Goal: Transaction & Acquisition: Purchase product/service

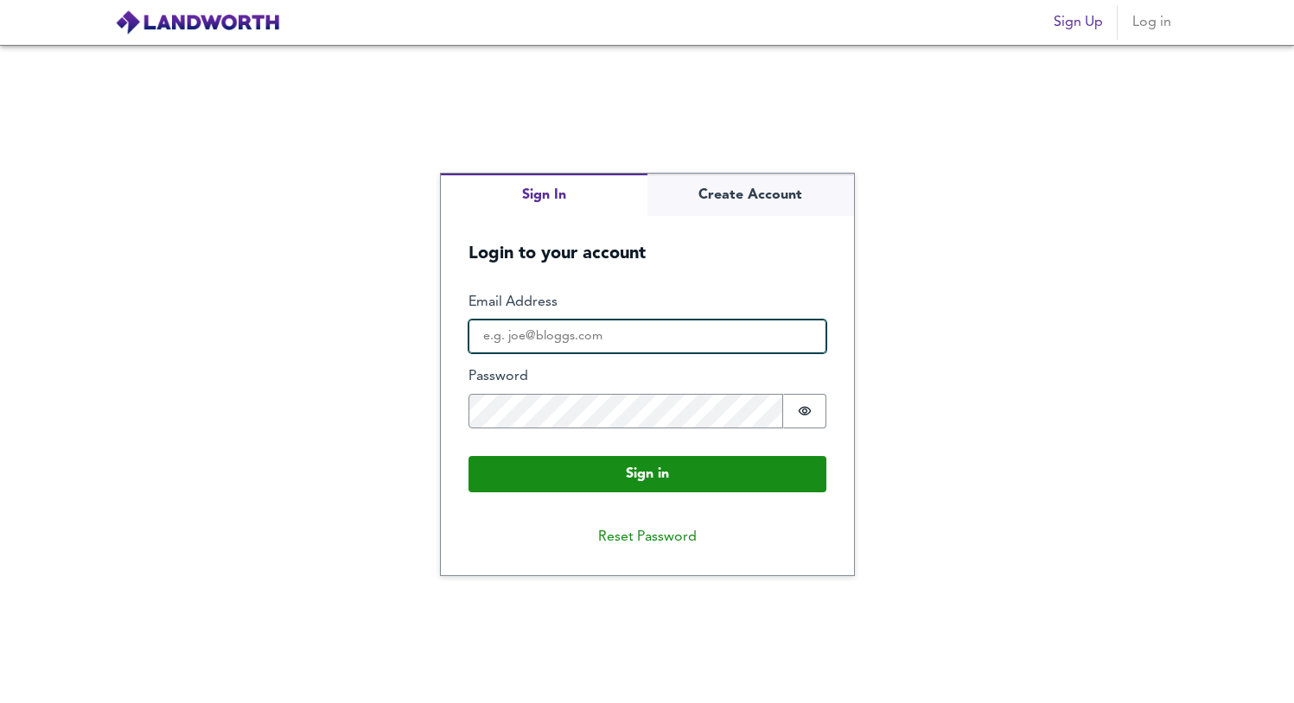
click at [583, 347] on input "Email Address" at bounding box center [647, 337] width 358 height 35
type input "[EMAIL_ADDRESS][DOMAIN_NAME]"
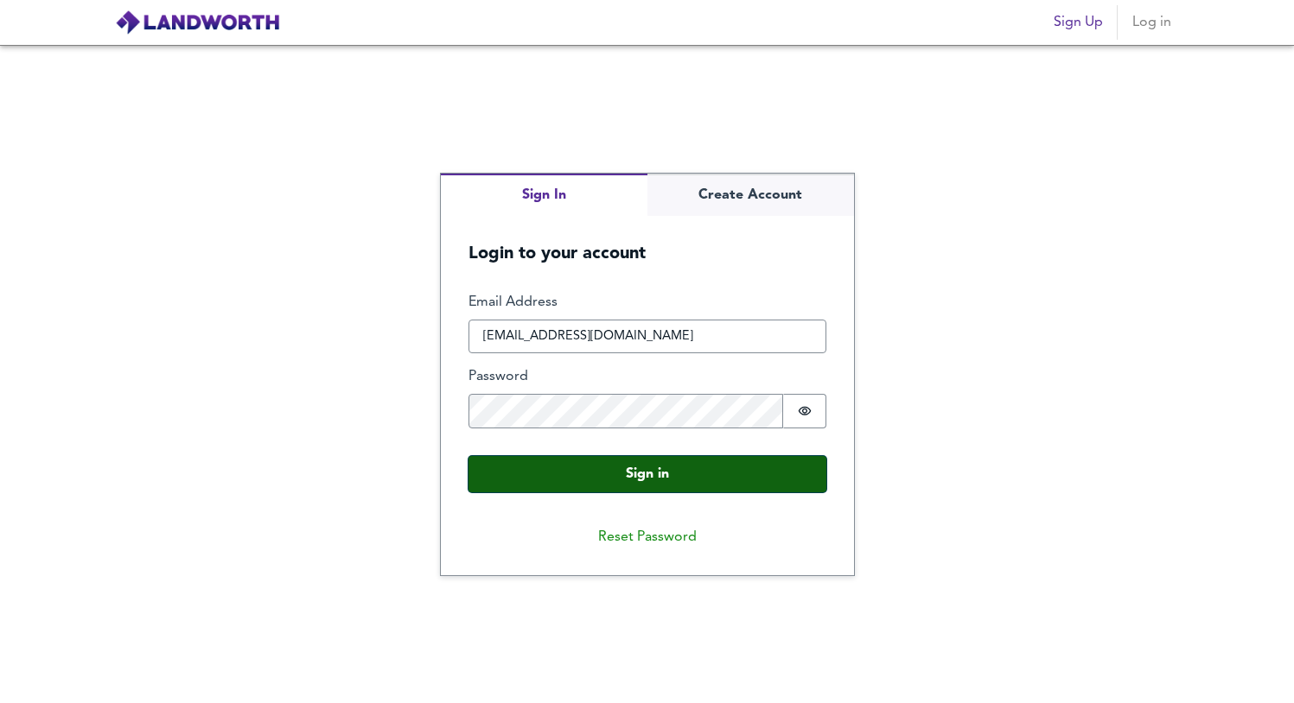
click at [588, 474] on button "Sign in" at bounding box center [647, 474] width 358 height 36
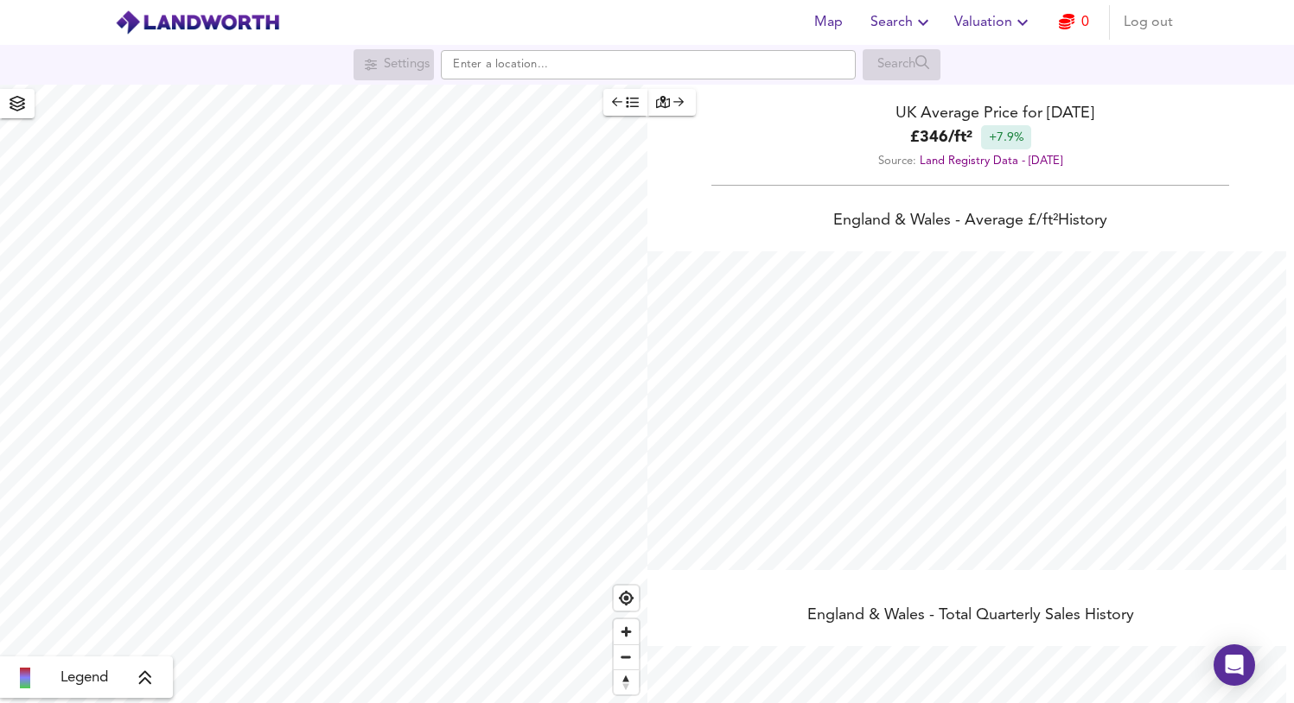
scroll to position [703, 1294]
click at [1078, 16] on link "0" at bounding box center [1074, 22] width 30 height 24
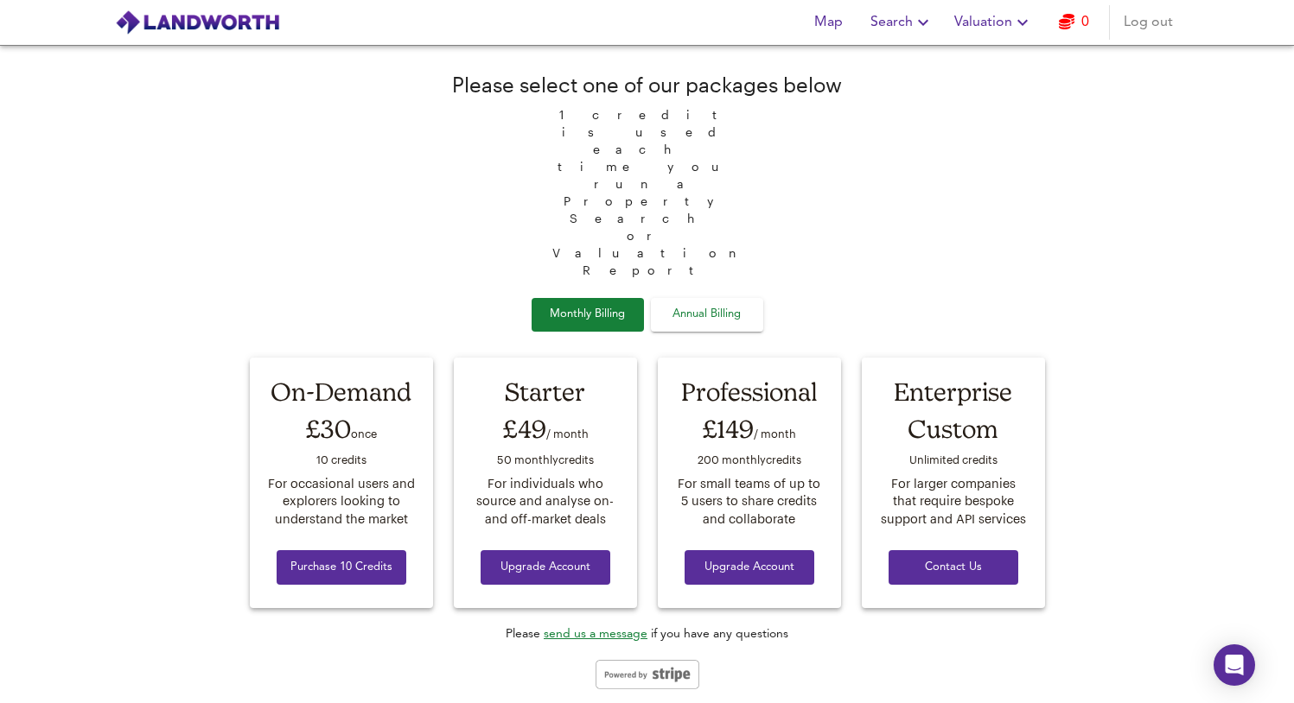
click at [842, 16] on span "Map" at bounding box center [828, 22] width 41 height 24
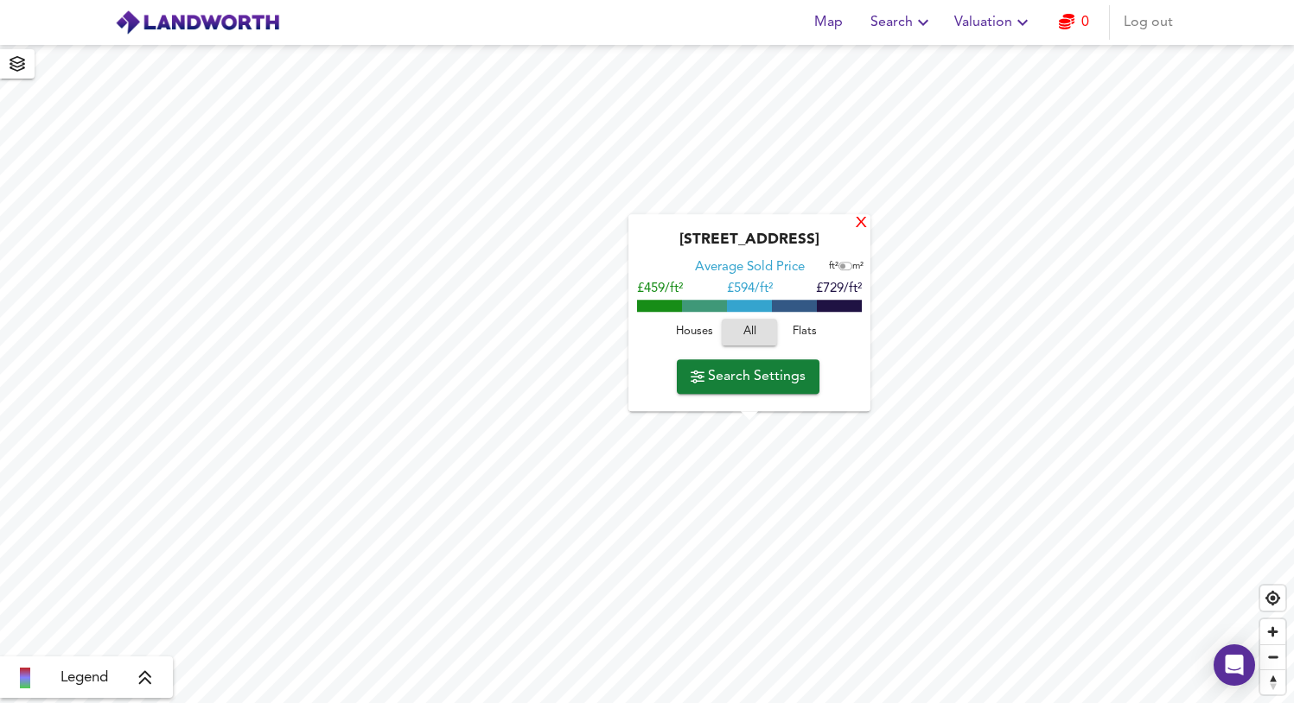
click at [859, 226] on div "X" at bounding box center [861, 224] width 15 height 16
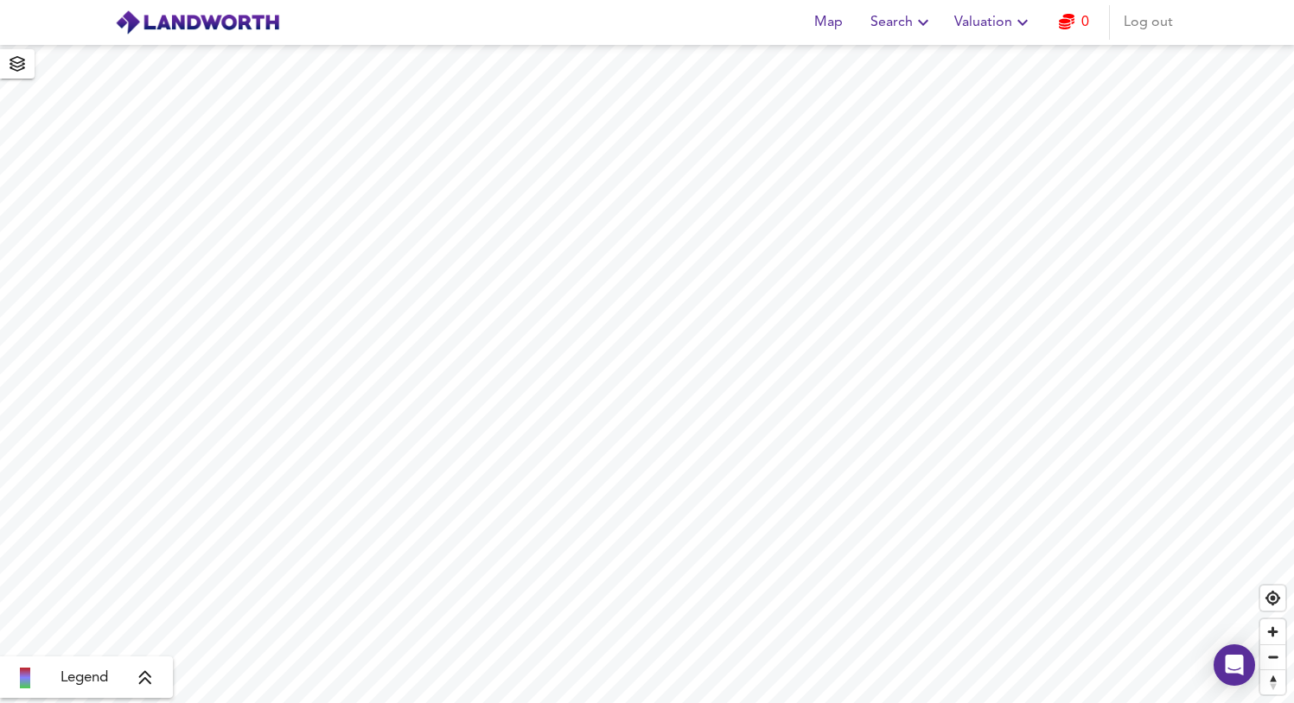
click at [915, 19] on icon "button" at bounding box center [923, 22] width 21 height 21
click at [899, 65] on li "New Search" at bounding box center [901, 62] width 171 height 31
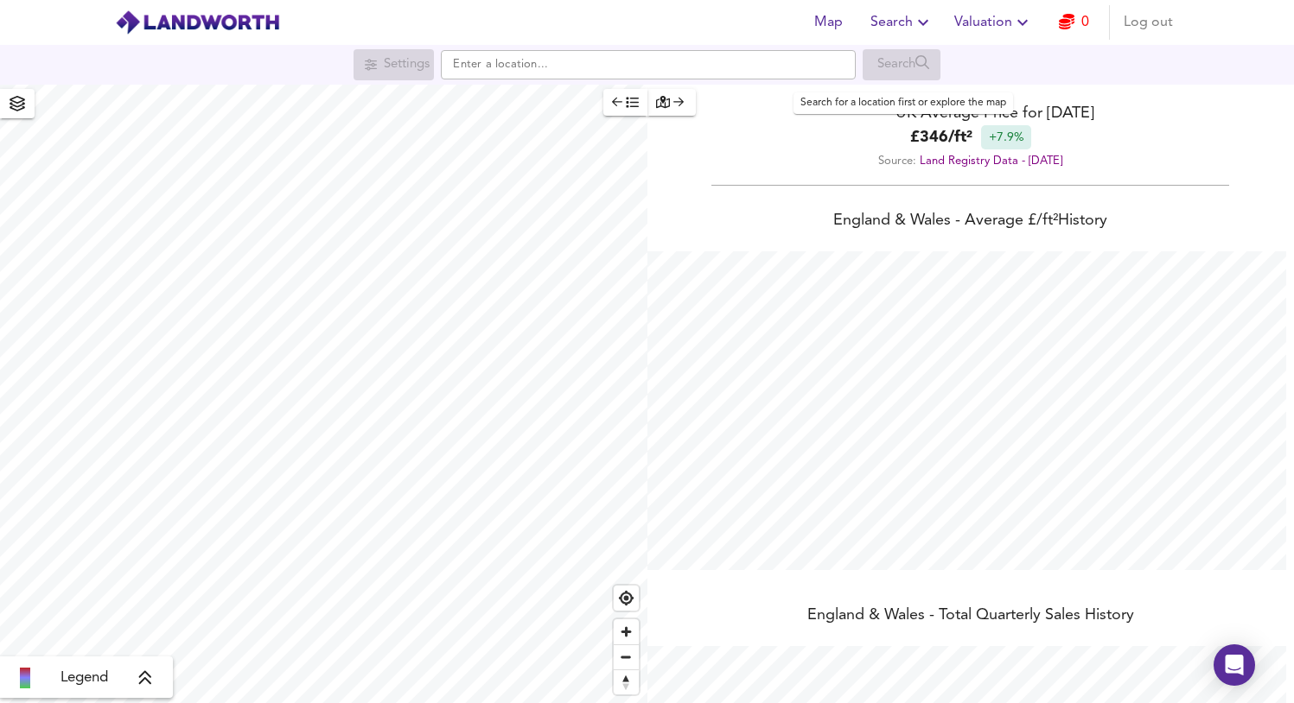
scroll to position [703, 1294]
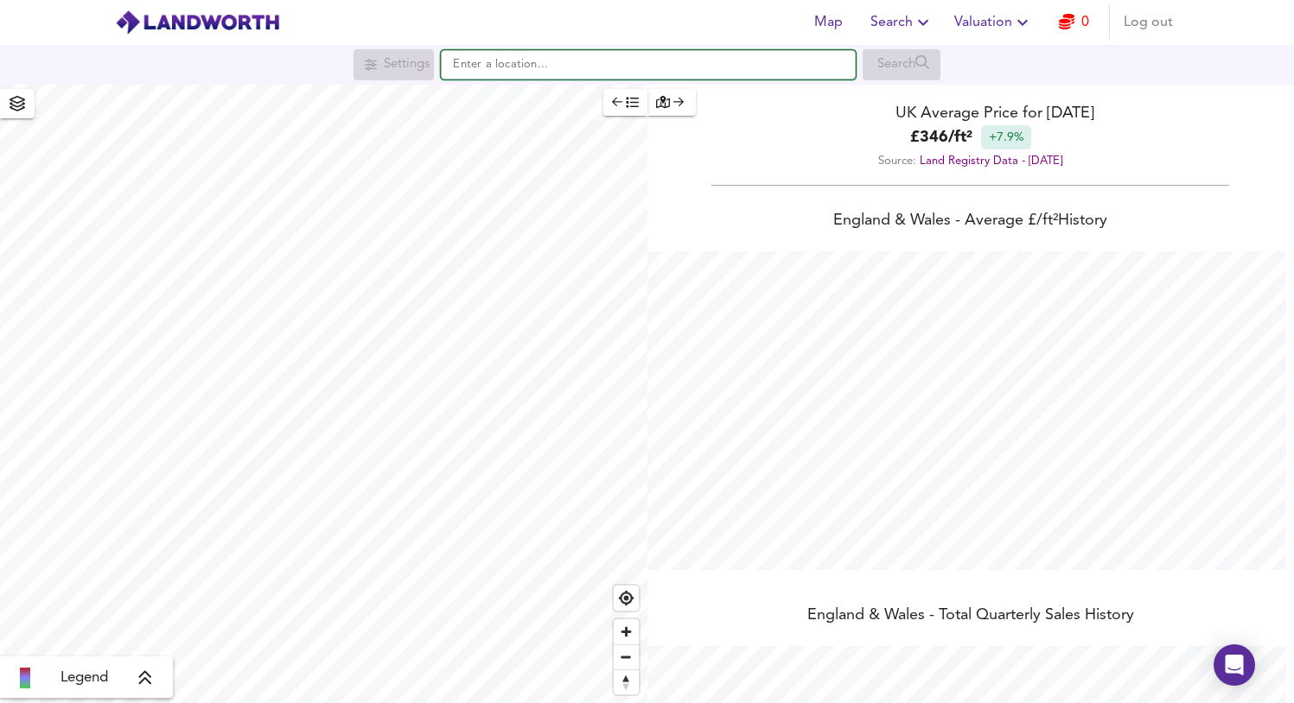
click at [525, 72] on input "text" at bounding box center [648, 64] width 415 height 29
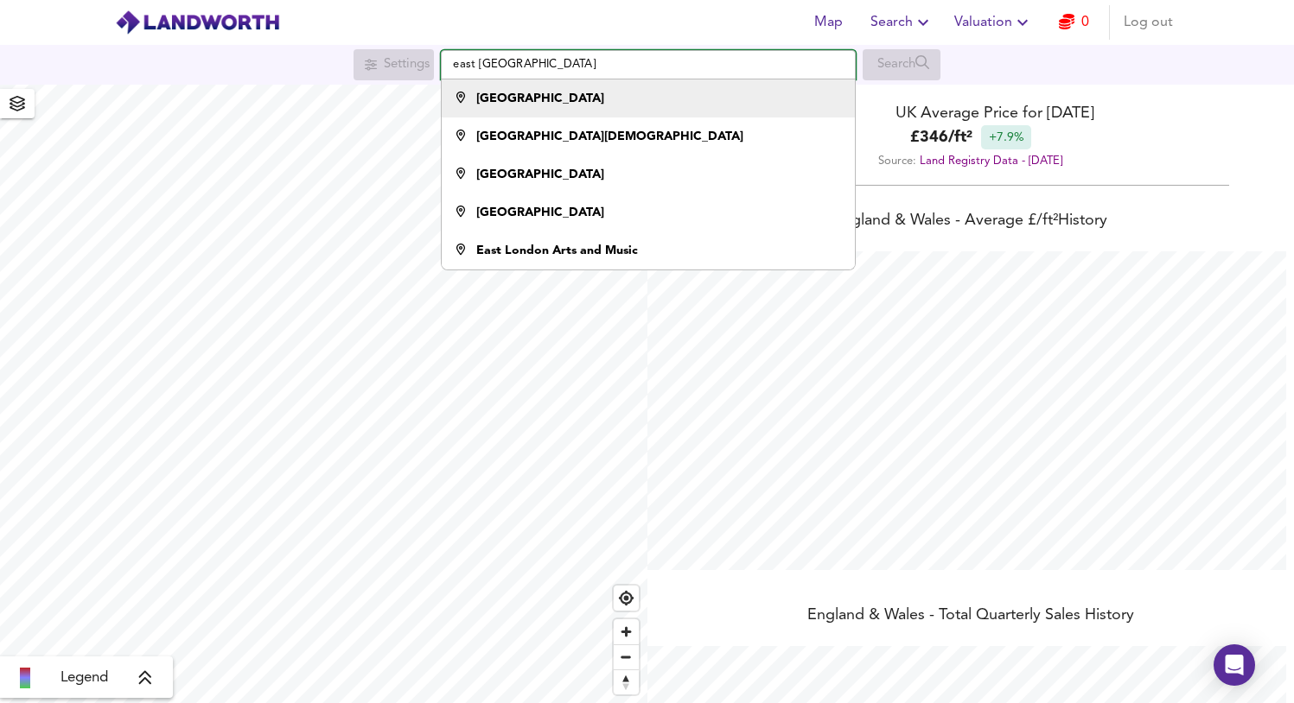
type input "east lond"
click at [541, 103] on strong "East London" at bounding box center [540, 98] width 128 height 12
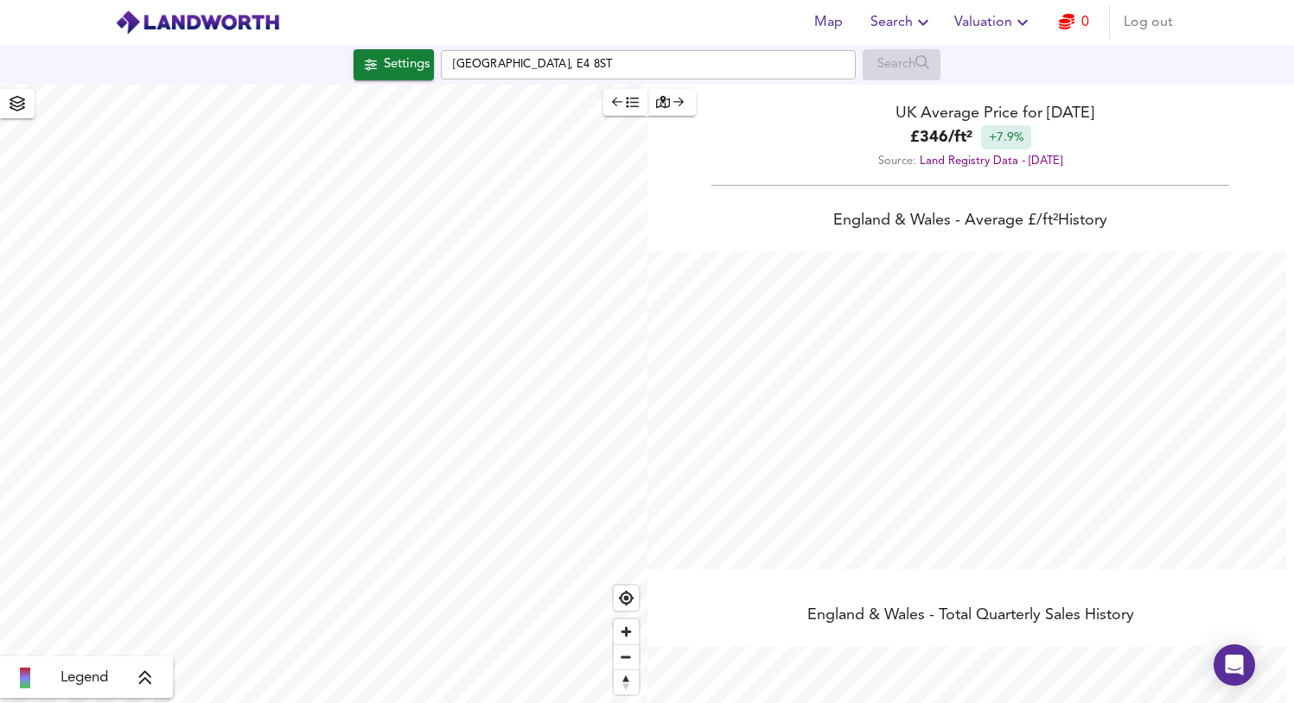
checkbox input "false"
checkbox input "true"
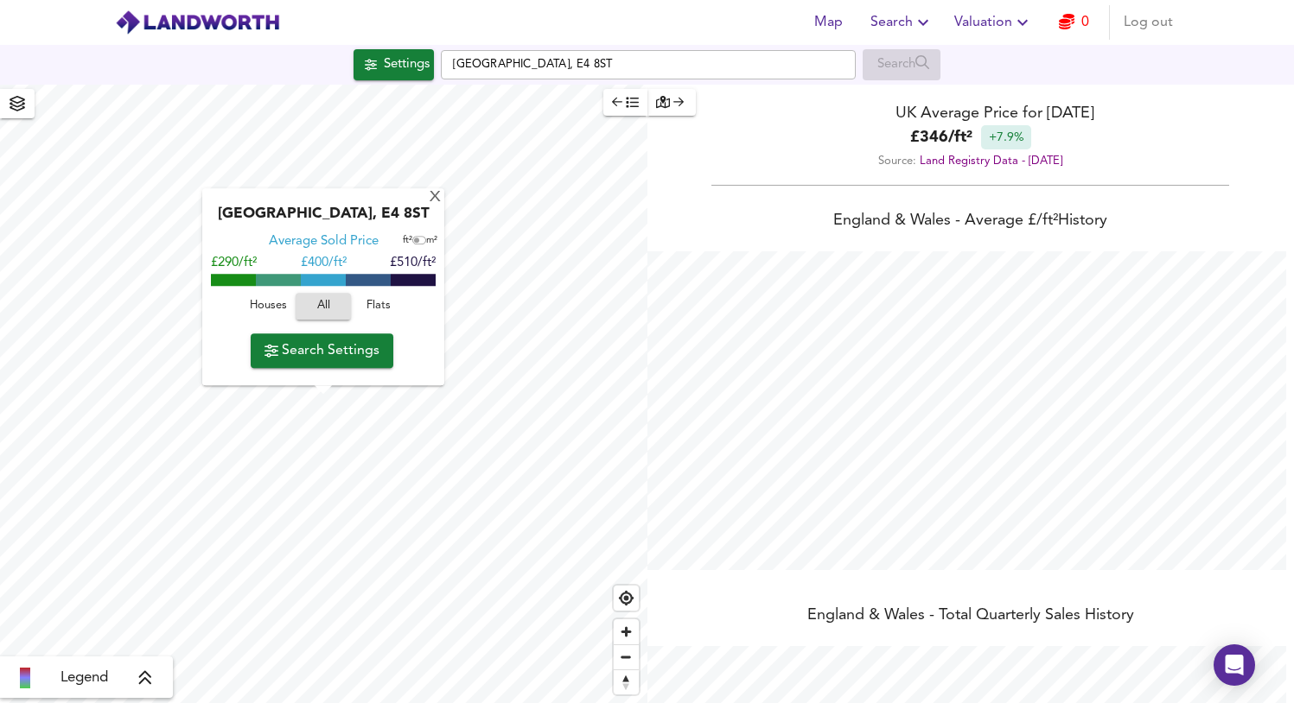
click at [384, 73] on div "Settings" at bounding box center [407, 65] width 46 height 22
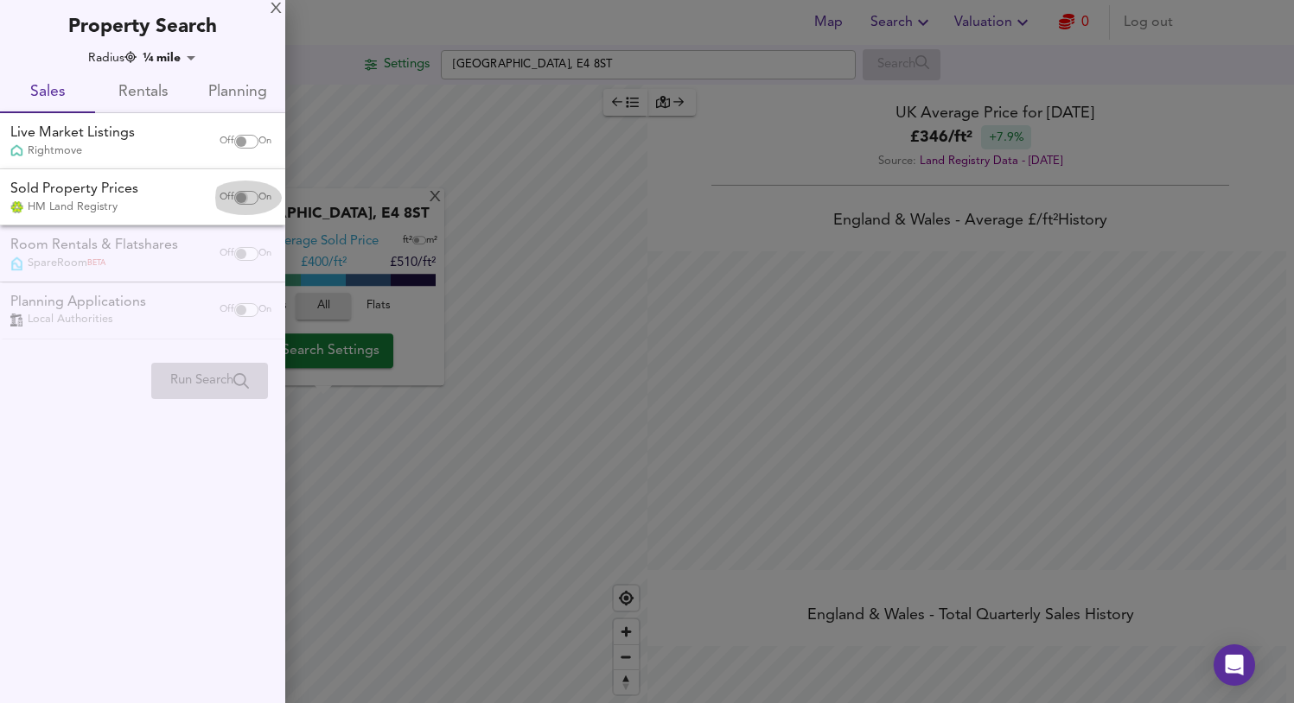
click at [233, 200] on input "checkbox" at bounding box center [240, 198] width 41 height 14
checkbox input "true"
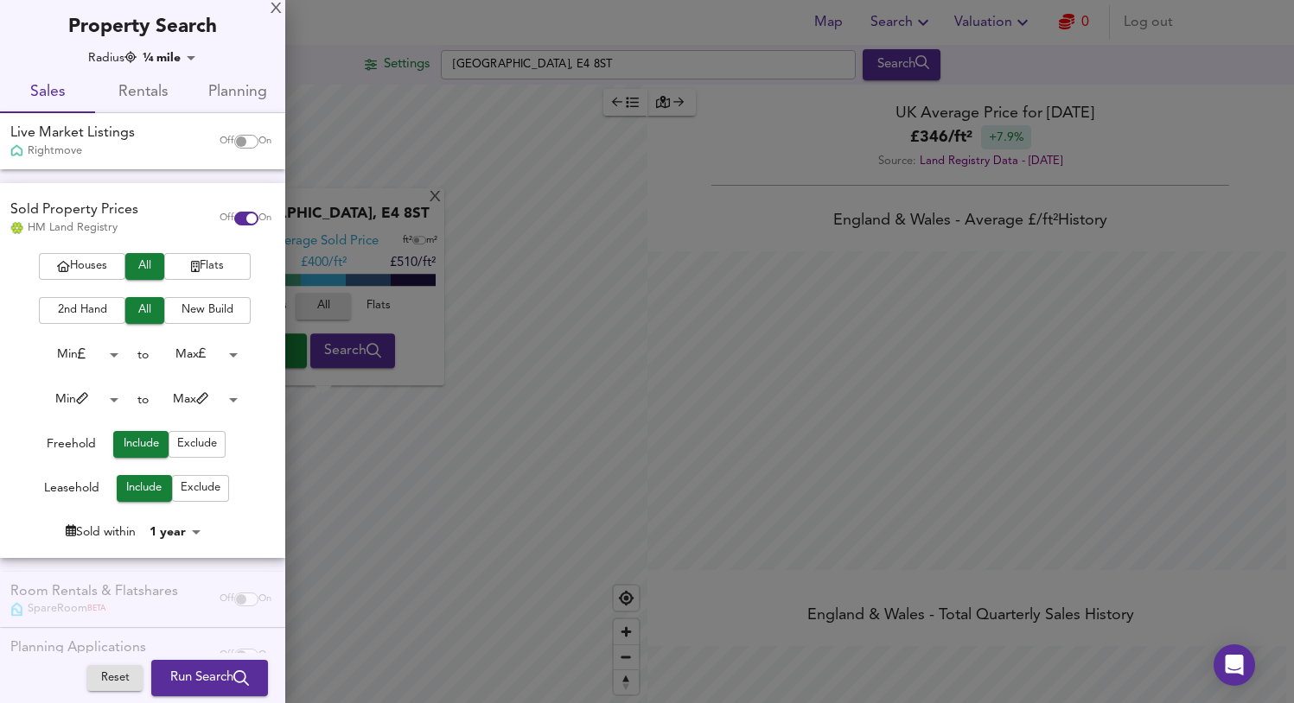
click at [237, 145] on input "checkbox" at bounding box center [240, 142] width 41 height 14
checkbox input "true"
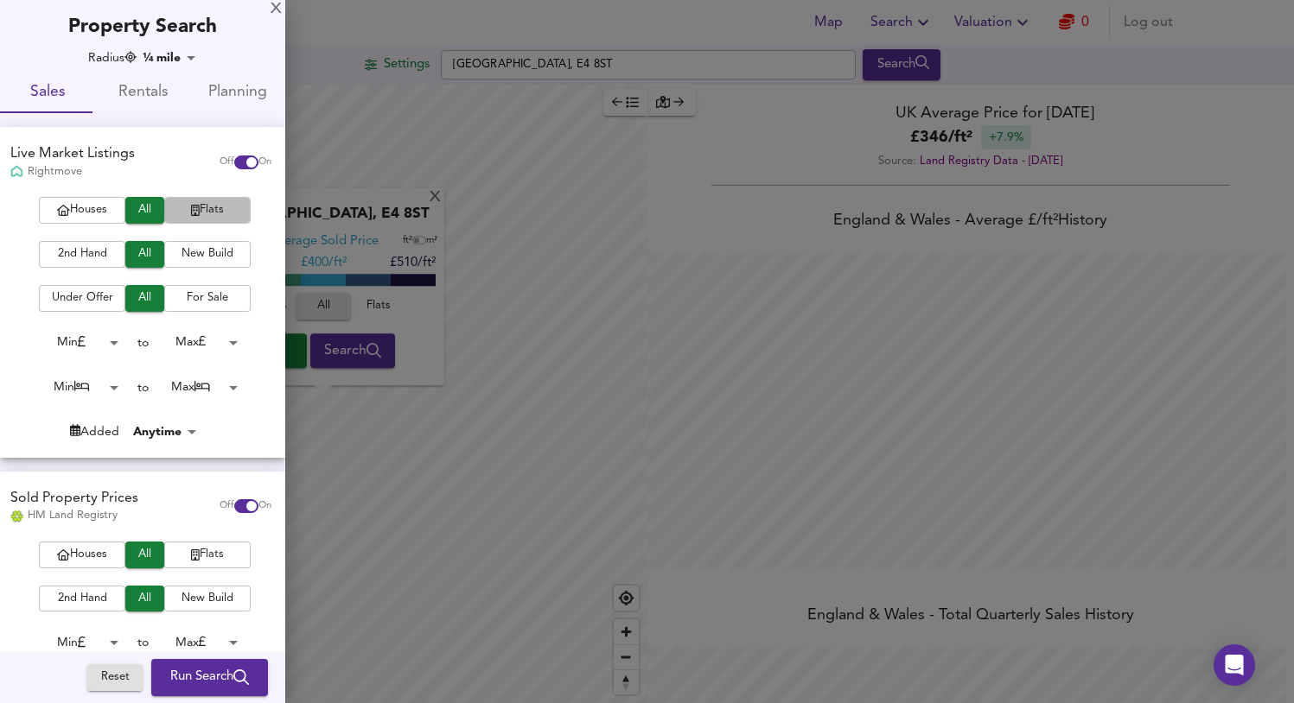
click at [174, 211] on span "Flats" at bounding box center [207, 210] width 69 height 20
click at [73, 251] on span "2nd Hand" at bounding box center [82, 255] width 69 height 20
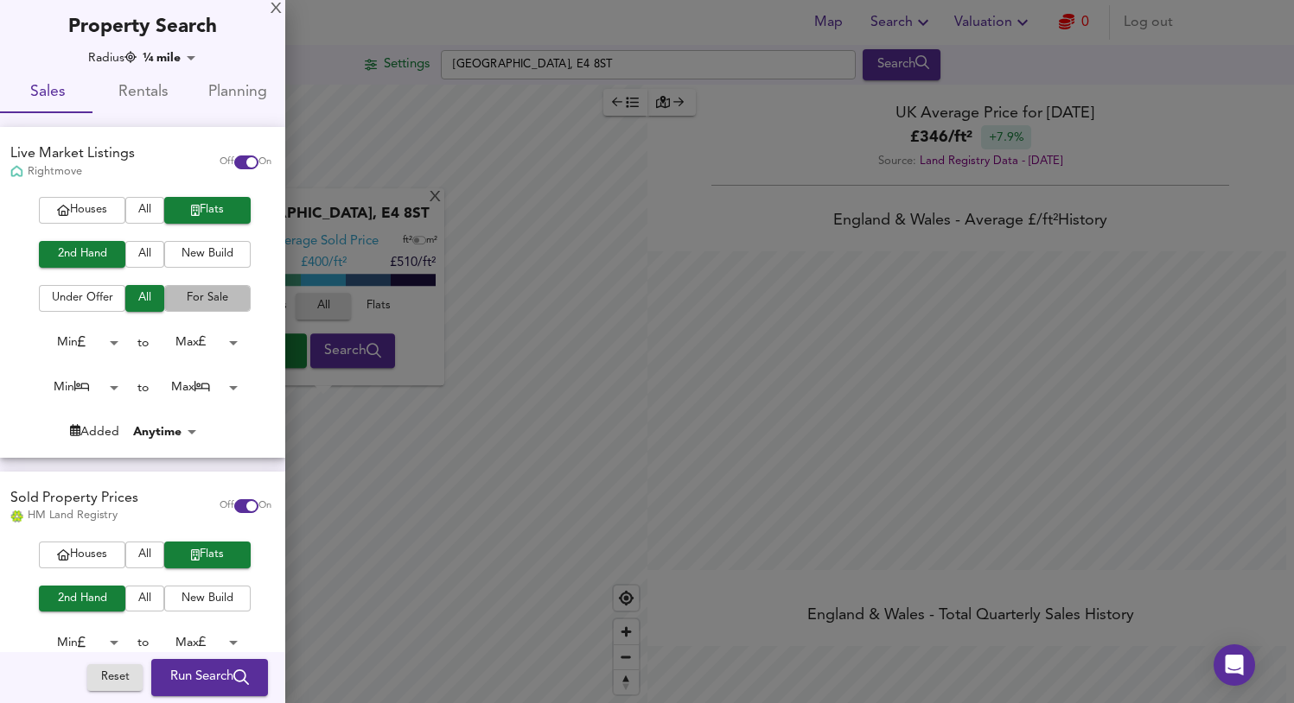
click at [191, 304] on span "For Sale" at bounding box center [207, 299] width 69 height 20
click at [227, 343] on body "Map Search Valuation 0 Log out Settings North Circular Road, E4 8ST Search X No…" at bounding box center [647, 351] width 1294 height 703
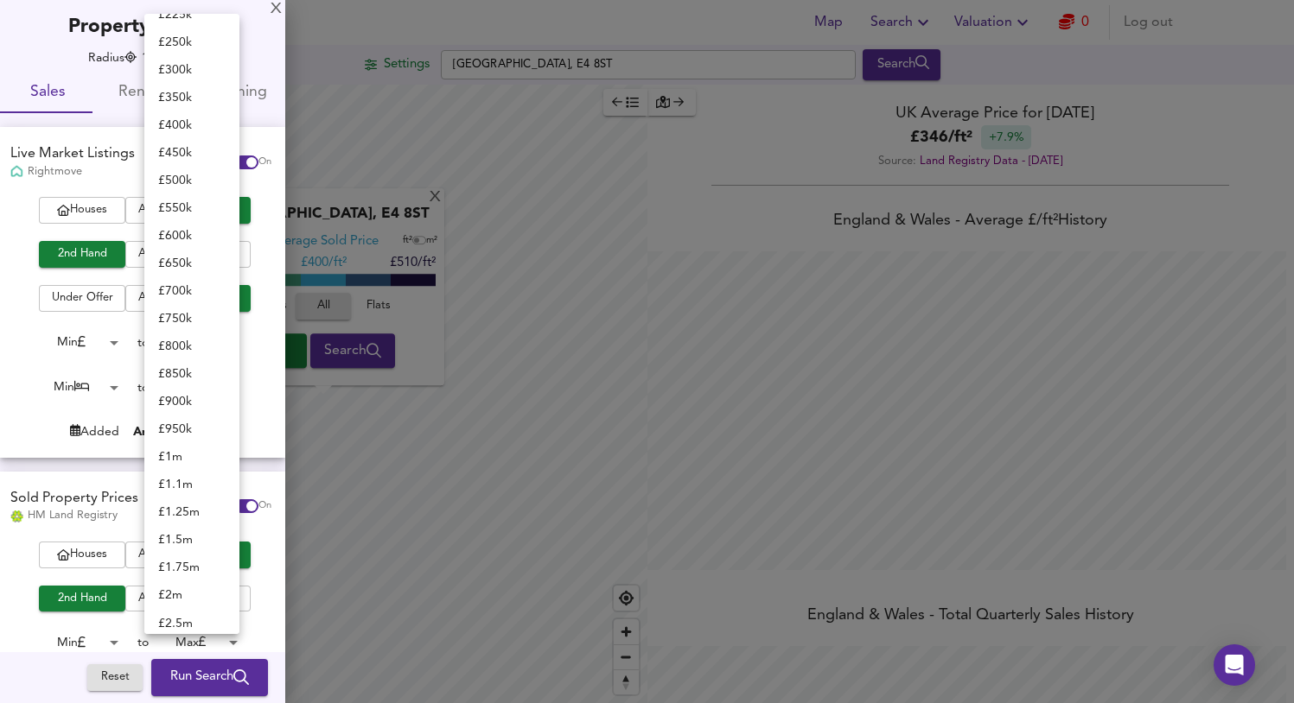
scroll to position [296, 0]
click at [202, 134] on li "£ 400k" at bounding box center [191, 126] width 95 height 28
type input "400000"
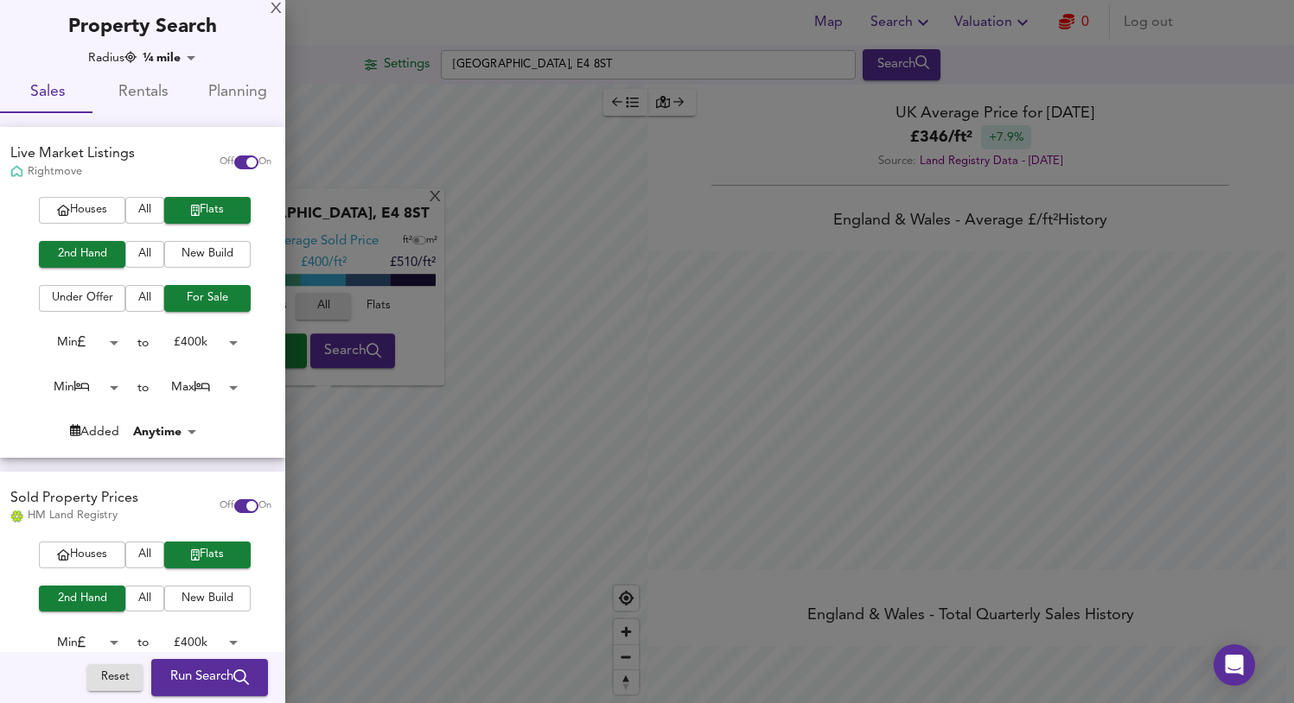
click at [76, 389] on body "Map Search Valuation 0 Log out Settings North Circular Road, E4 8ST Search X No…" at bounding box center [647, 351] width 1294 height 703
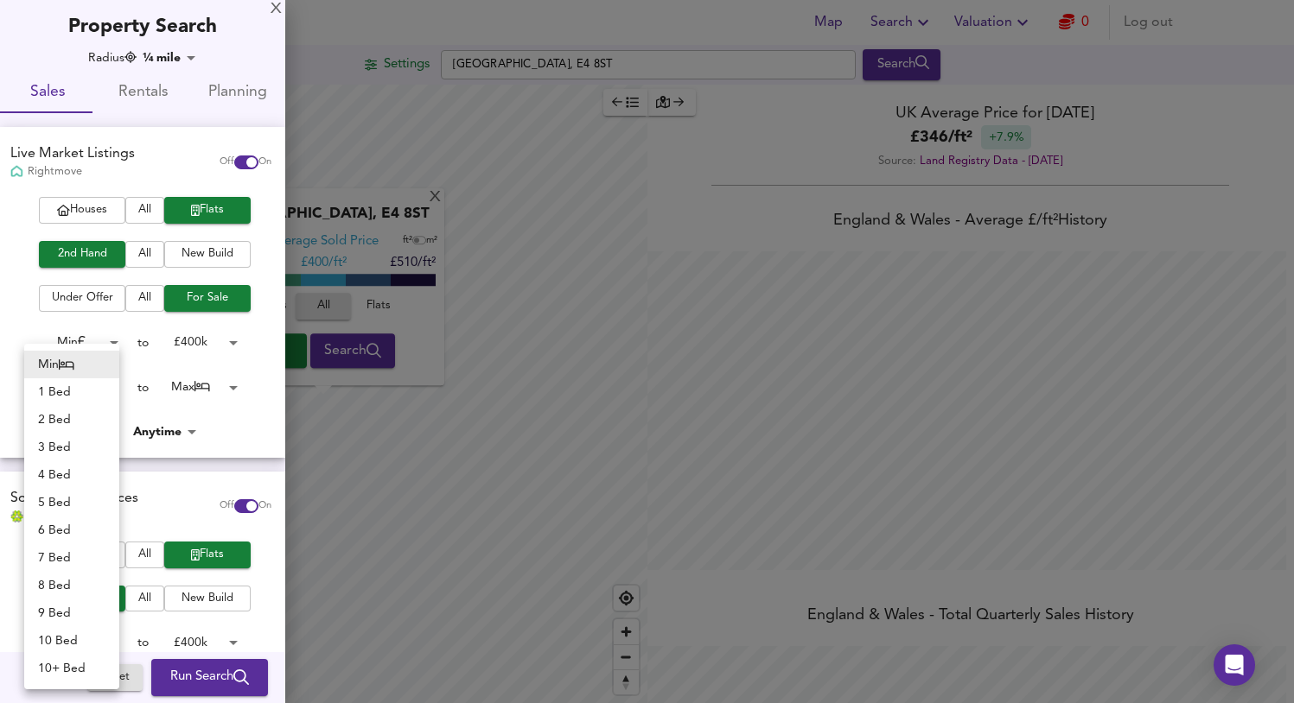
click at [223, 385] on div at bounding box center [647, 351] width 1294 height 703
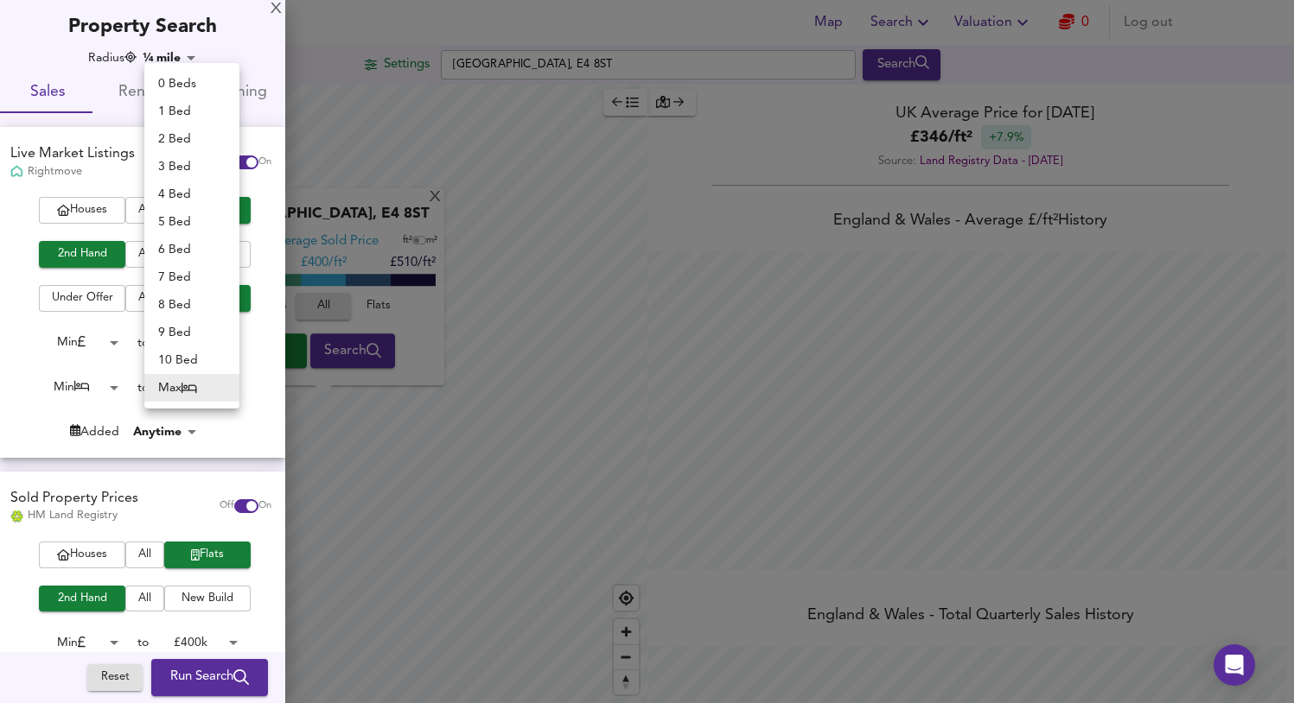
click at [193, 385] on body "Map Search Valuation 0 Log out Settings North Circular Road, E4 8ST Search X No…" at bounding box center [647, 351] width 1294 height 703
click at [193, 116] on li "1 Bed" at bounding box center [191, 112] width 95 height 28
type input "1"
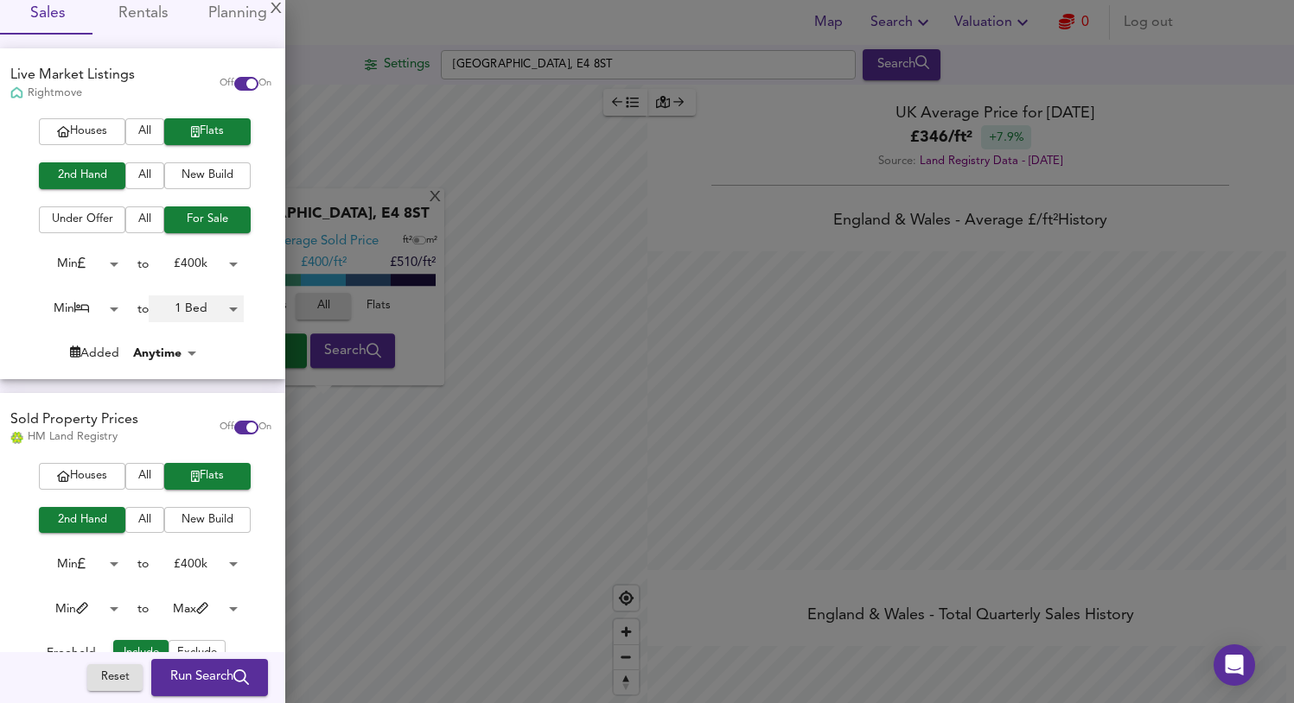
scroll to position [80, 0]
click at [207, 672] on span "Run Search" at bounding box center [209, 678] width 79 height 22
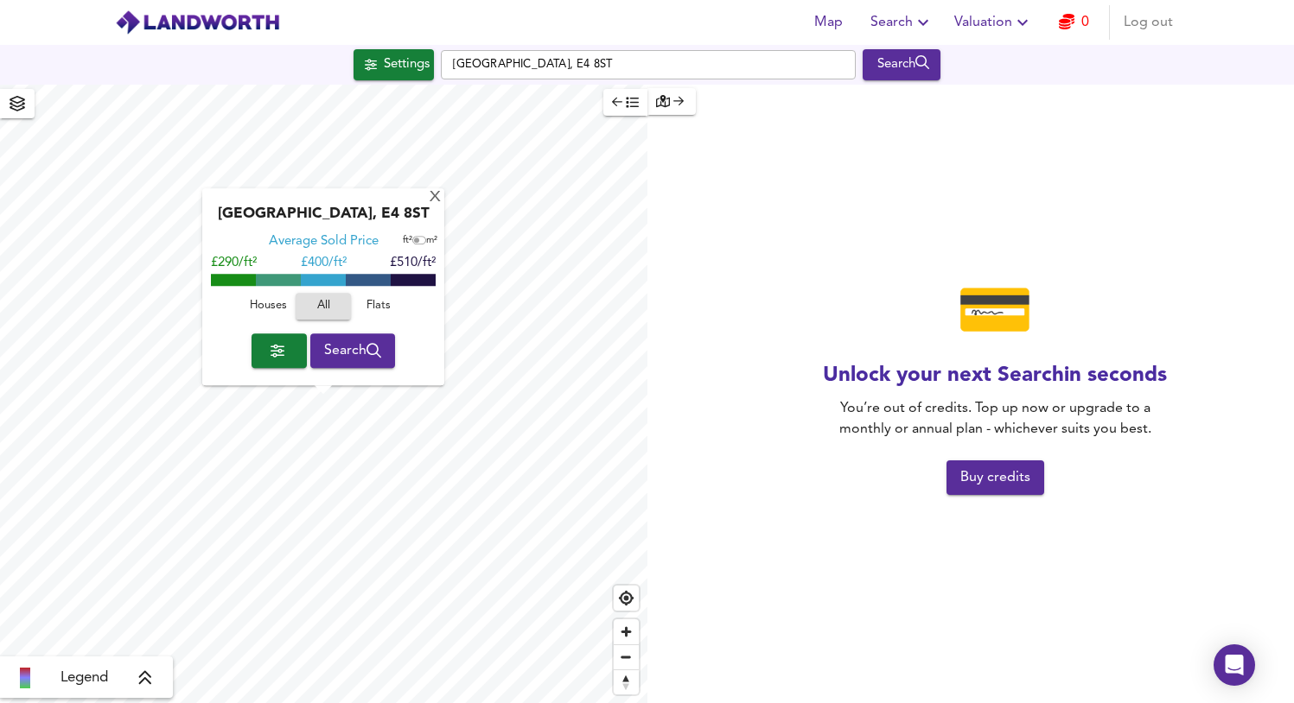
click at [983, 474] on span "Buy credits" at bounding box center [995, 478] width 70 height 24
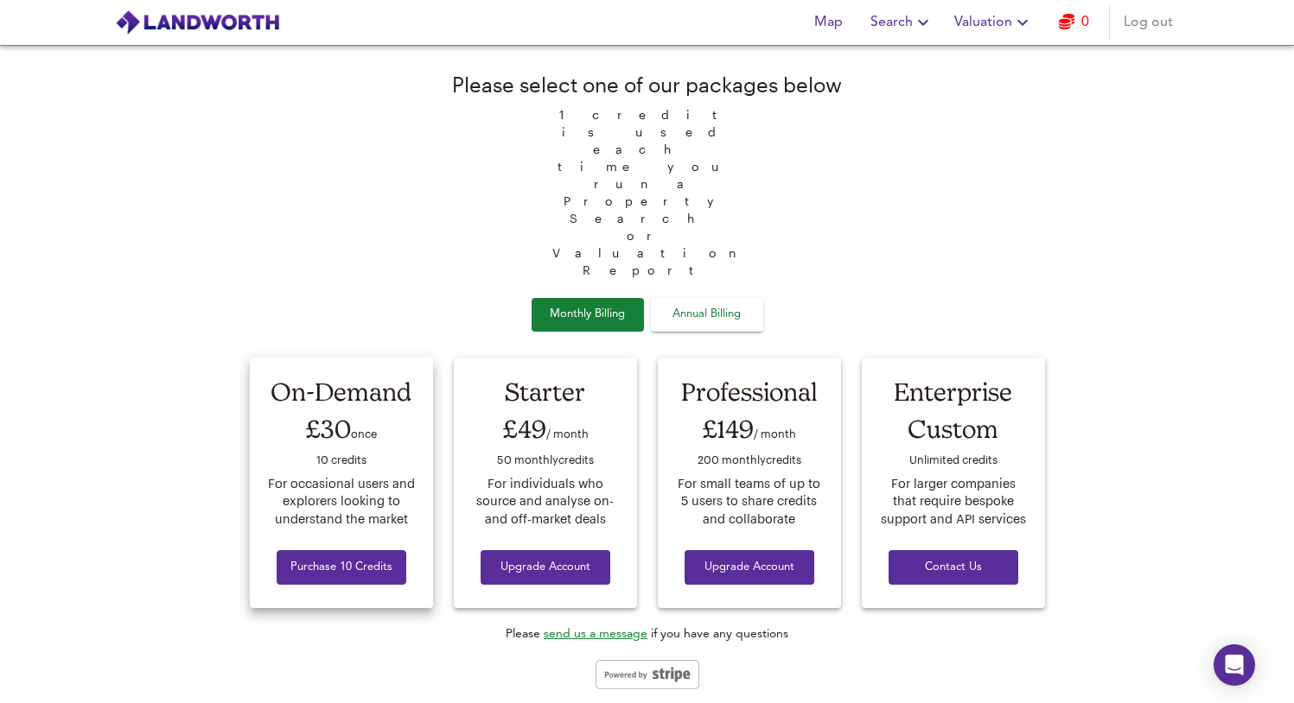
click at [358, 558] on span "Purchase 10 Credits" at bounding box center [341, 568] width 102 height 20
click at [892, 21] on span "Search" at bounding box center [901, 22] width 63 height 24
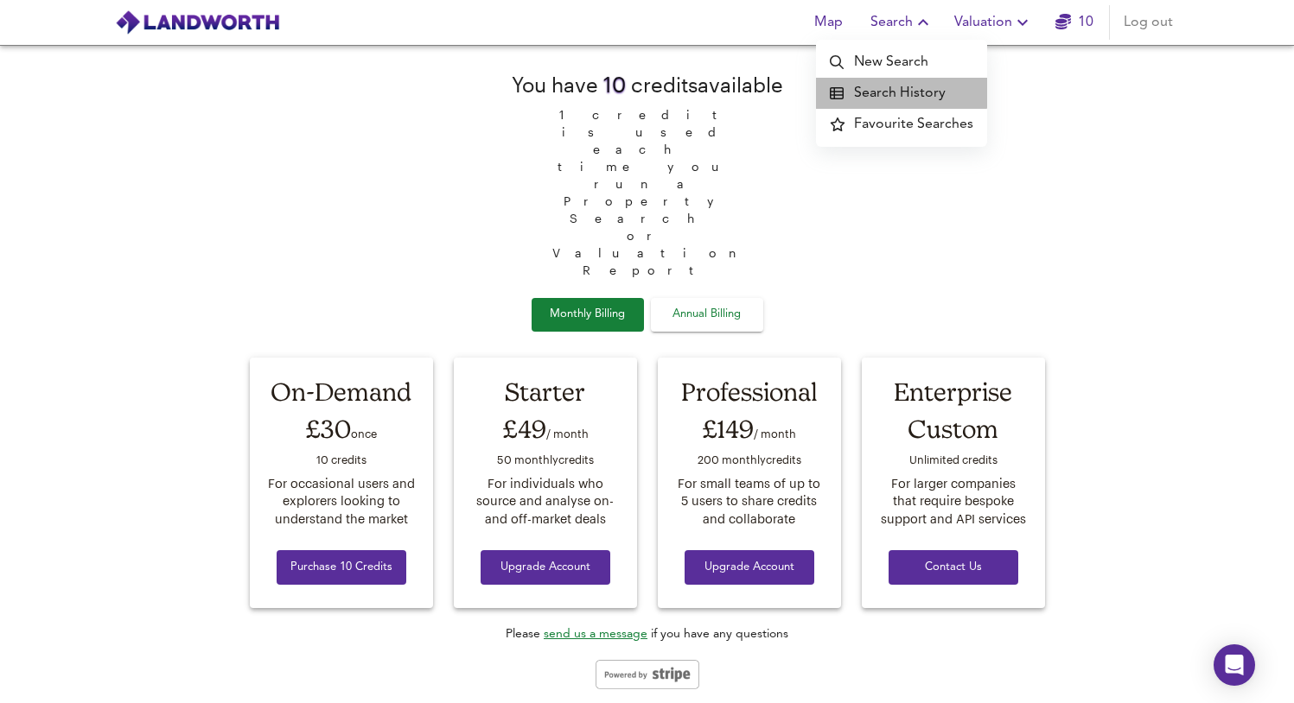
click at [891, 85] on li "Search History" at bounding box center [901, 93] width 171 height 31
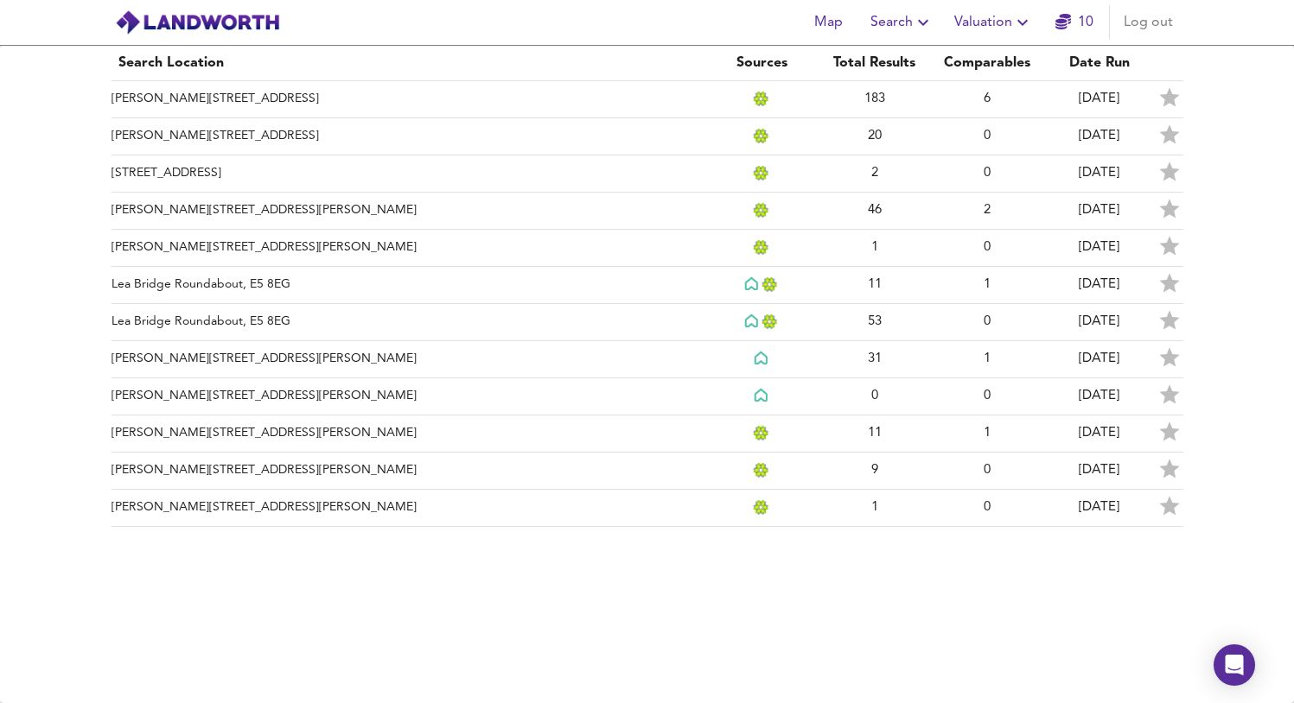
click at [835, 11] on span "Map" at bounding box center [828, 22] width 41 height 24
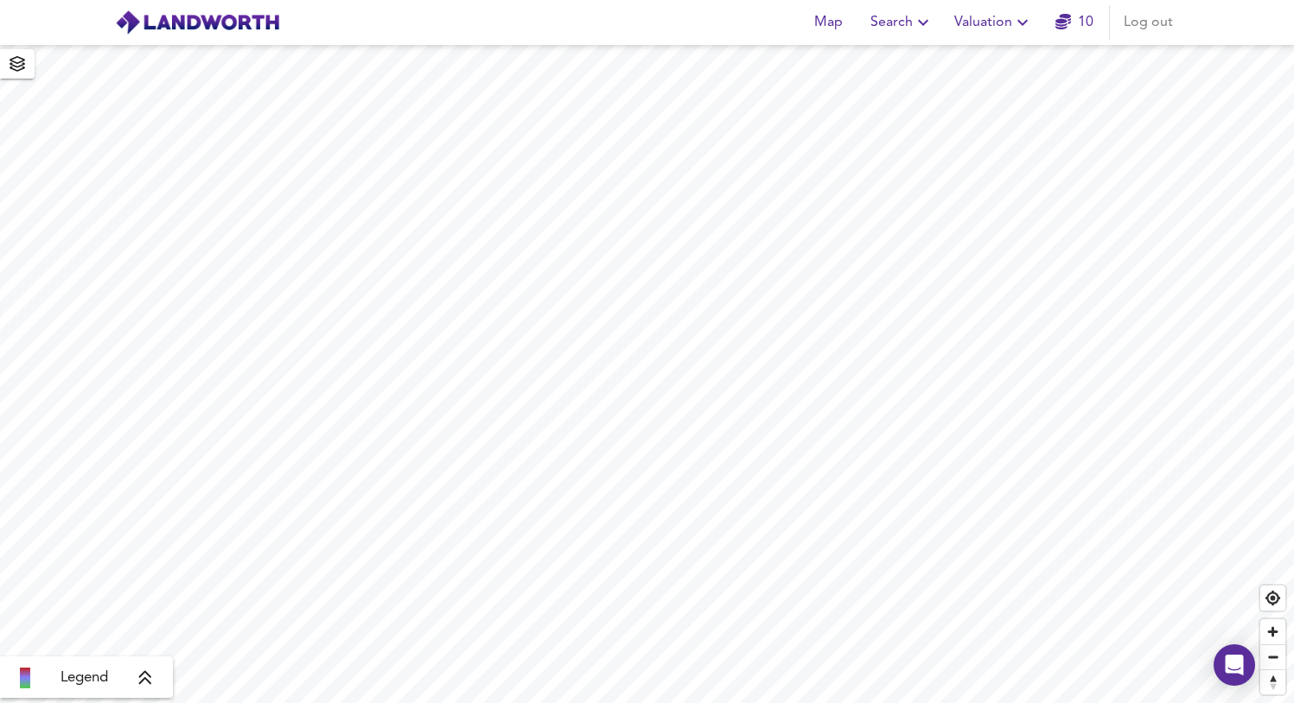
click at [904, 16] on span "Search" at bounding box center [901, 22] width 63 height 24
click at [892, 53] on li "New Search" at bounding box center [901, 62] width 171 height 31
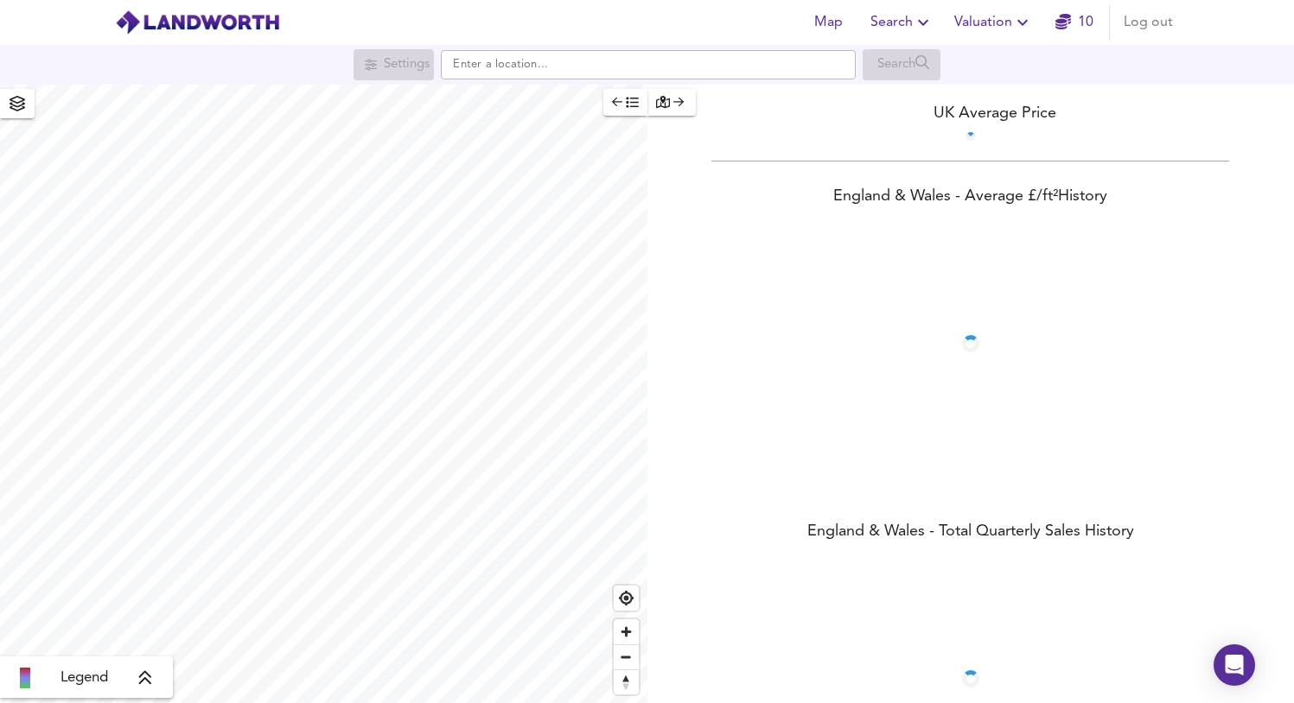
click at [531, 49] on div "Settings Search" at bounding box center [647, 64] width 1294 height 31
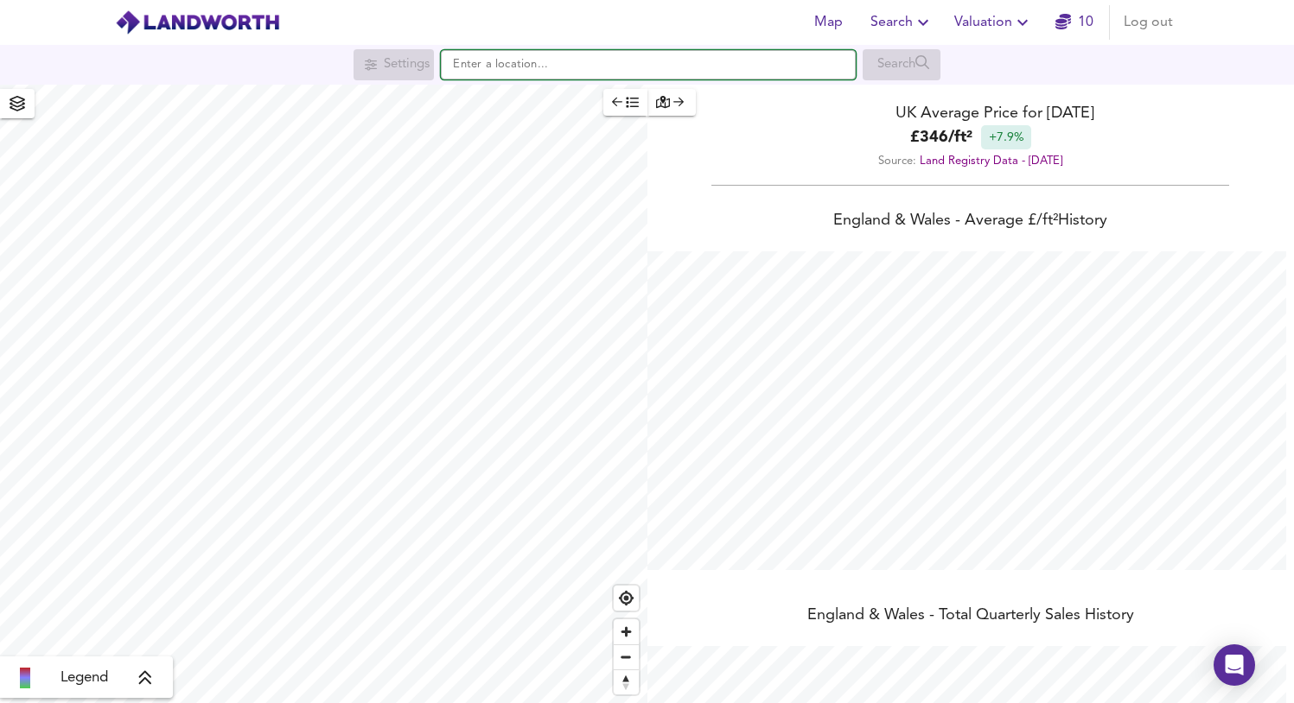
click at [518, 58] on input "text" at bounding box center [648, 64] width 415 height 29
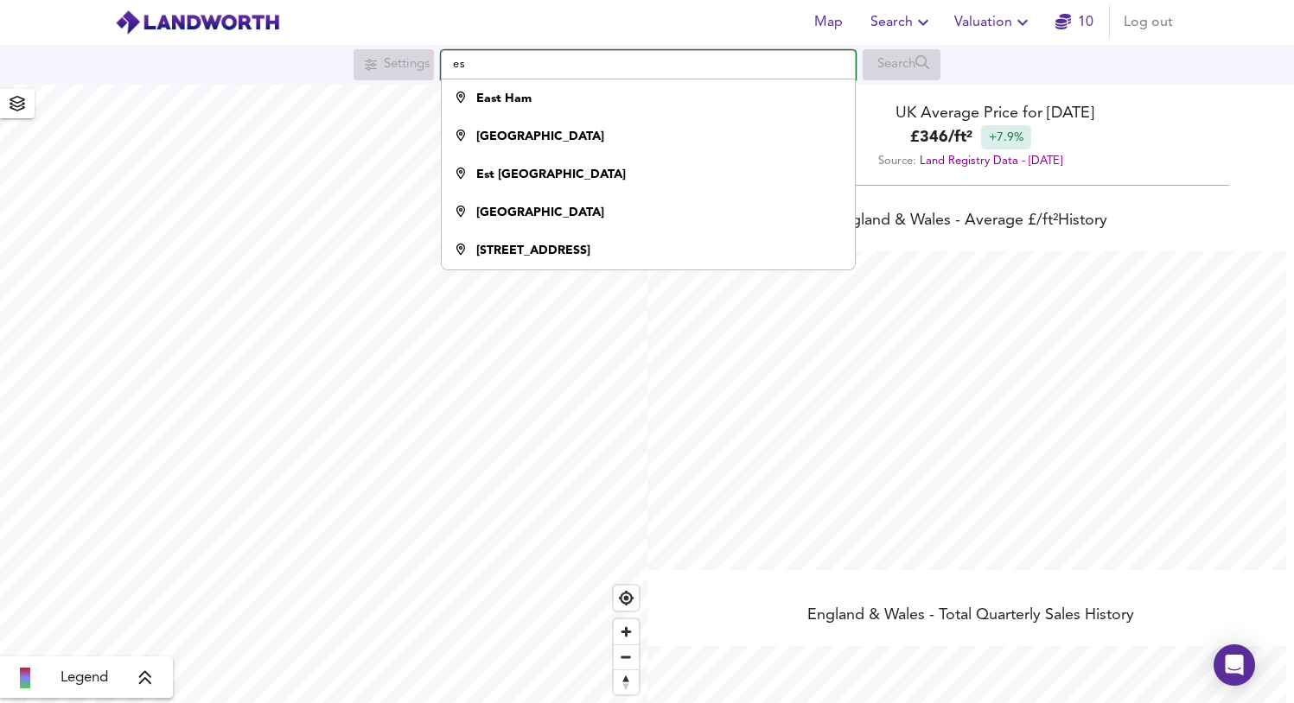
type input "e"
type input "a"
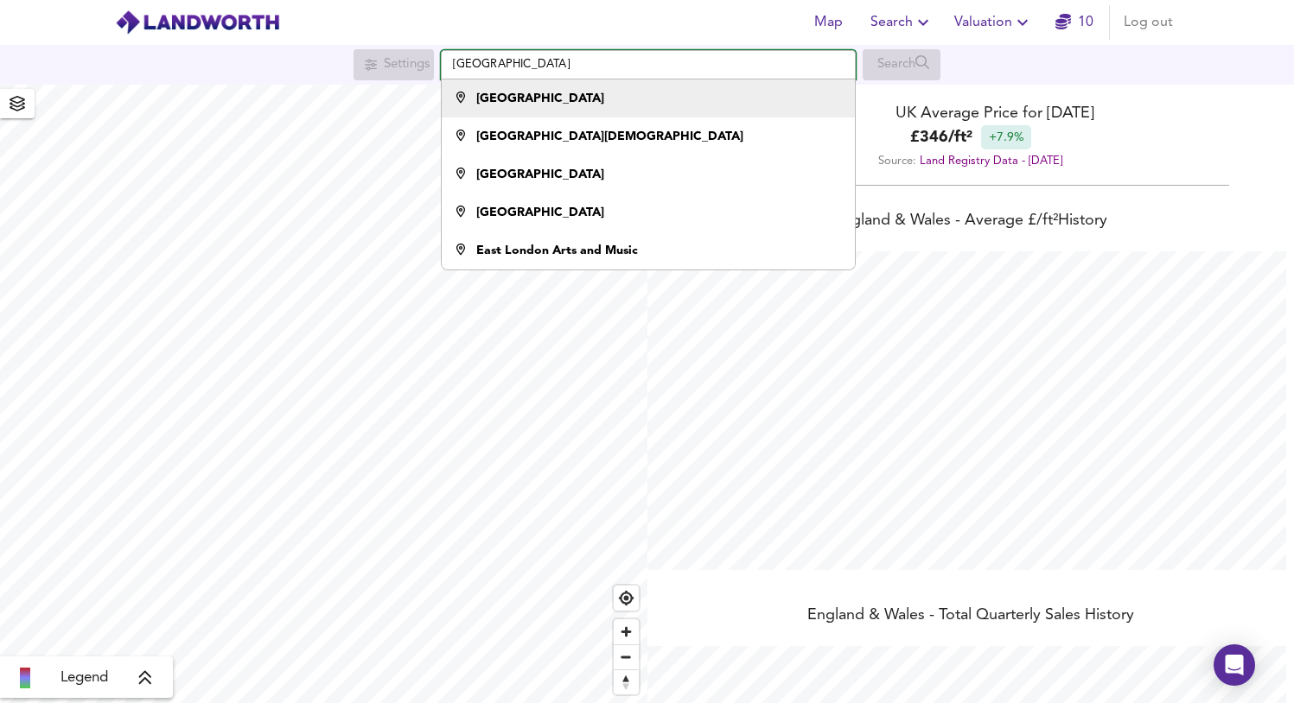
type input "east london"
click at [529, 90] on div "East London" at bounding box center [540, 98] width 128 height 17
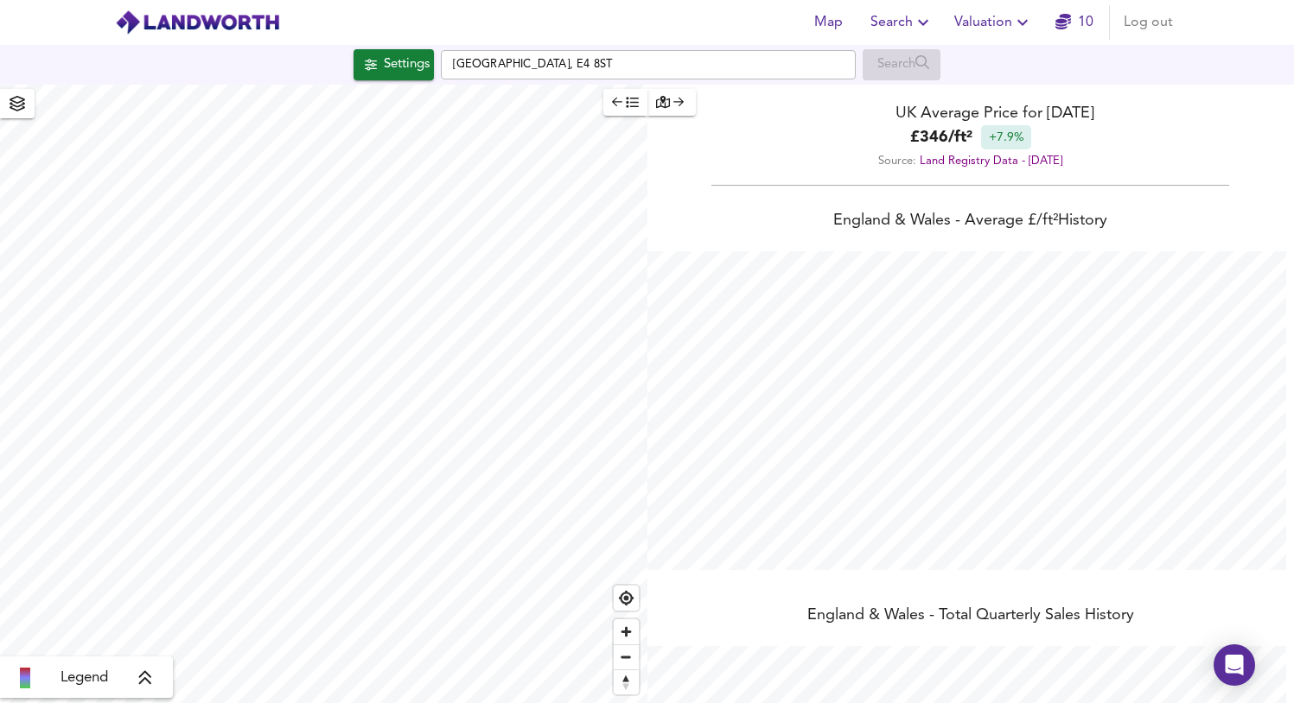
checkbox input "false"
checkbox input "true"
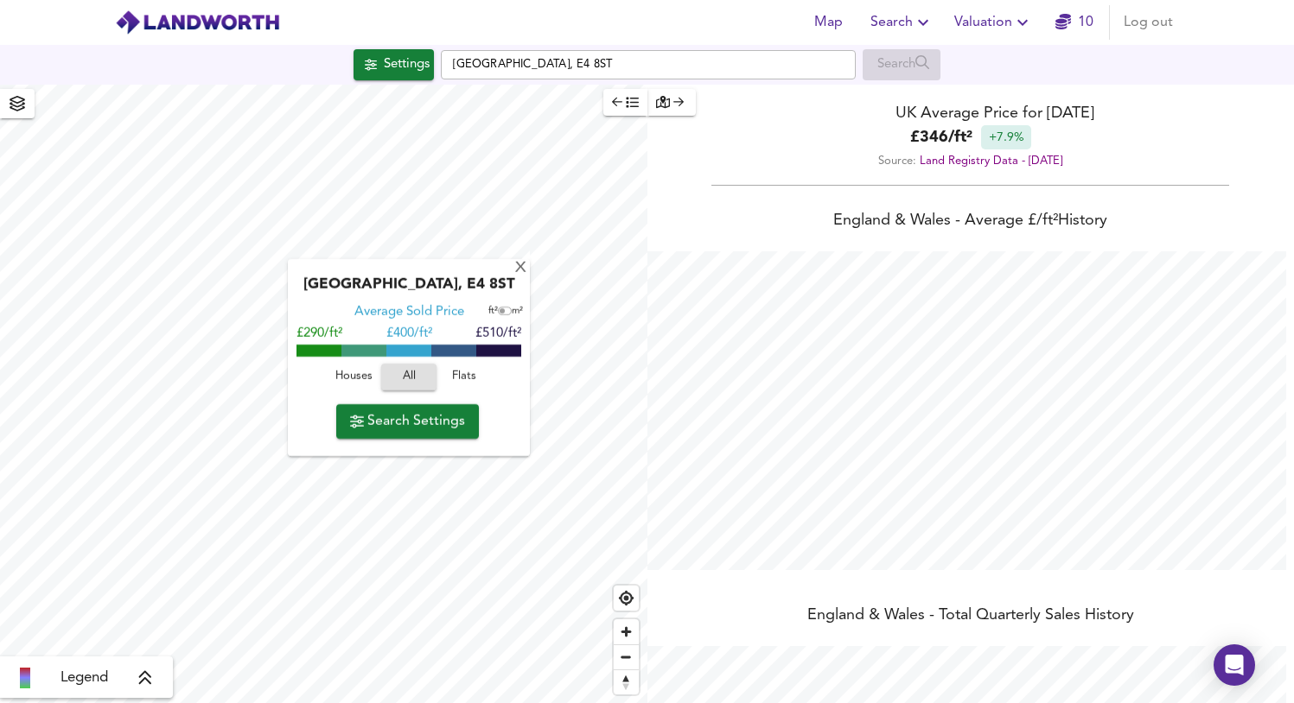
click at [508, 313] on div "X North Circular Road, E4 8ST Average Sold Price ft² m² £290/ft² £ 400/ft² £510…" at bounding box center [323, 394] width 647 height 619
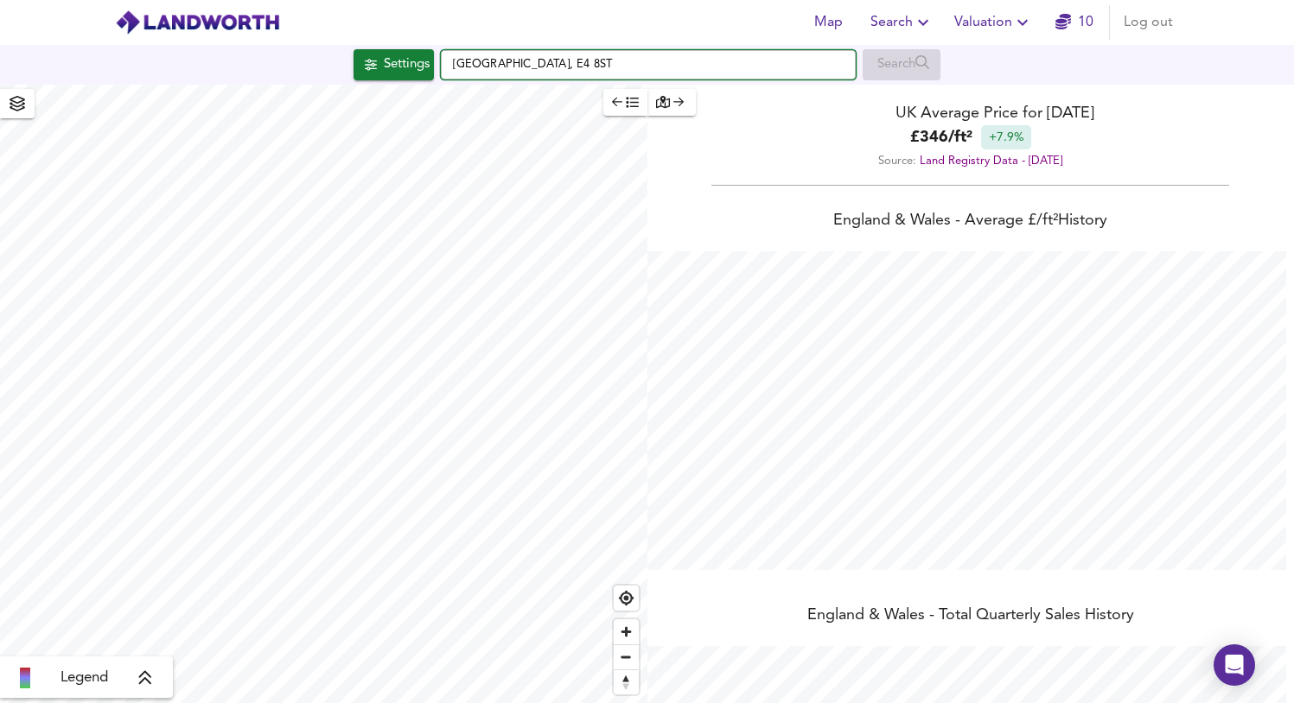
click at [525, 64] on input "North Circular Road, E4 8ST" at bounding box center [648, 64] width 415 height 29
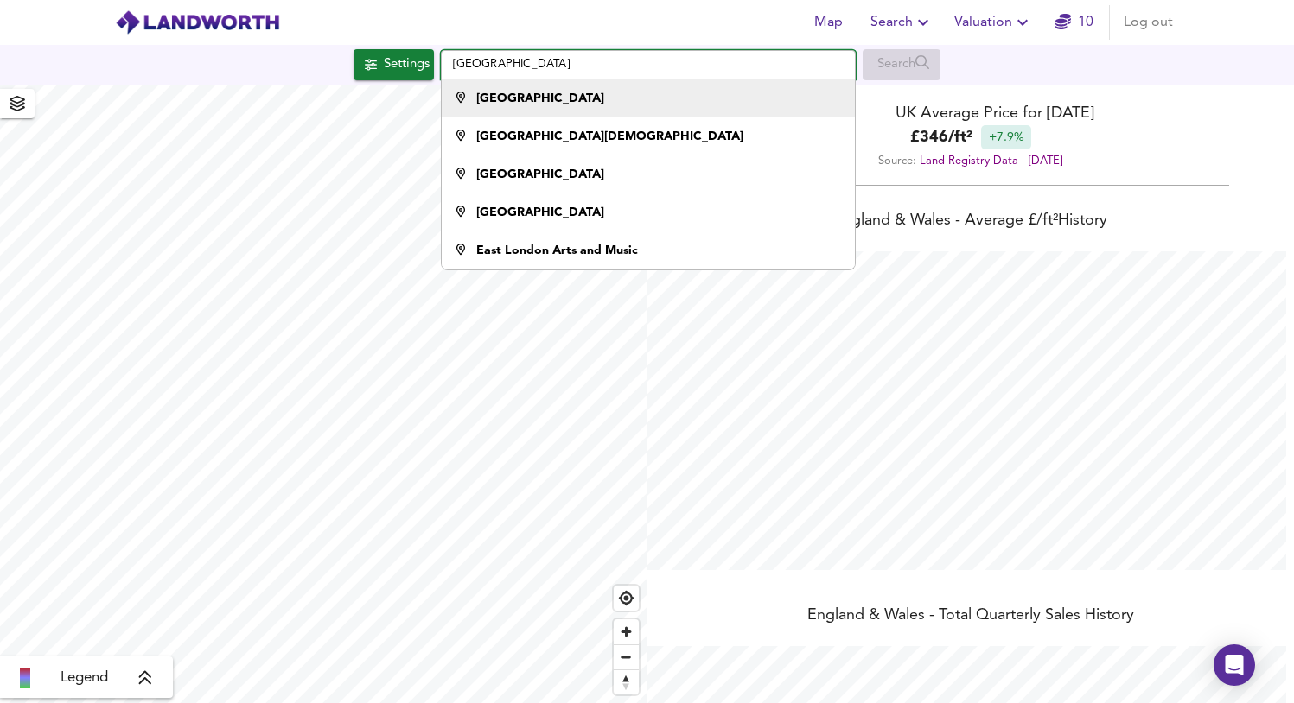
type input "east london"
click at [549, 112] on li "East London" at bounding box center [648, 99] width 413 height 38
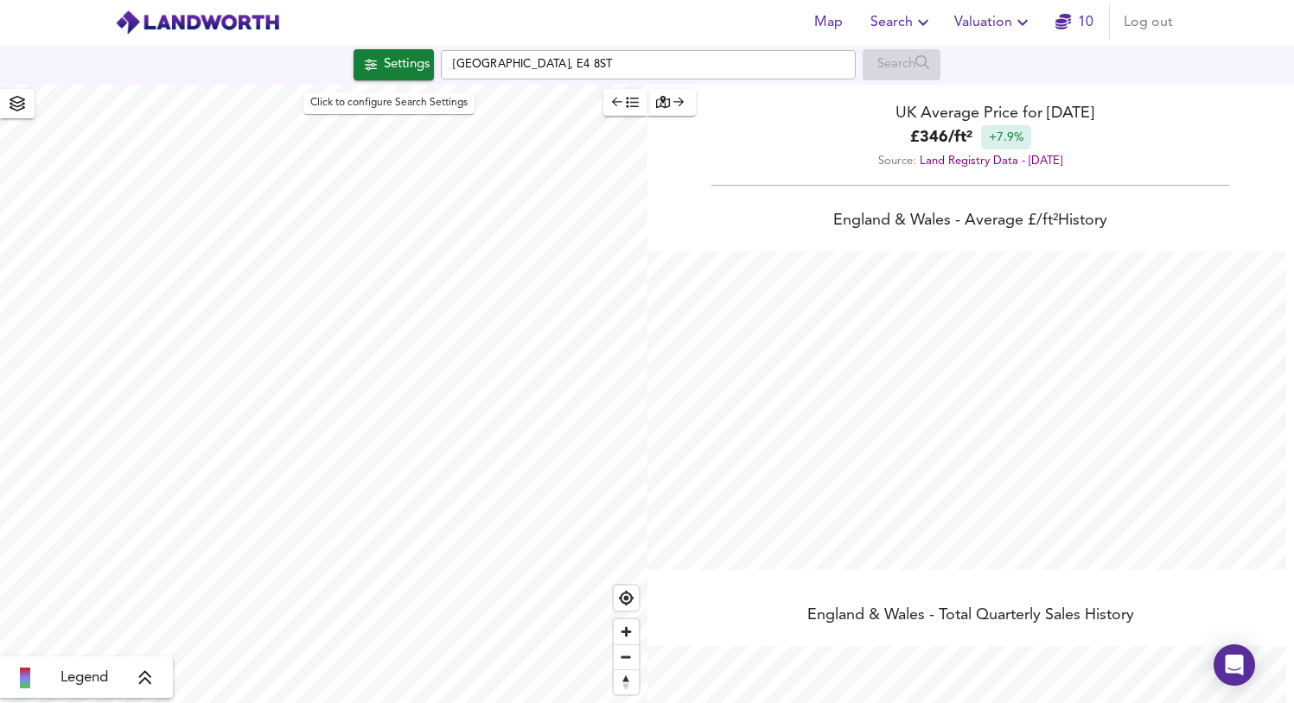
click at [384, 74] on div "Settings" at bounding box center [407, 65] width 46 height 22
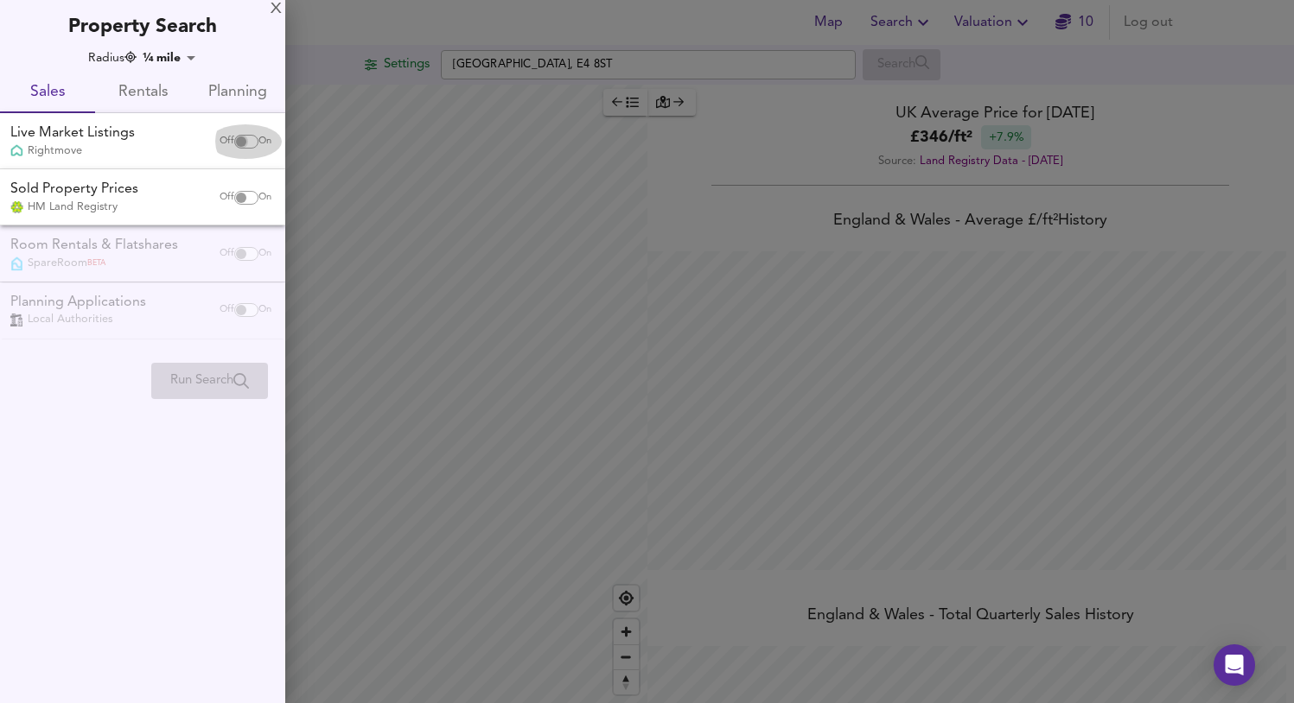
click at [241, 144] on input "checkbox" at bounding box center [240, 142] width 41 height 14
checkbox input "true"
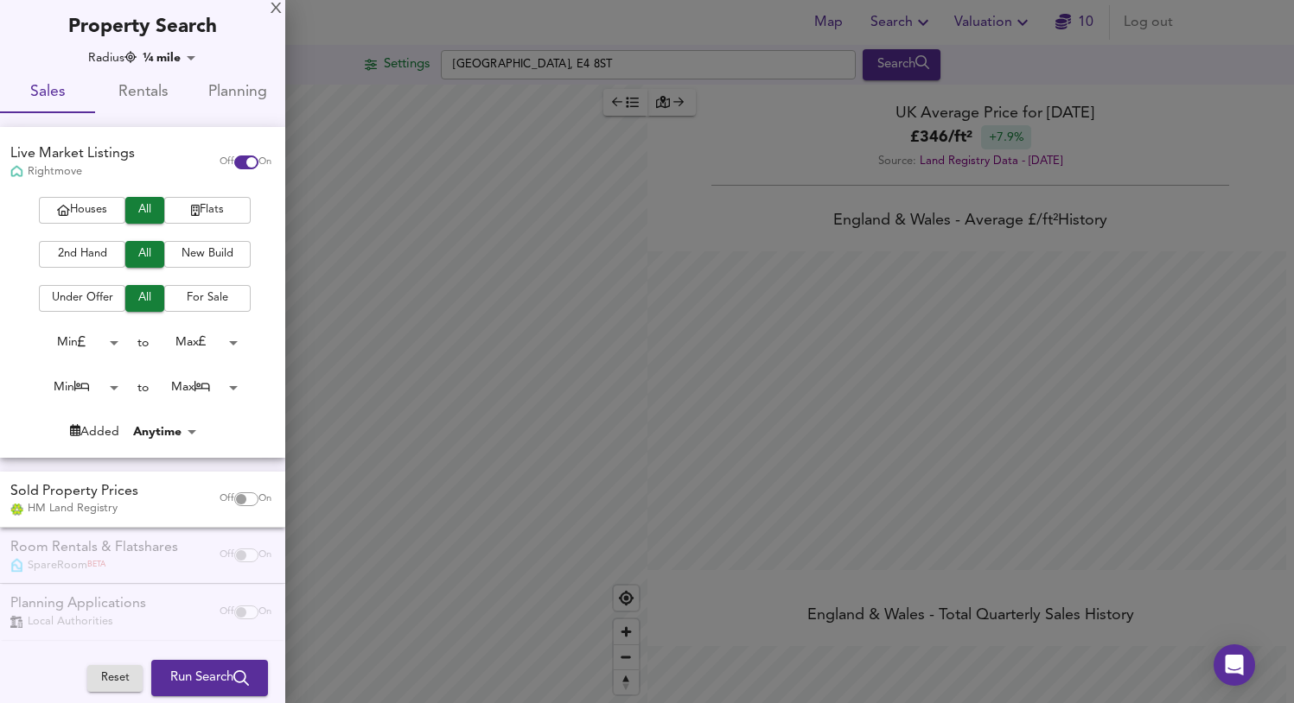
click at [237, 499] on input "checkbox" at bounding box center [240, 500] width 41 height 14
checkbox input "true"
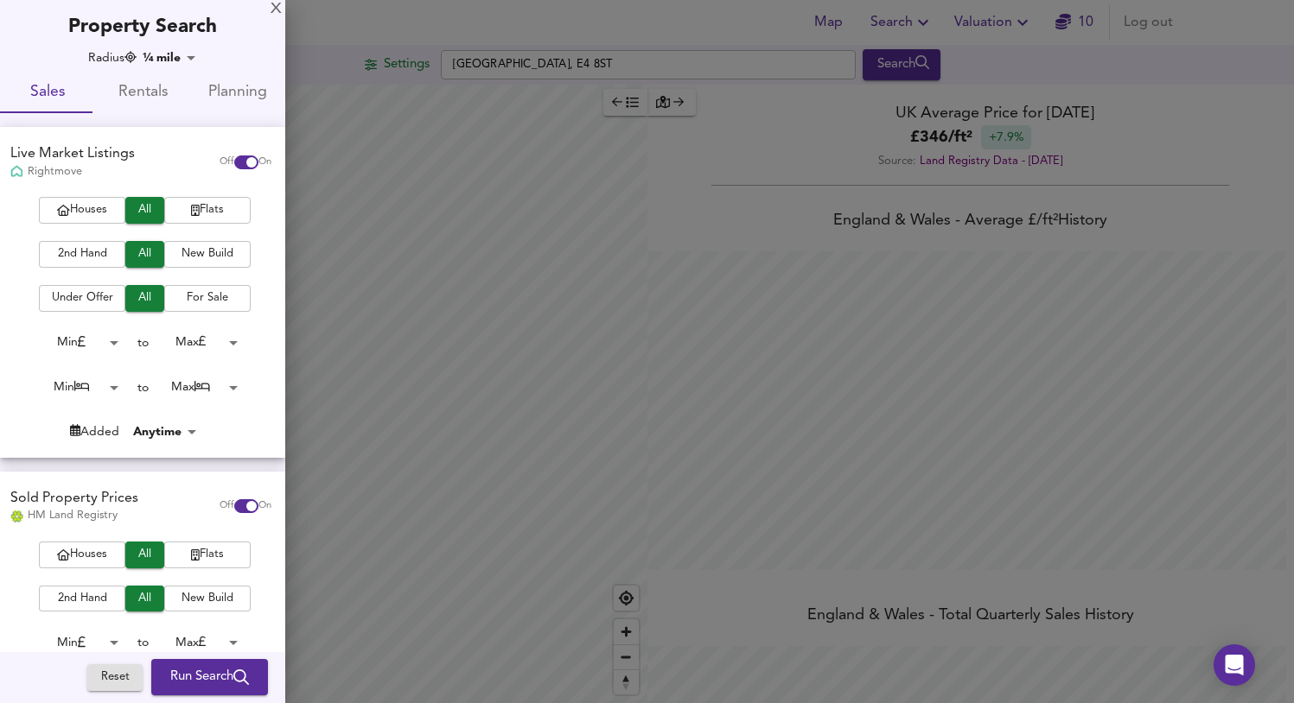
click at [206, 205] on span "Flats" at bounding box center [207, 210] width 69 height 20
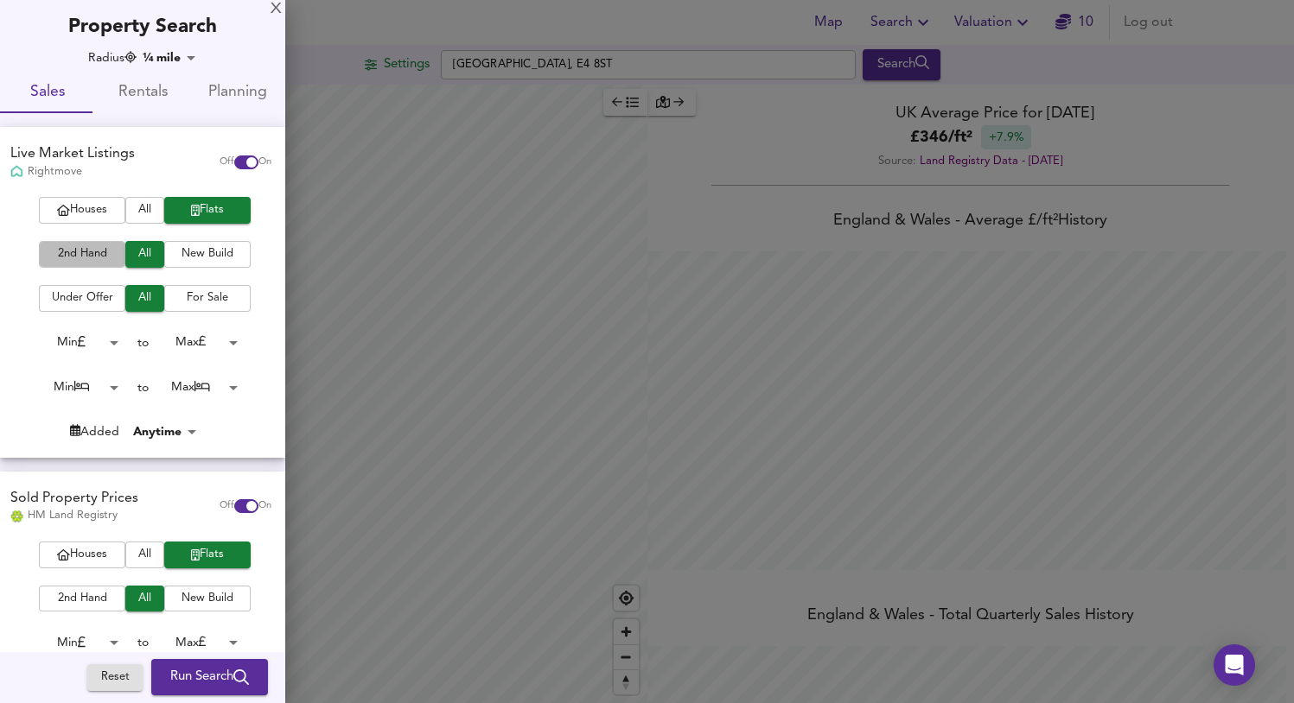
click at [105, 255] on span "2nd Hand" at bounding box center [82, 255] width 69 height 20
click at [184, 301] on span "For Sale" at bounding box center [207, 299] width 69 height 20
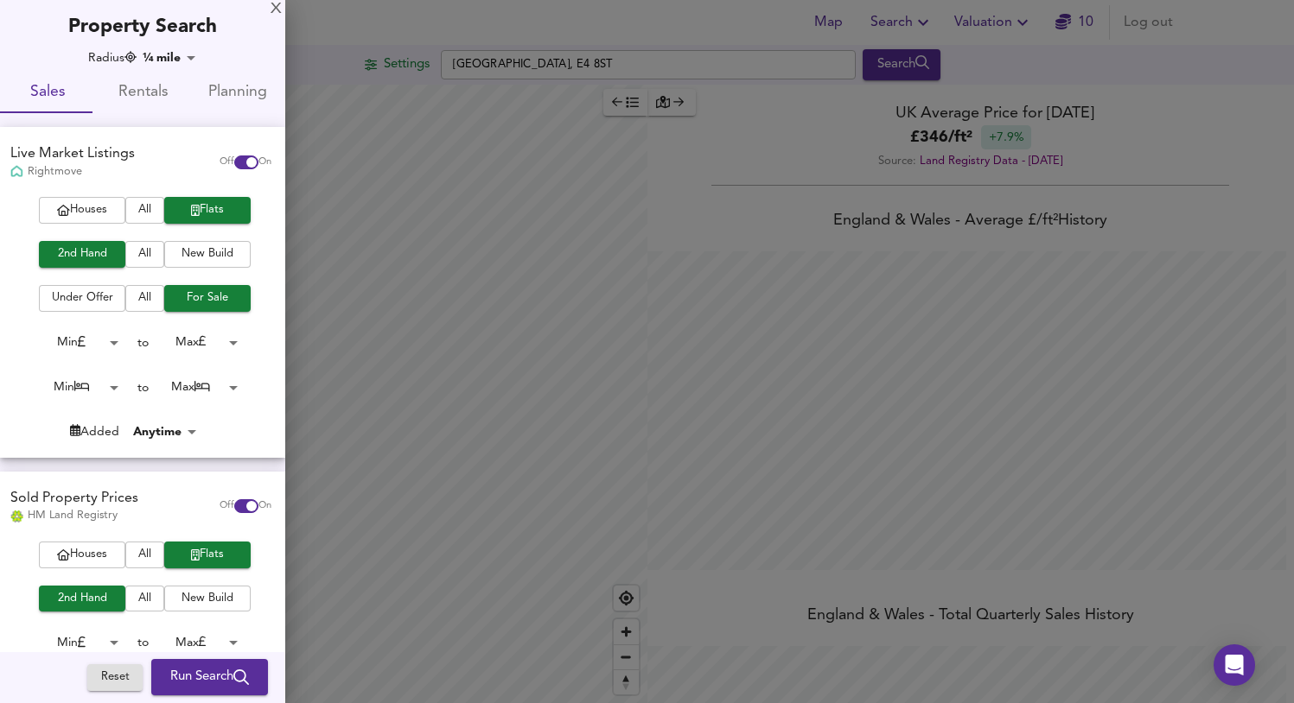
click at [191, 340] on body "Map Search Valuation 10 Log out Settings North Circular Road, E4 8ST Search Leg…" at bounding box center [647, 351] width 1294 height 703
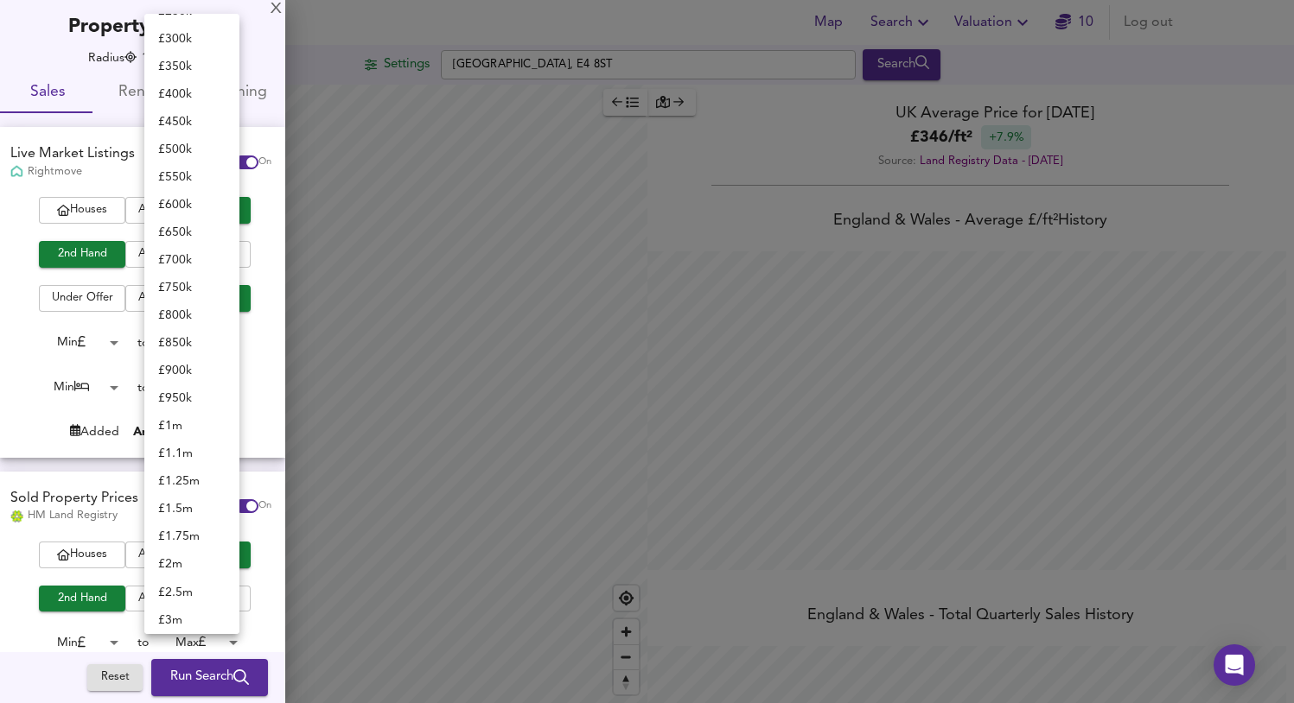
scroll to position [321, 0]
click at [205, 97] on li "£ 400k" at bounding box center [191, 100] width 95 height 28
type input "400000"
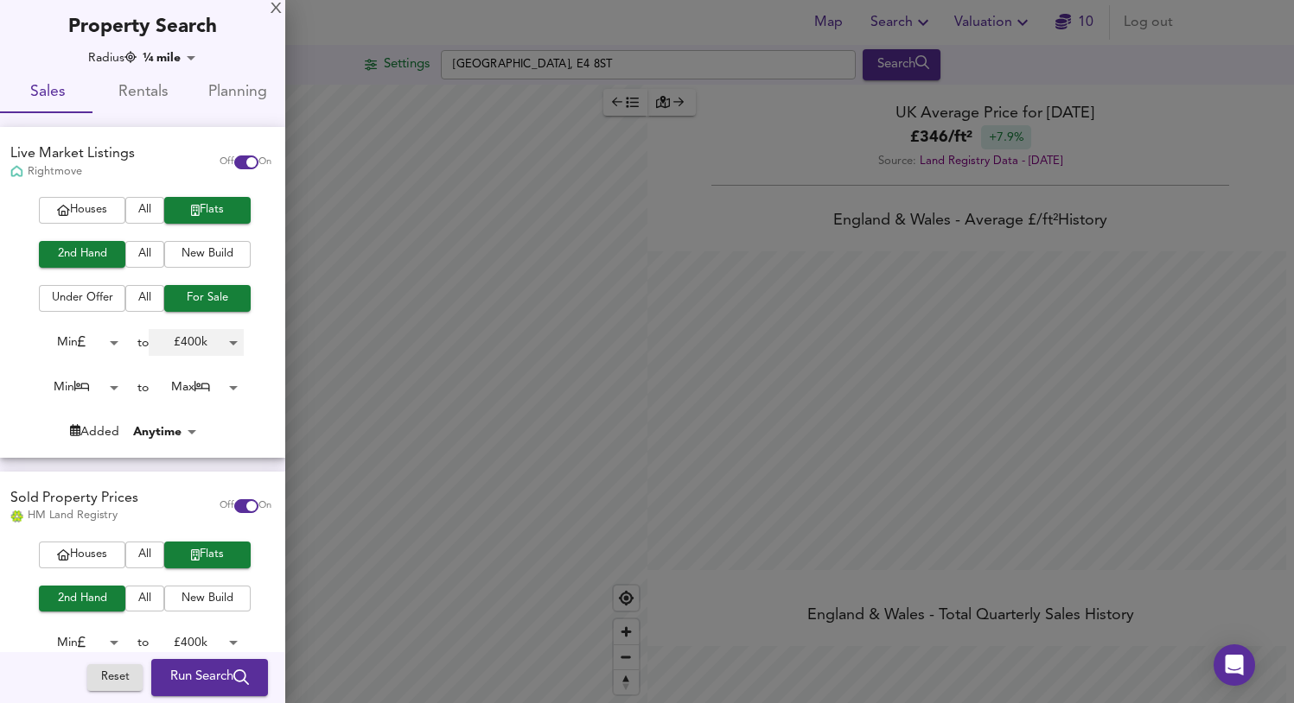
scroll to position [134, 0]
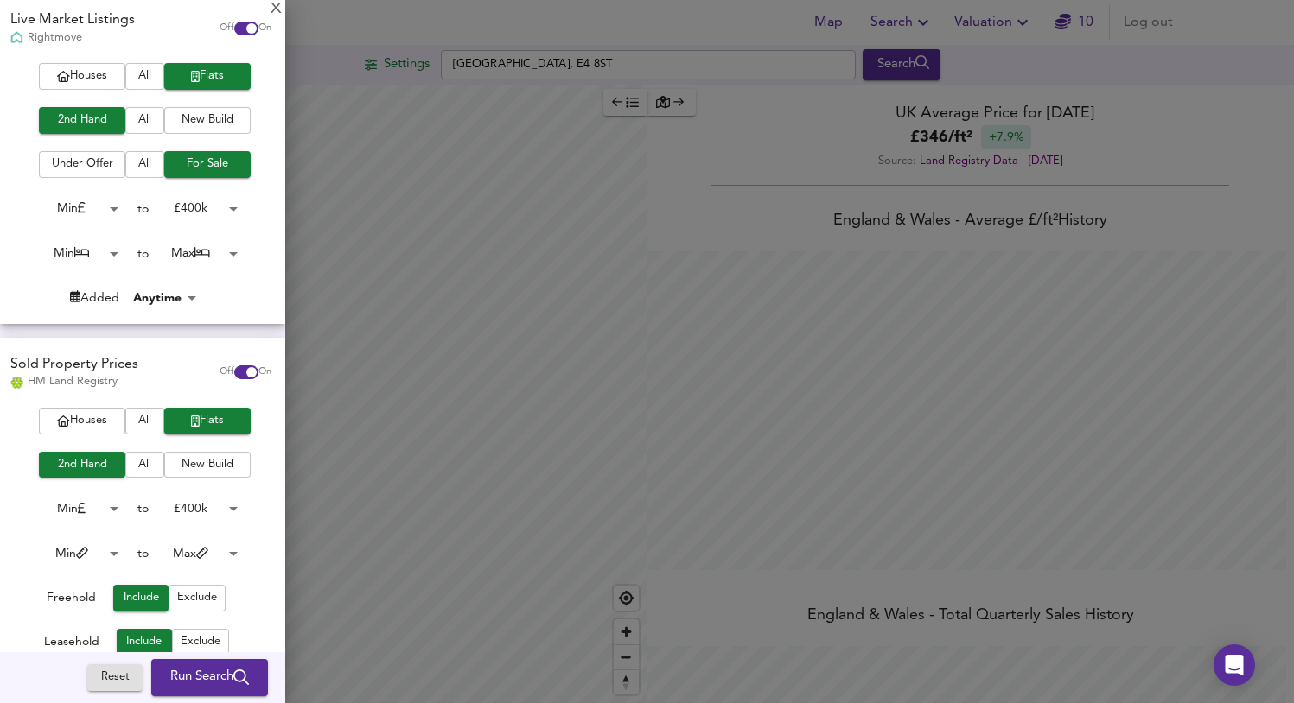
click at [199, 678] on span "Run Search" at bounding box center [209, 678] width 79 height 22
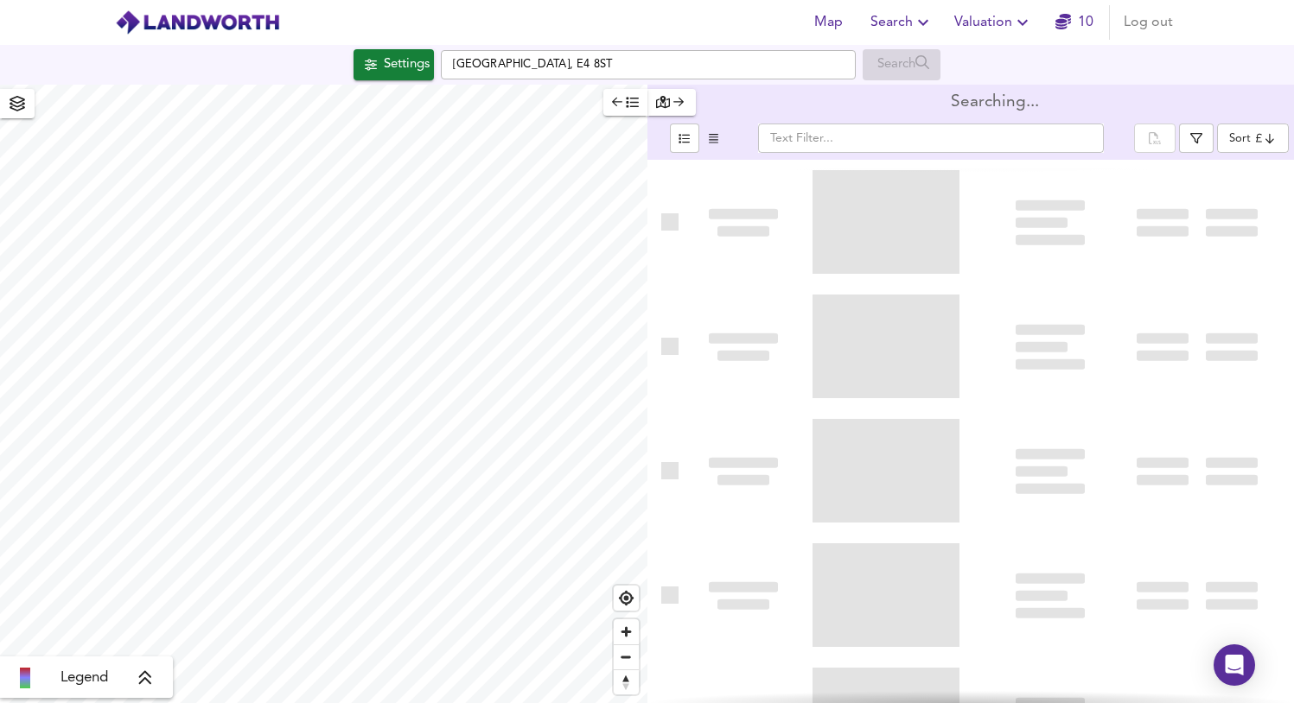
type input "bestdeal"
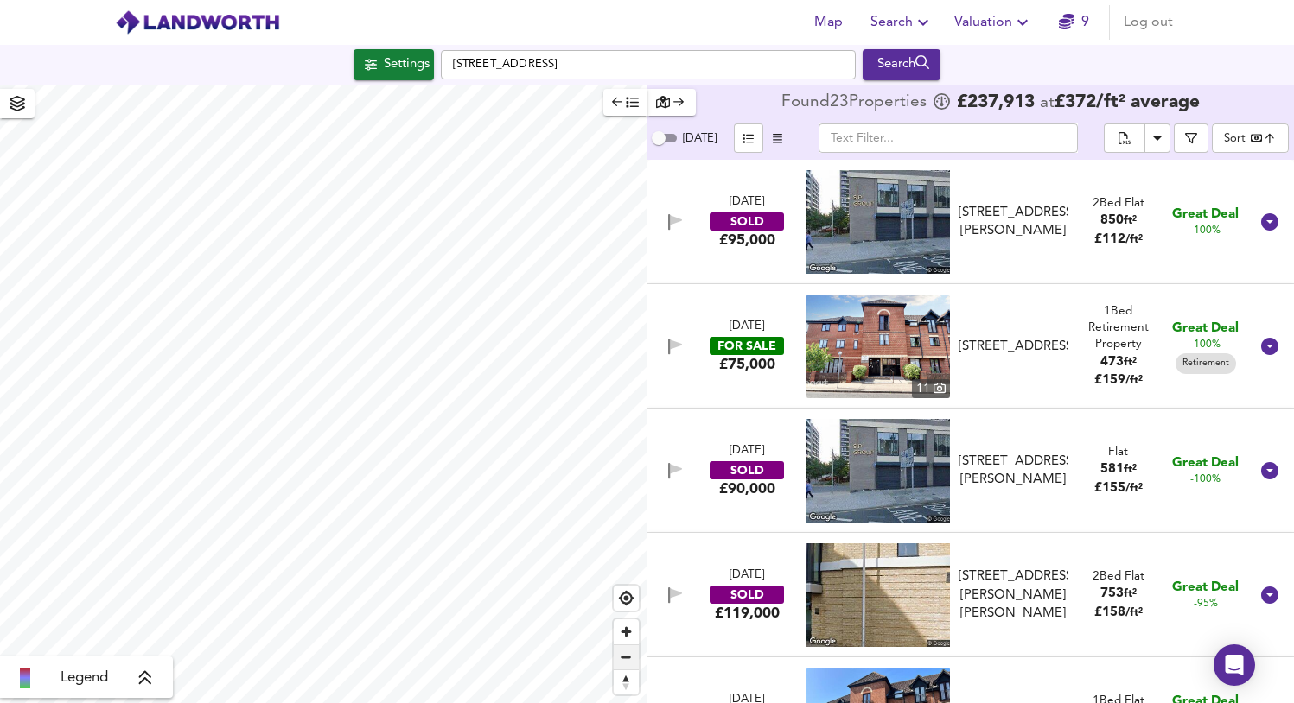
click at [625, 655] on span "Zoom out" at bounding box center [626, 658] width 25 height 24
click at [117, 403] on div "X Houses All Flats Search" at bounding box center [323, 394] width 647 height 619
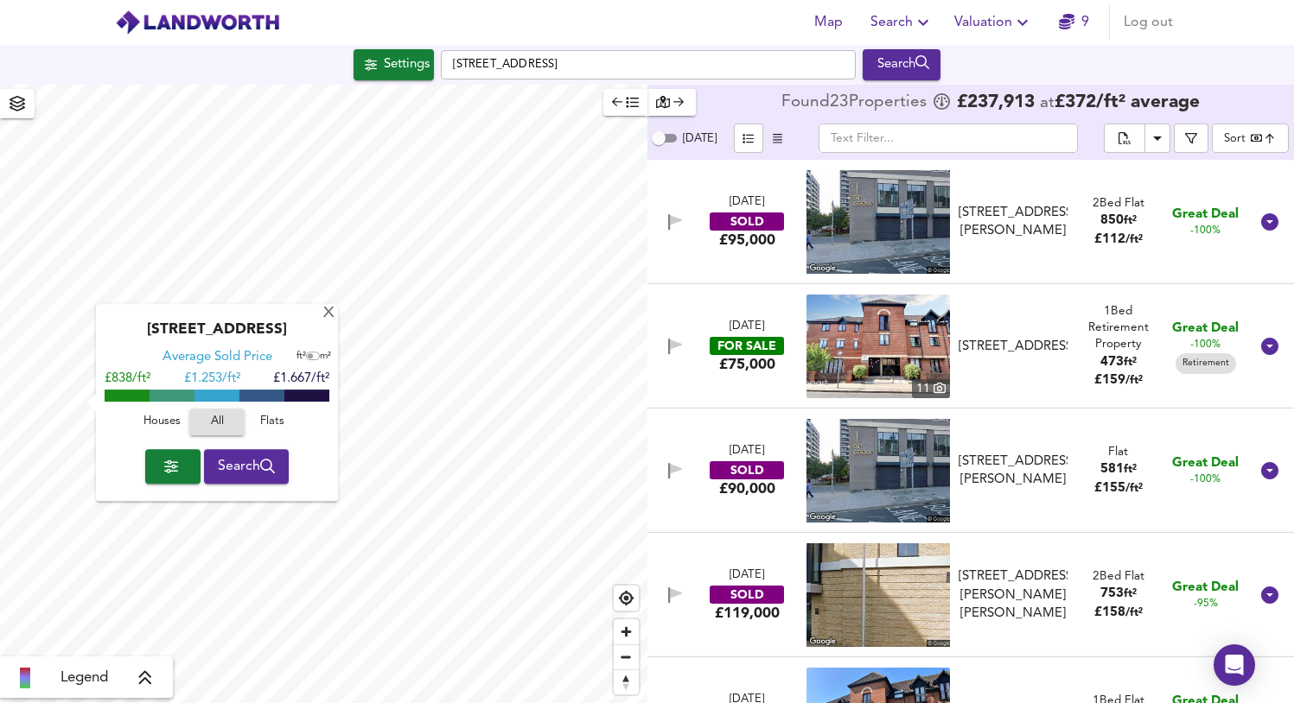
click at [321, 313] on div "Outer Circle, NW1 4HA Average Sold Price ft² m² £838/ft² £ 1.253/ft² £1.667/ft²…" at bounding box center [217, 402] width 242 height 197
click at [325, 313] on div "X" at bounding box center [328, 314] width 15 height 16
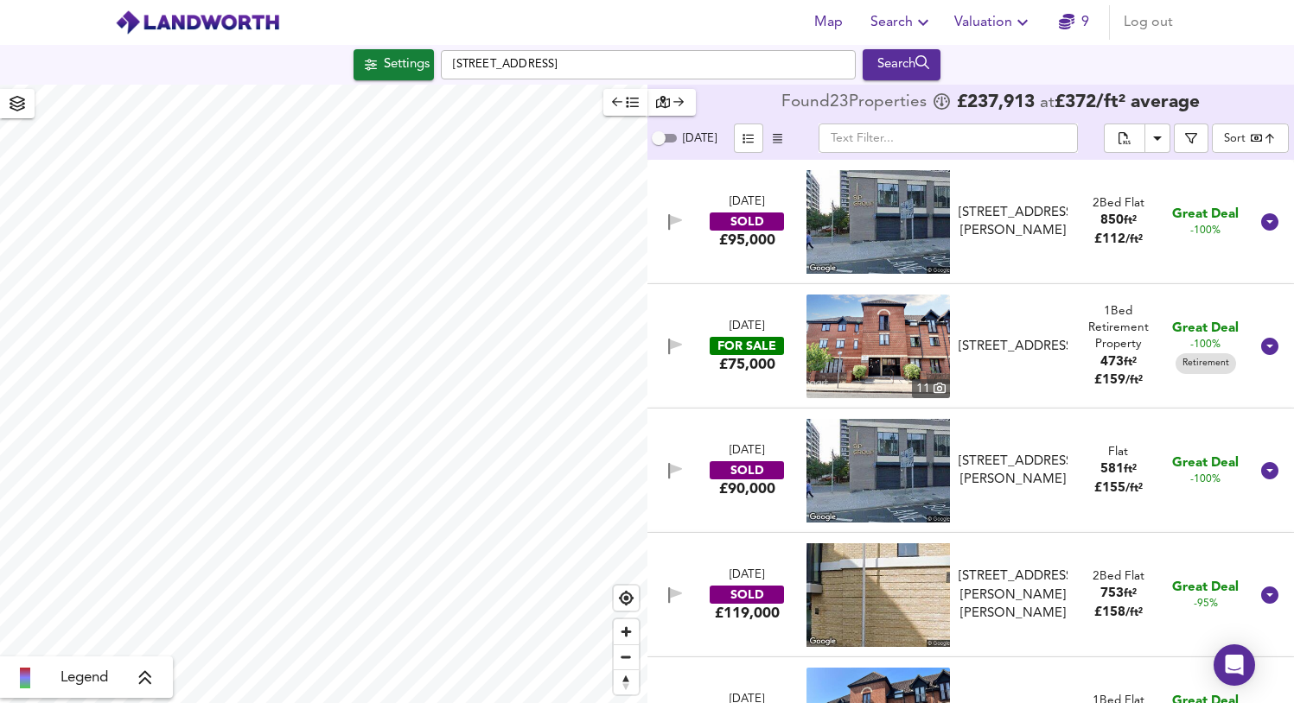
type input "6693"
click at [919, 60] on div "Search" at bounding box center [902, 65] width 70 height 22
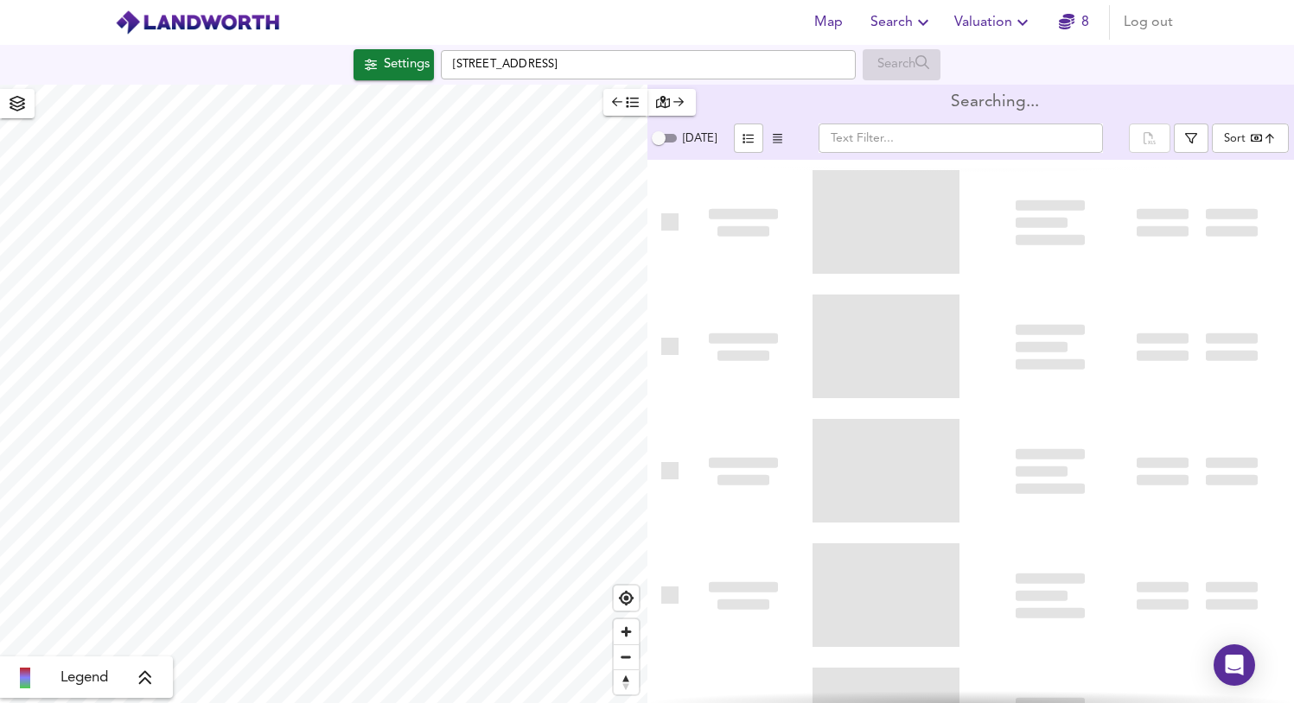
type input "bestdeal"
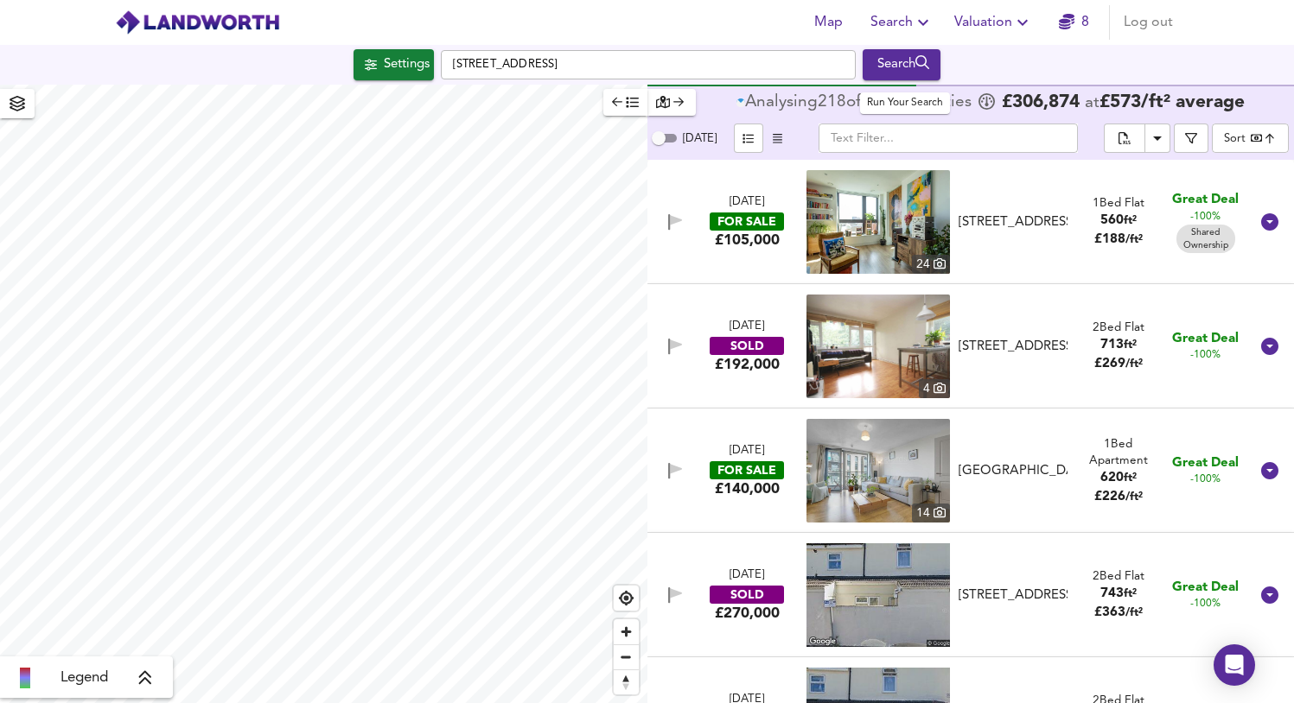
click at [659, 137] on input "[DATE]" at bounding box center [658, 138] width 62 height 21
checkbox input "true"
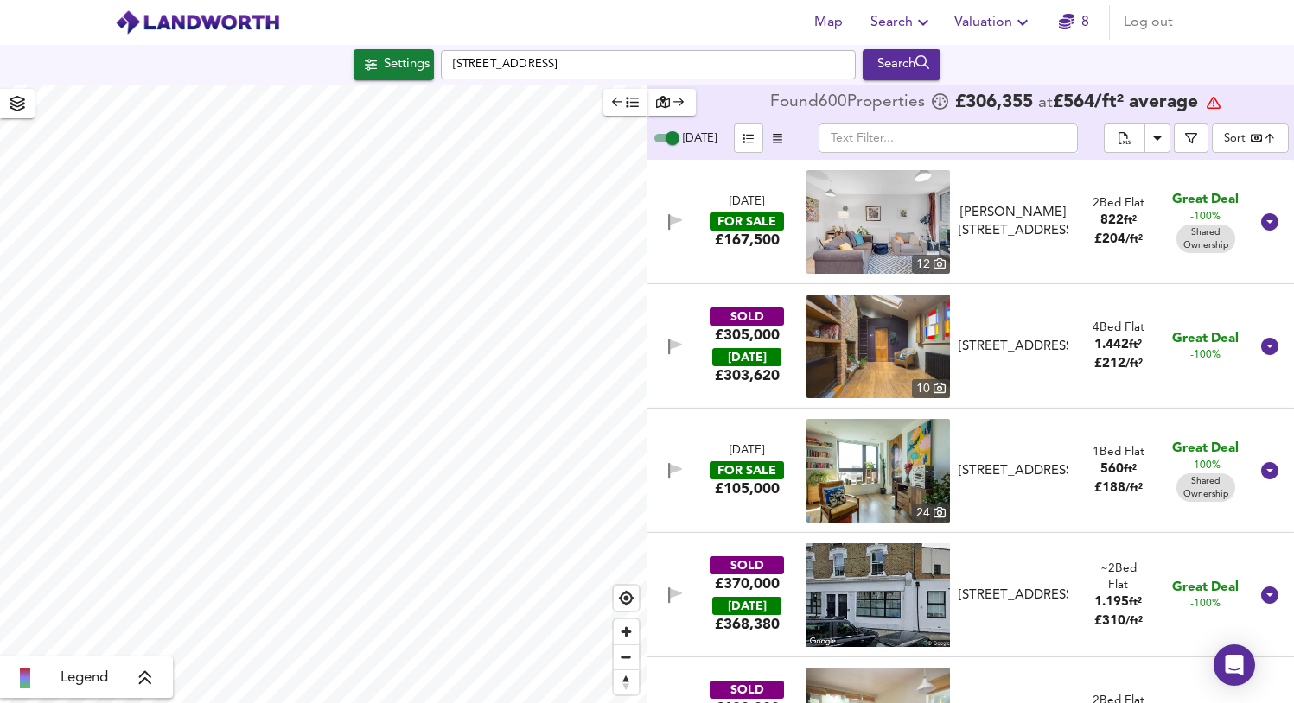
click at [1261, 225] on icon at bounding box center [1269, 221] width 17 height 17
click at [1263, 215] on icon at bounding box center [1269, 221] width 17 height 17
click at [1262, 346] on div at bounding box center [1269, 346] width 41 height 41
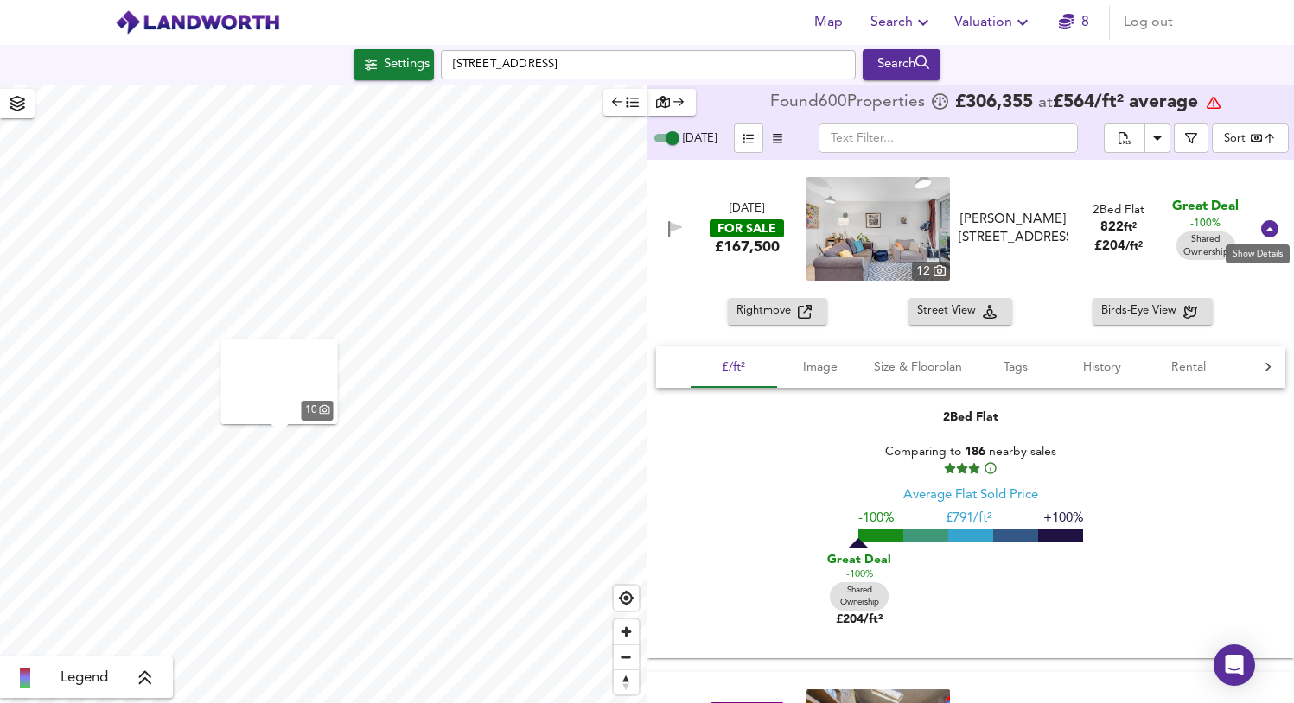
click at [1263, 233] on div at bounding box center [1269, 228] width 41 height 41
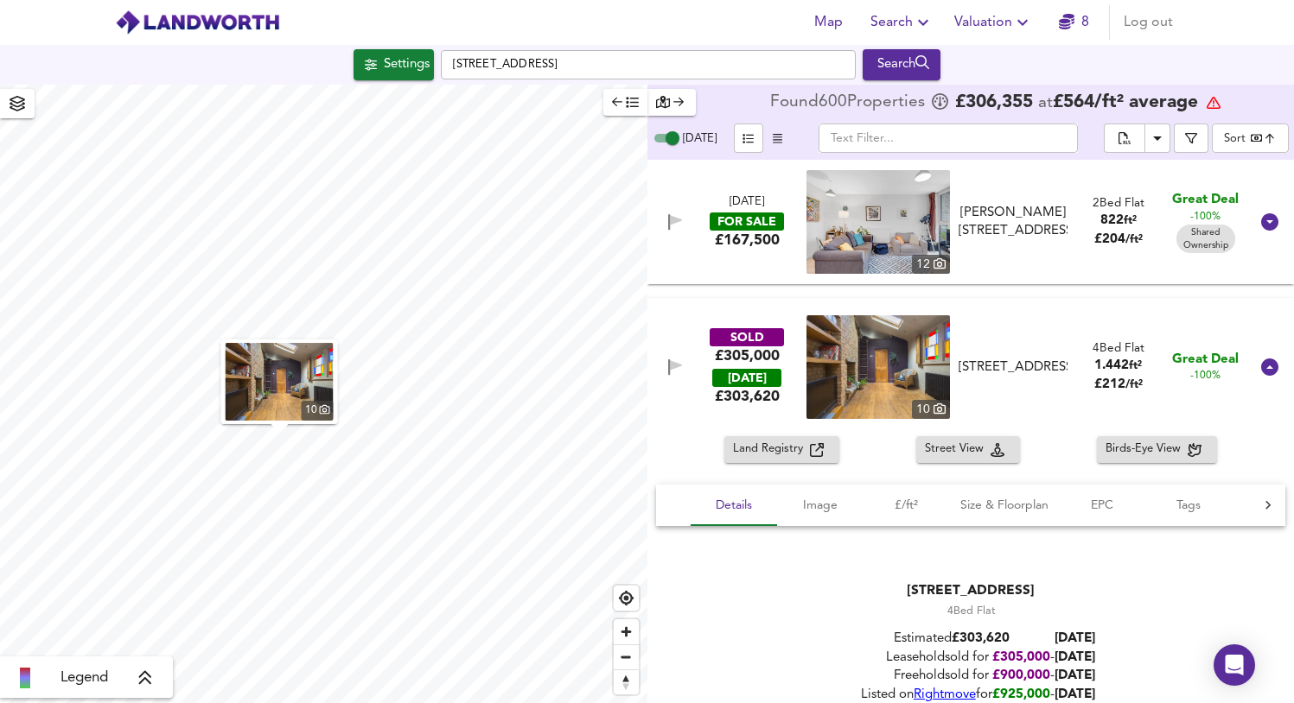
click at [1226, 145] on body "Map Search Valuation 8 Log out Settings Queens Drive, E10 7HP Search 10 Legend …" at bounding box center [647, 351] width 1294 height 703
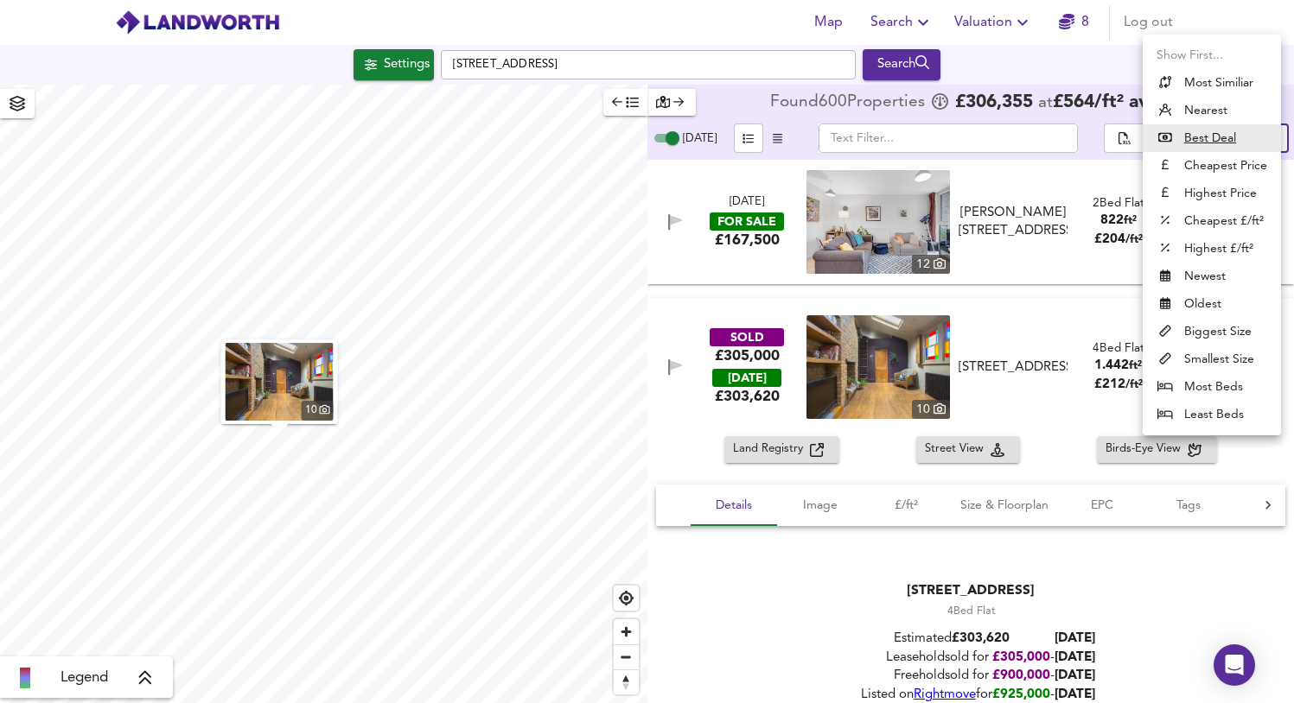
click at [1215, 219] on li "Cheapest £/ft²" at bounding box center [1211, 221] width 138 height 28
type input "lowppsf"
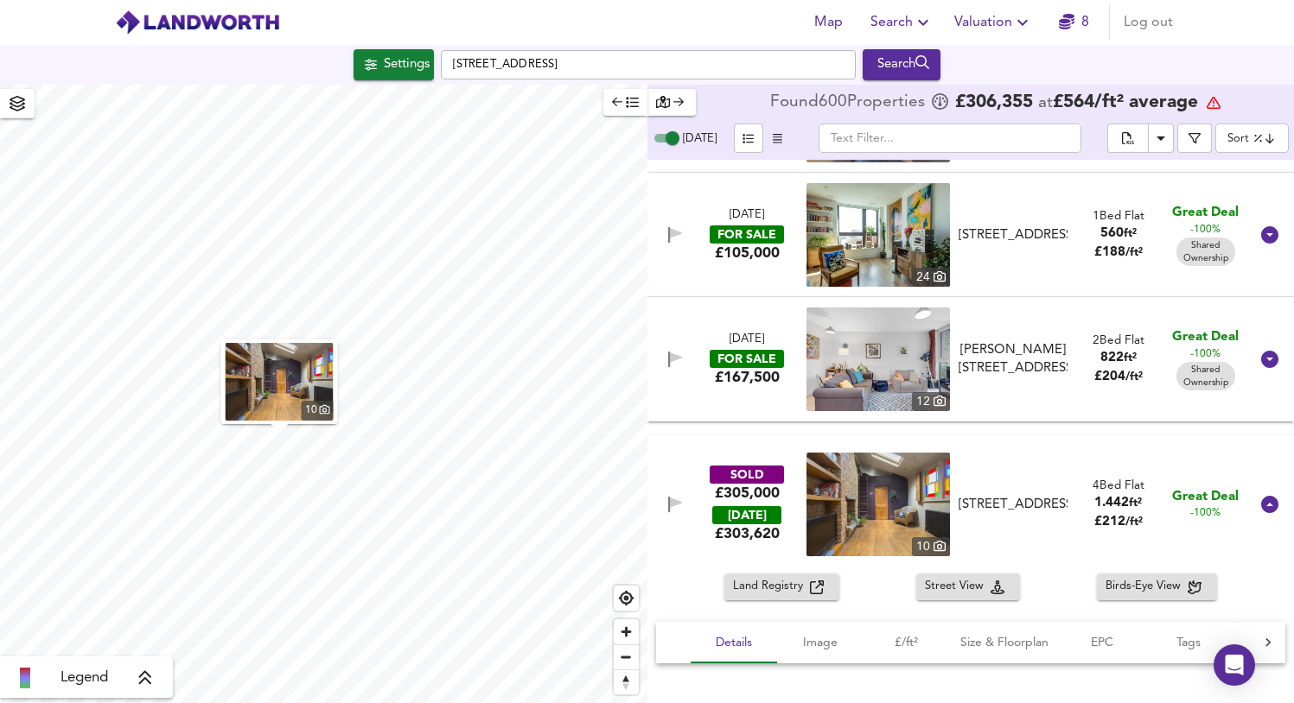
scroll to position [362, 0]
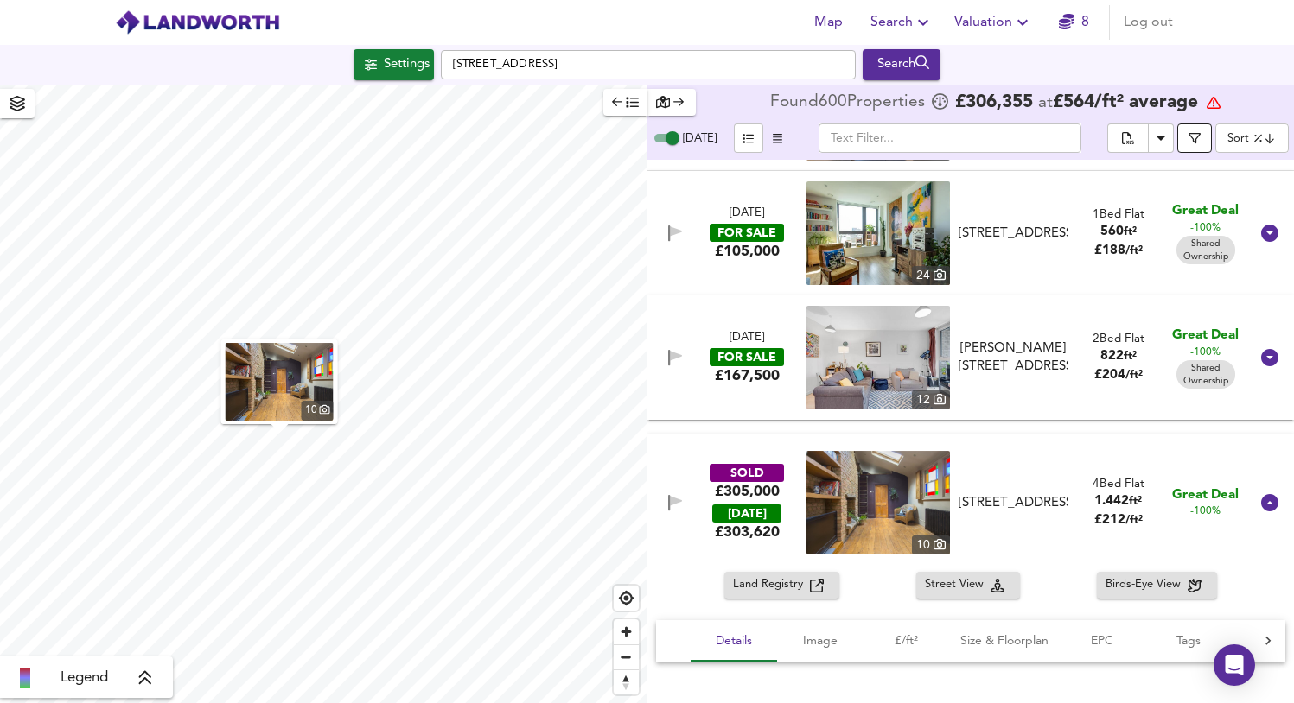
click at [1197, 137] on icon "button" at bounding box center [1194, 138] width 12 height 12
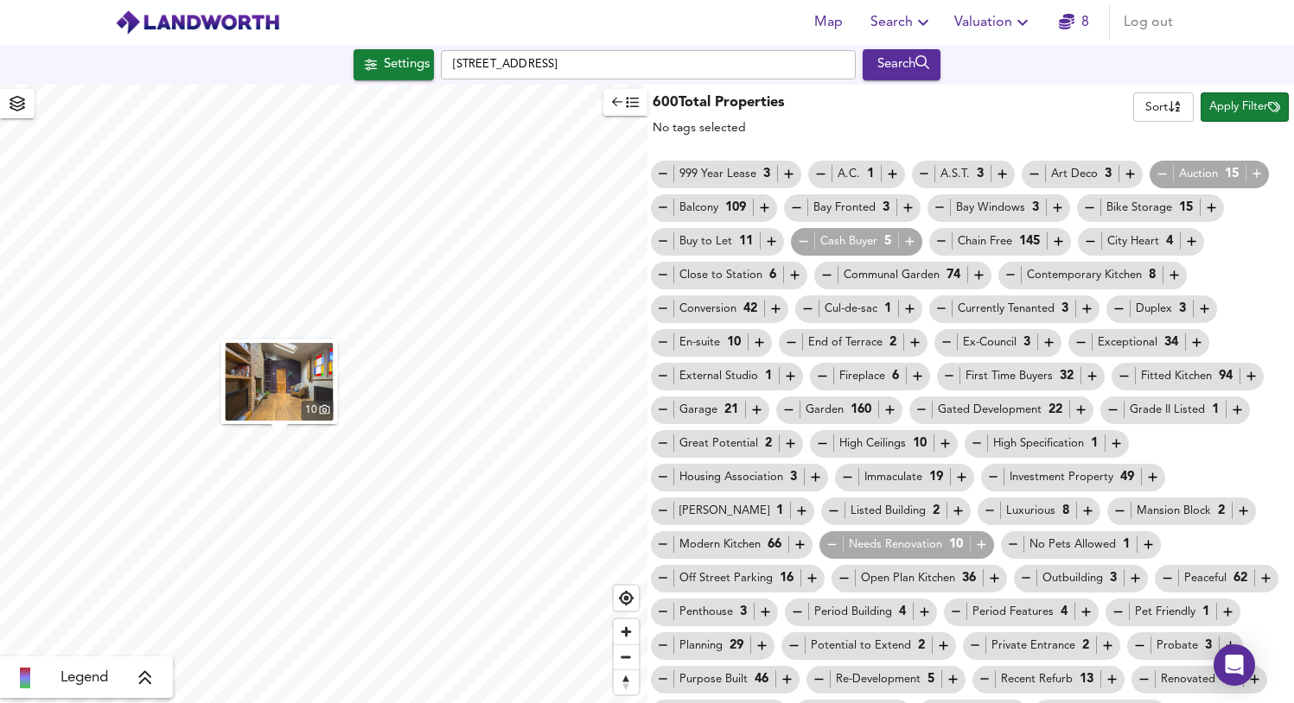
click at [847, 346] on div "End of Terrace 2" at bounding box center [853, 343] width 138 height 18
click at [858, 346] on div "End of Terrace 2" at bounding box center [853, 343] width 138 height 18
click at [914, 344] on icon "button" at bounding box center [914, 343] width 9 height 9
click at [793, 339] on icon "button" at bounding box center [791, 342] width 15 height 15
click at [775, 313] on icon "button" at bounding box center [775, 309] width 15 height 15
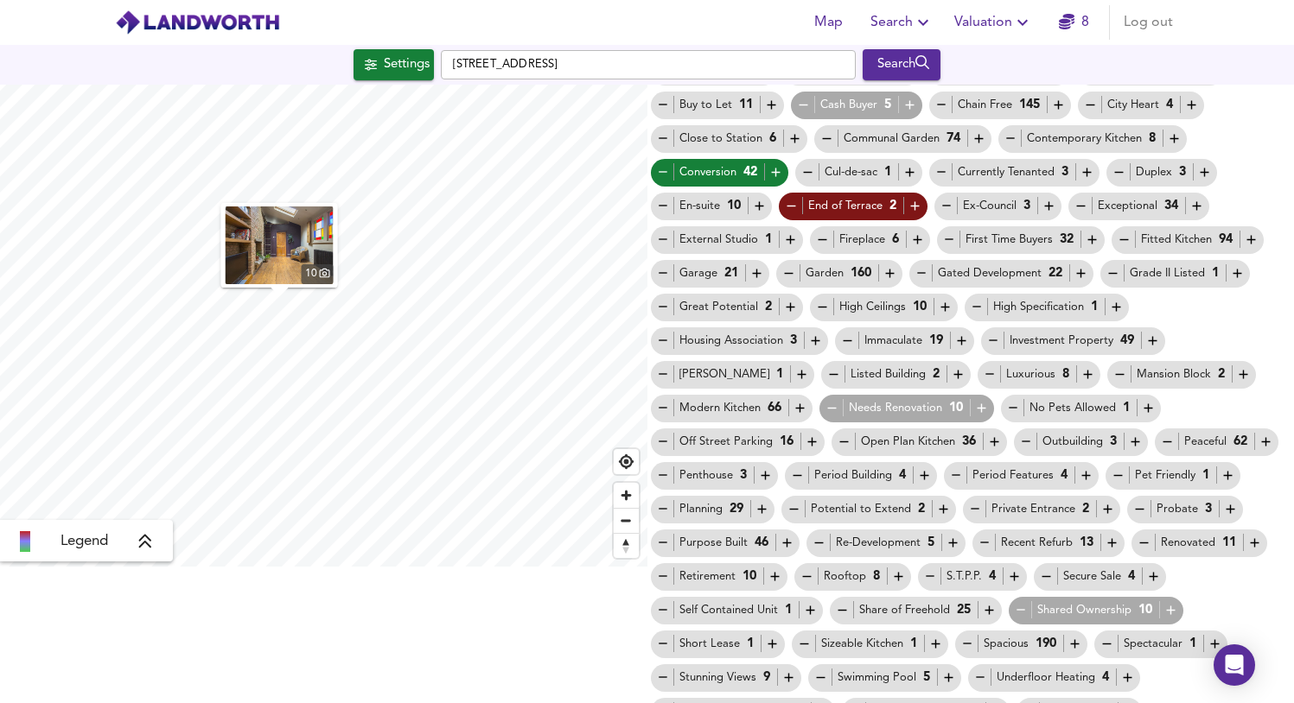
scroll to position [0, 0]
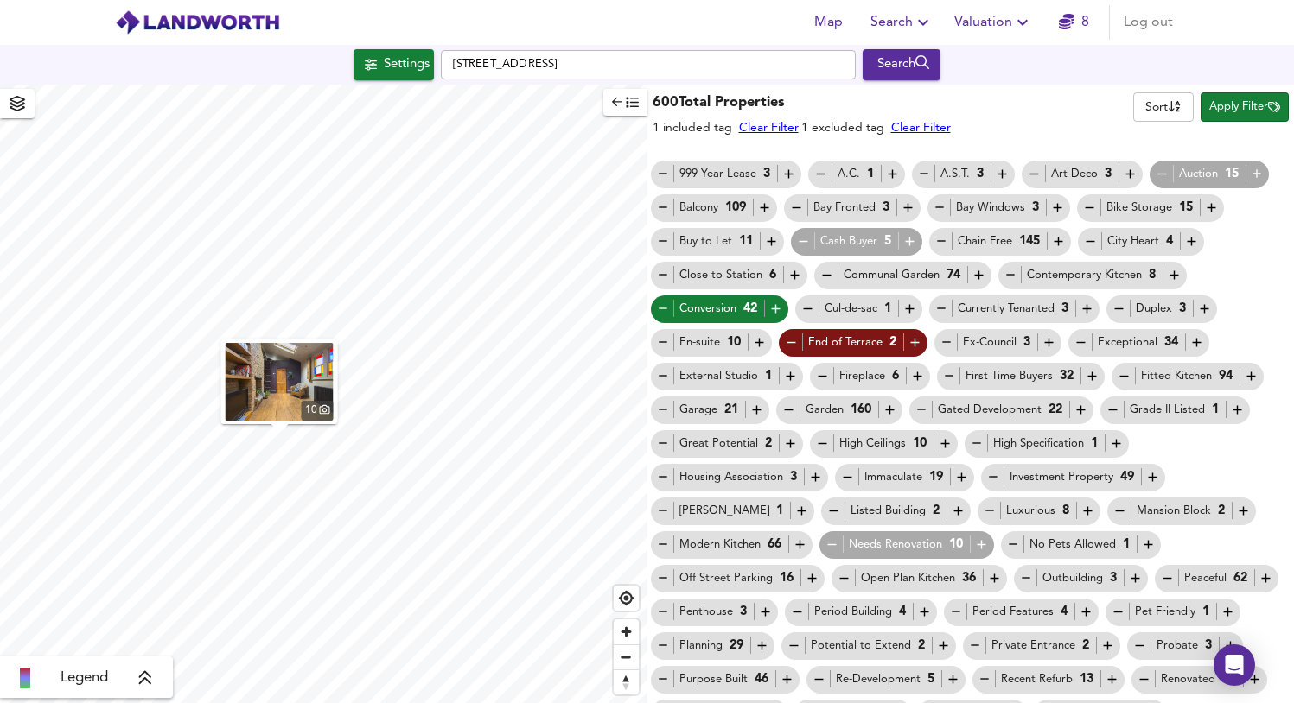
click at [614, 108] on span "button" at bounding box center [625, 102] width 27 height 20
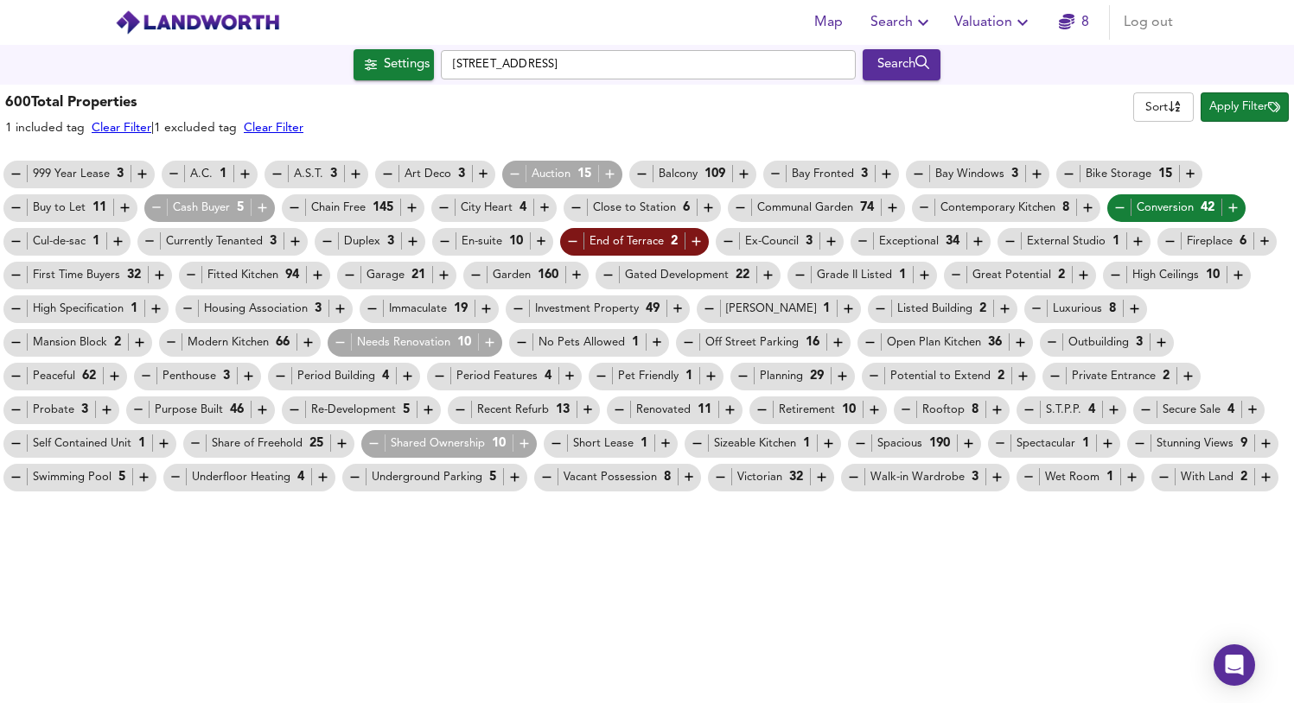
type input "402"
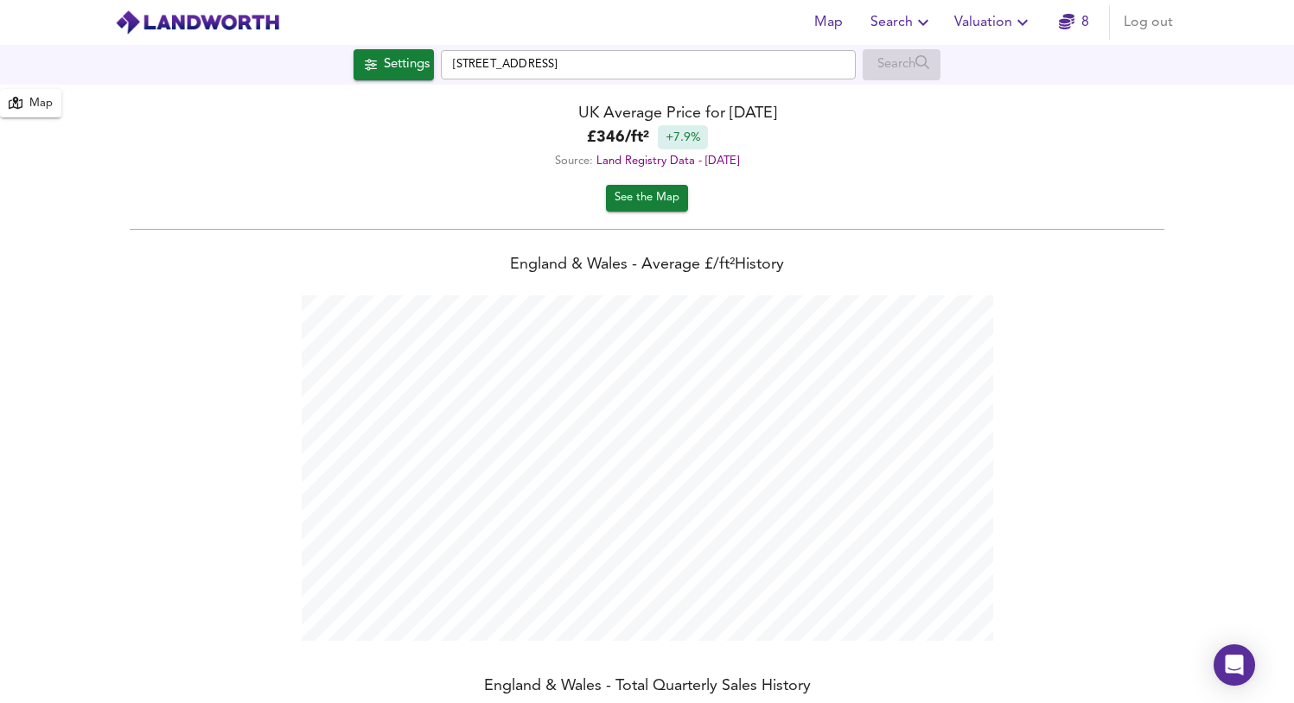
scroll to position [703, 1294]
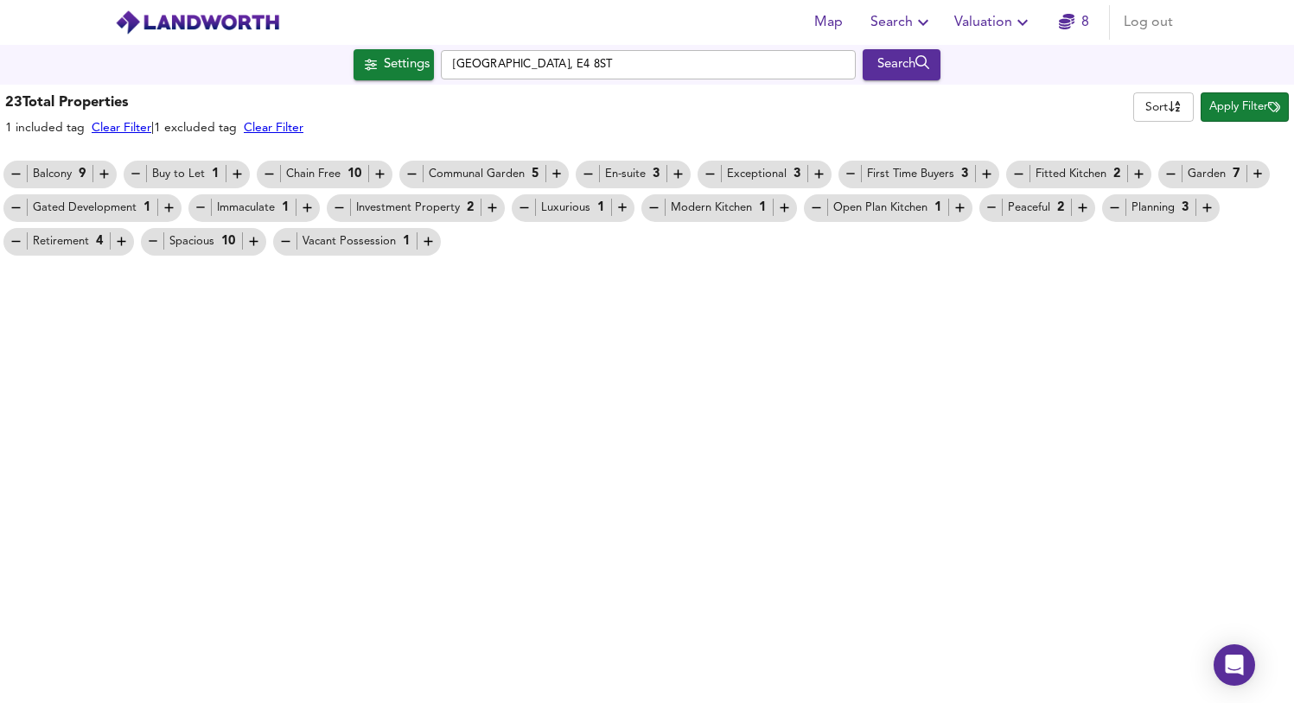
type input "6693"
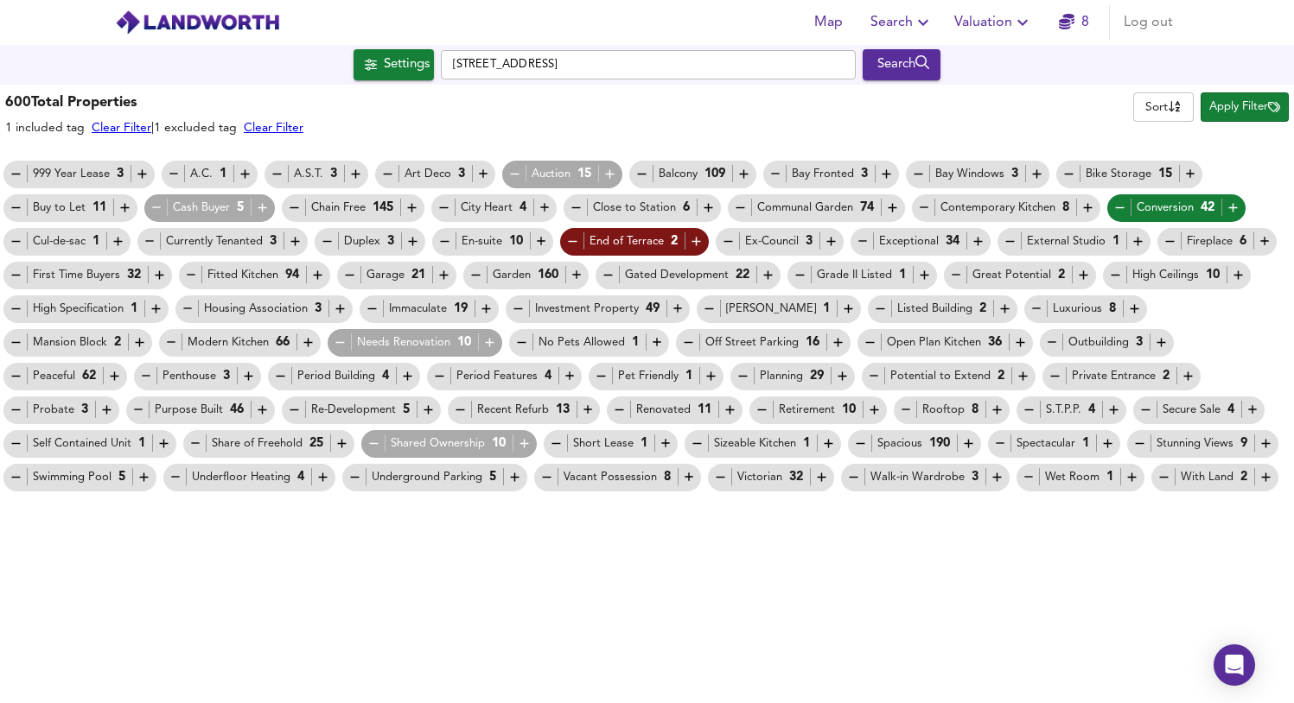
click at [921, 17] on icon "button" at bounding box center [923, 22] width 21 height 21
click at [1091, 102] on div "600 Total Properties 1 included tag Clear Filter | 1 excluded tag Clear Filter …" at bounding box center [647, 113] width 1294 height 51
click at [142, 128] on link "Clear Filter" at bounding box center [122, 128] width 60 height 12
click at [105, 105] on h3 "600 Total Properties" at bounding box center [79, 103] width 149 height 20
click at [910, 22] on span "Search" at bounding box center [901, 22] width 63 height 24
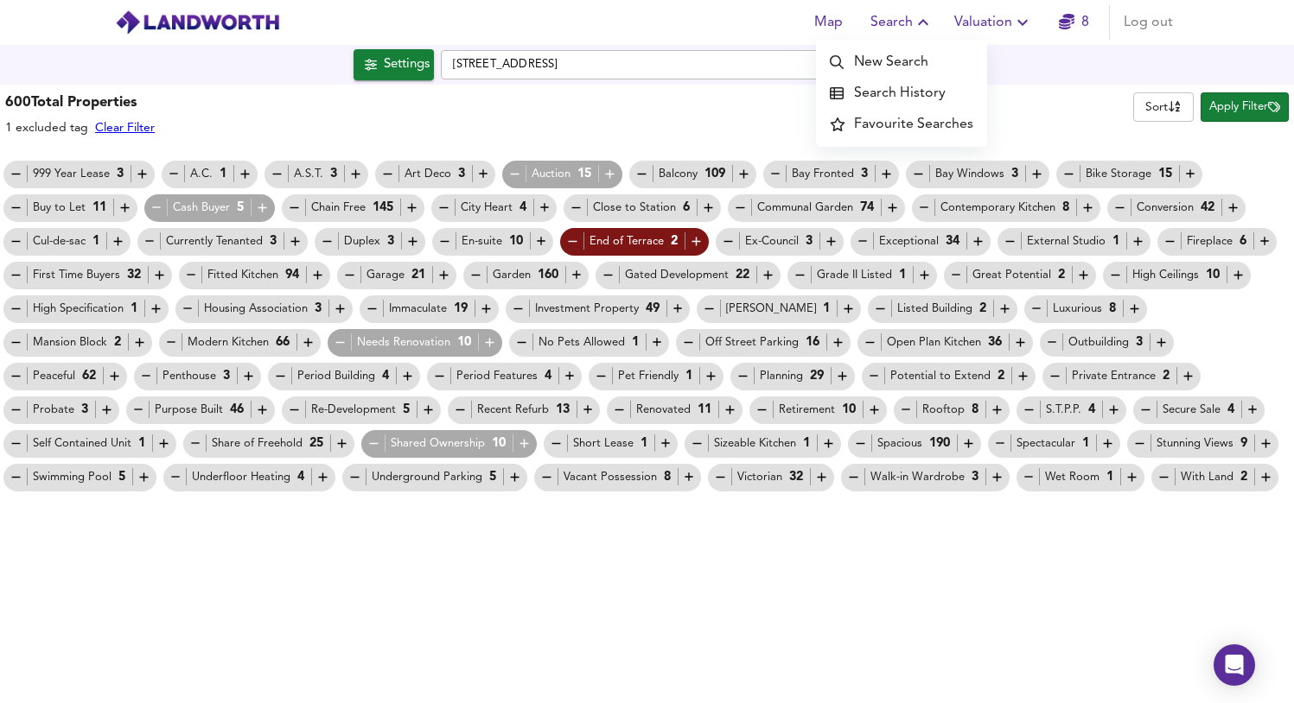
click at [882, 100] on li "Search History" at bounding box center [901, 93] width 171 height 31
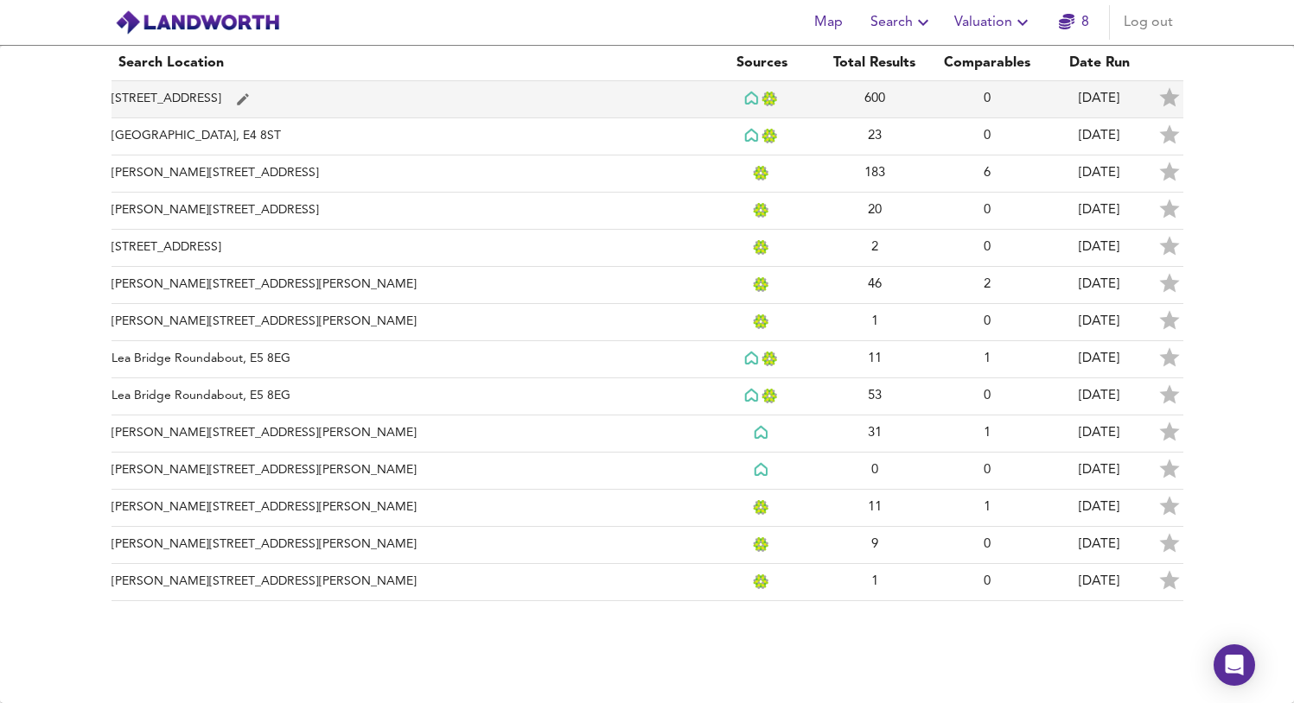
click at [155, 98] on td "Queens Drive, E10 7HP" at bounding box center [408, 99] width 595 height 37
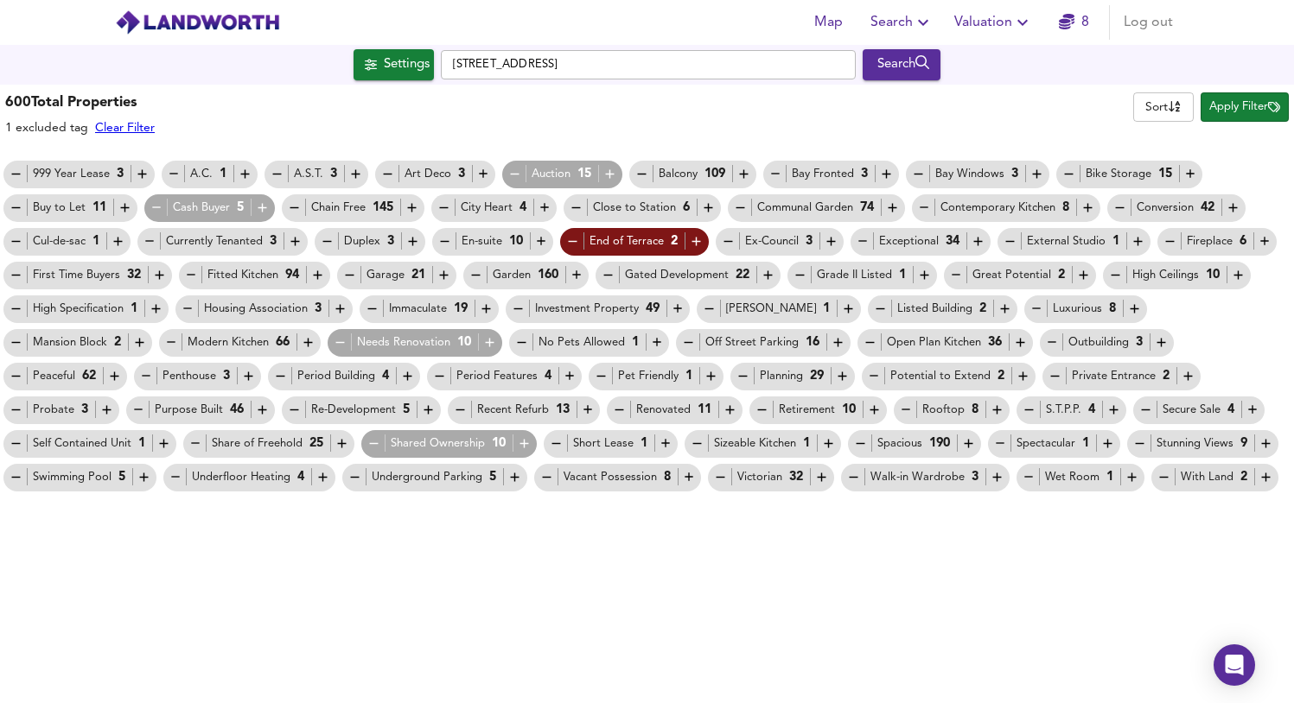
click at [1154, 105] on body "Map Search Valuation 8 Log out Settings Queens Drive, E10 7HP Search 600 Result…" at bounding box center [647, 351] width 1294 height 703
click at [1034, 118] on div at bounding box center [647, 351] width 1294 height 703
checkbox input "false"
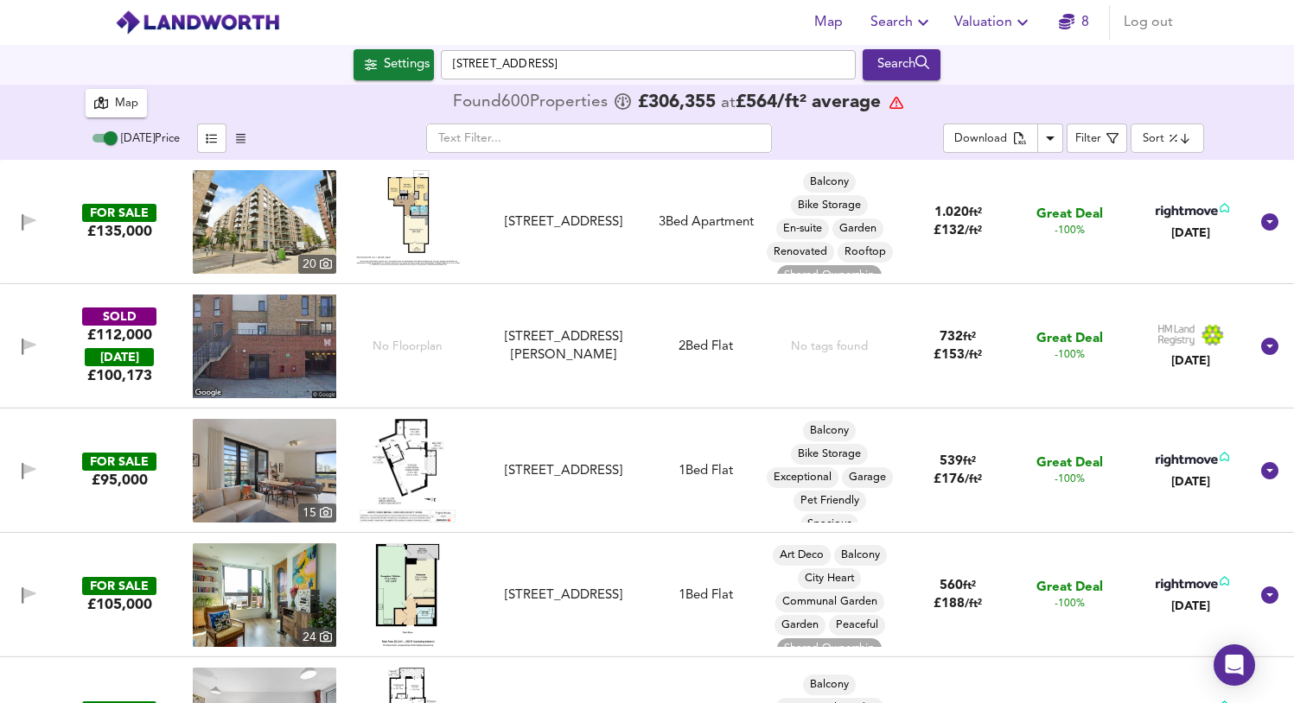
click at [1179, 130] on body "Map Search Valuation 8 Log out Settings Queens Drive, E10 7HP Search 600 Result…" at bounding box center [647, 351] width 1294 height 703
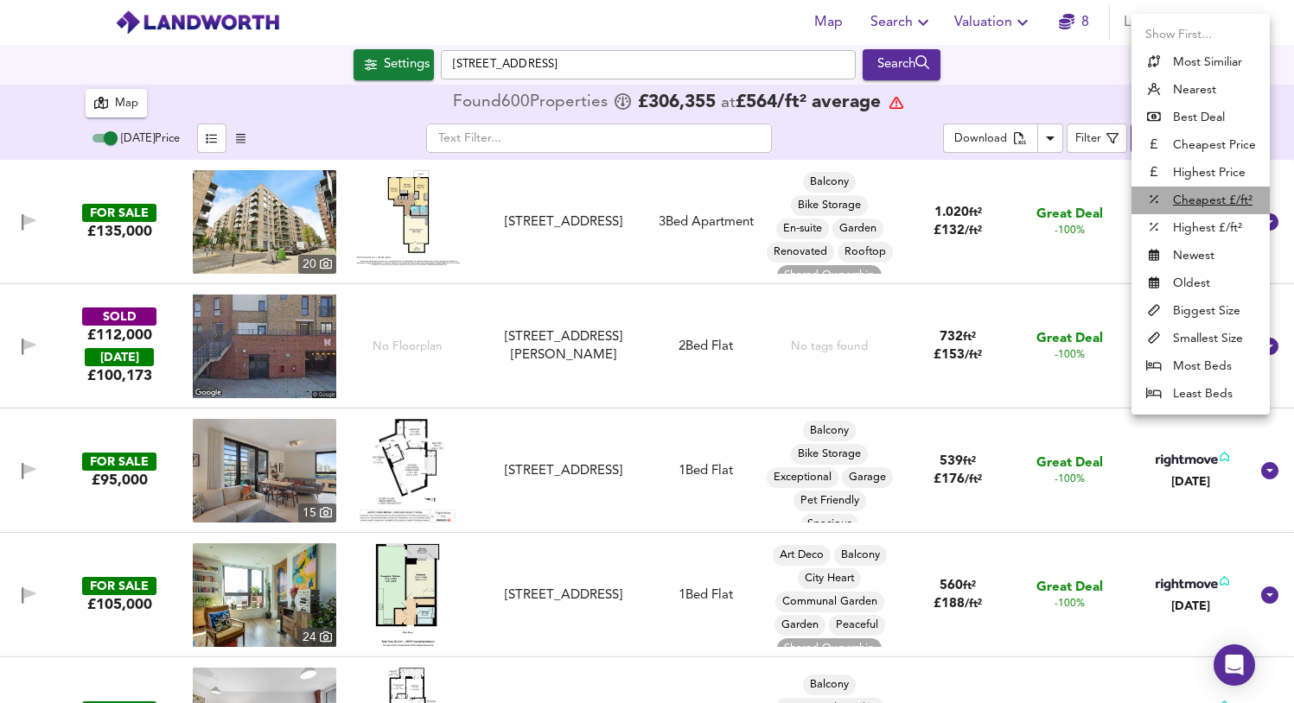
click at [1197, 192] on u "Cheapest £/ft²" at bounding box center [1213, 200] width 80 height 17
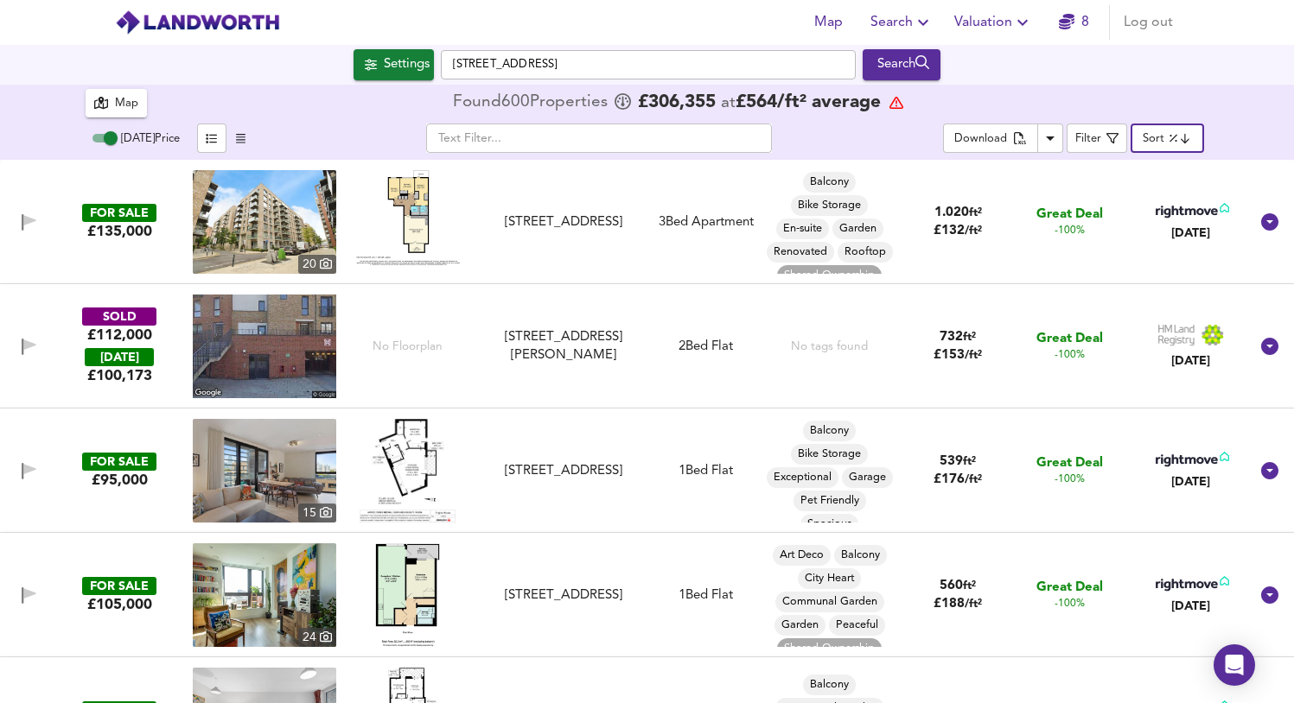
click at [1162, 147] on body "Map Search Valuation 8 Log out Settings Queens Drive, E10 7HP Search 600 Result…" at bounding box center [647, 351] width 1294 height 703
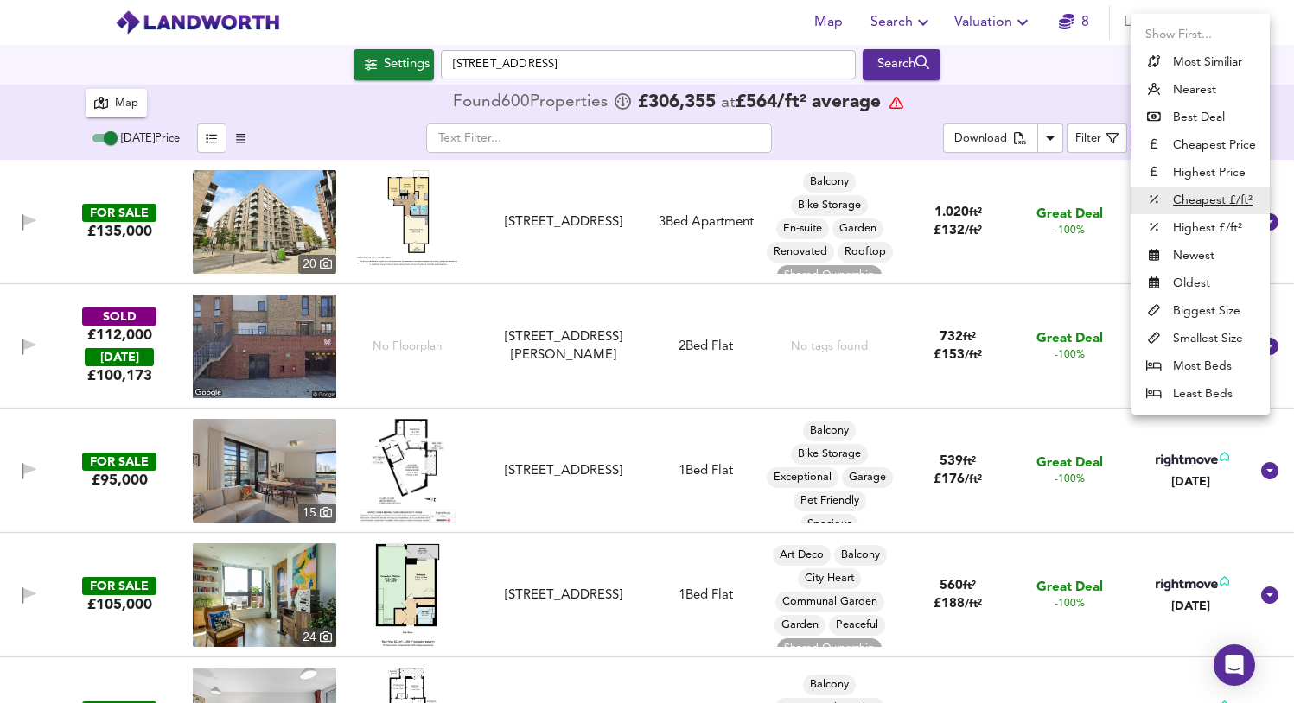
click at [1169, 192] on li "Cheapest £/ft²" at bounding box center [1200, 201] width 138 height 28
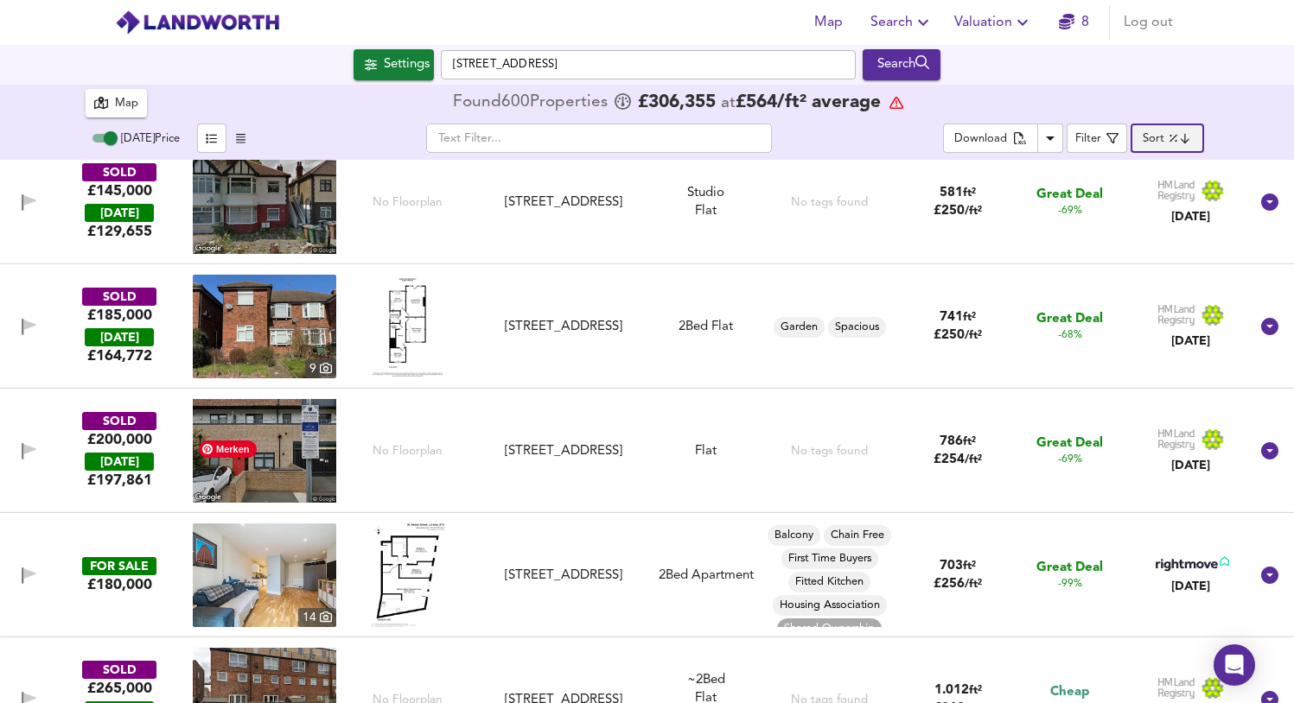
scroll to position [2051, 0]
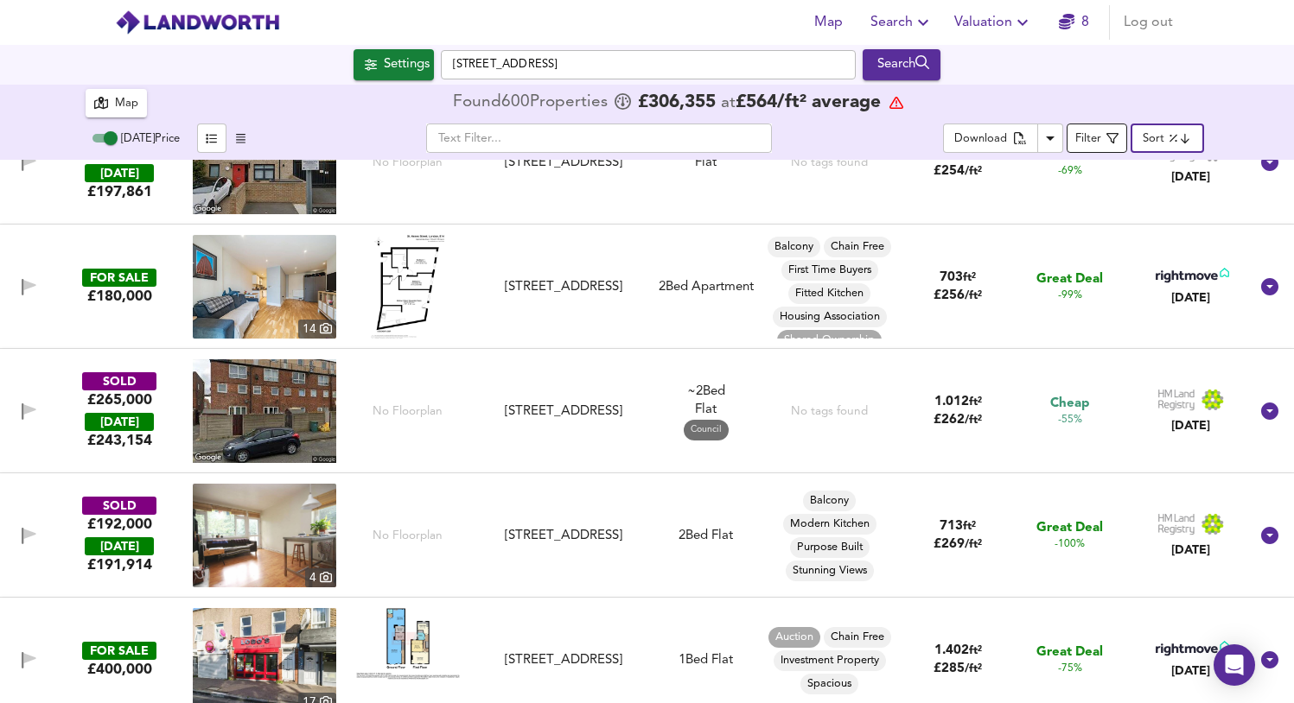
click at [1105, 137] on span "Filter" at bounding box center [1096, 139] width 43 height 22
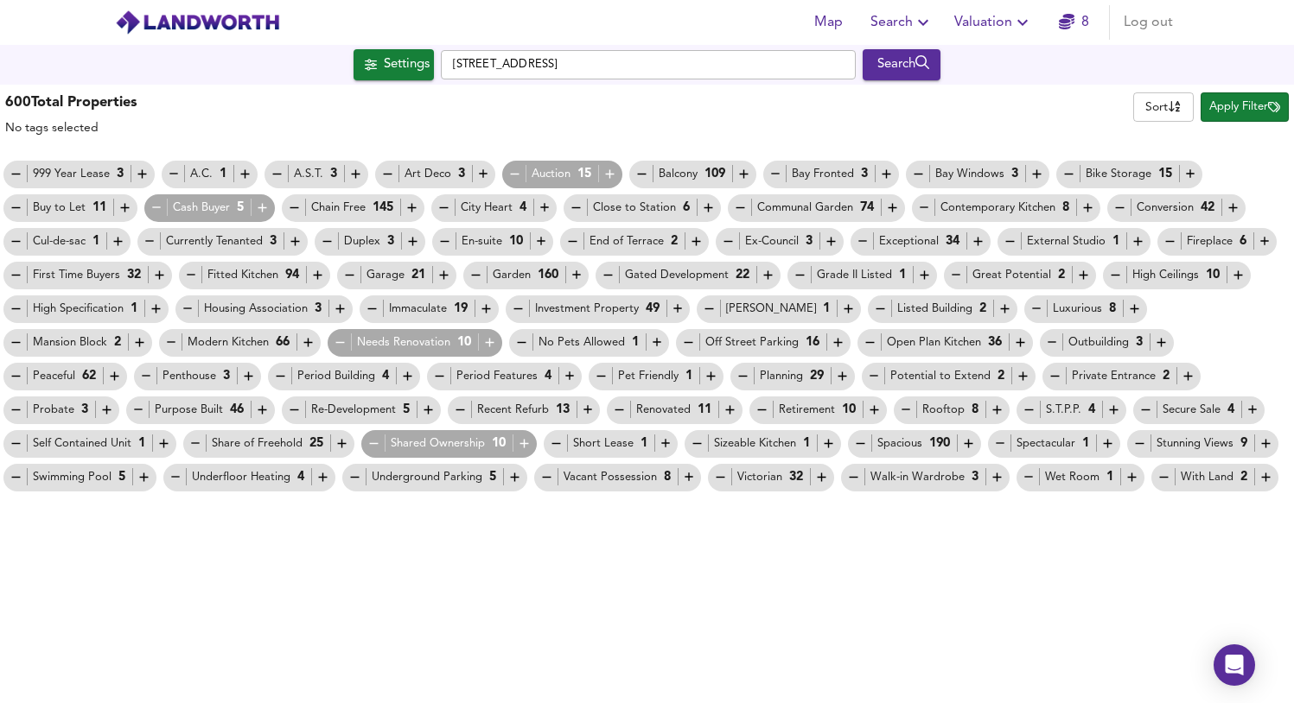
click at [1158, 111] on body "Map Search Valuation 8 Log out Settings Queens Drive, E10 7HP Search 600 Result…" at bounding box center [647, 351] width 1294 height 703
click at [1158, 111] on div "Name" at bounding box center [1165, 107] width 57 height 17
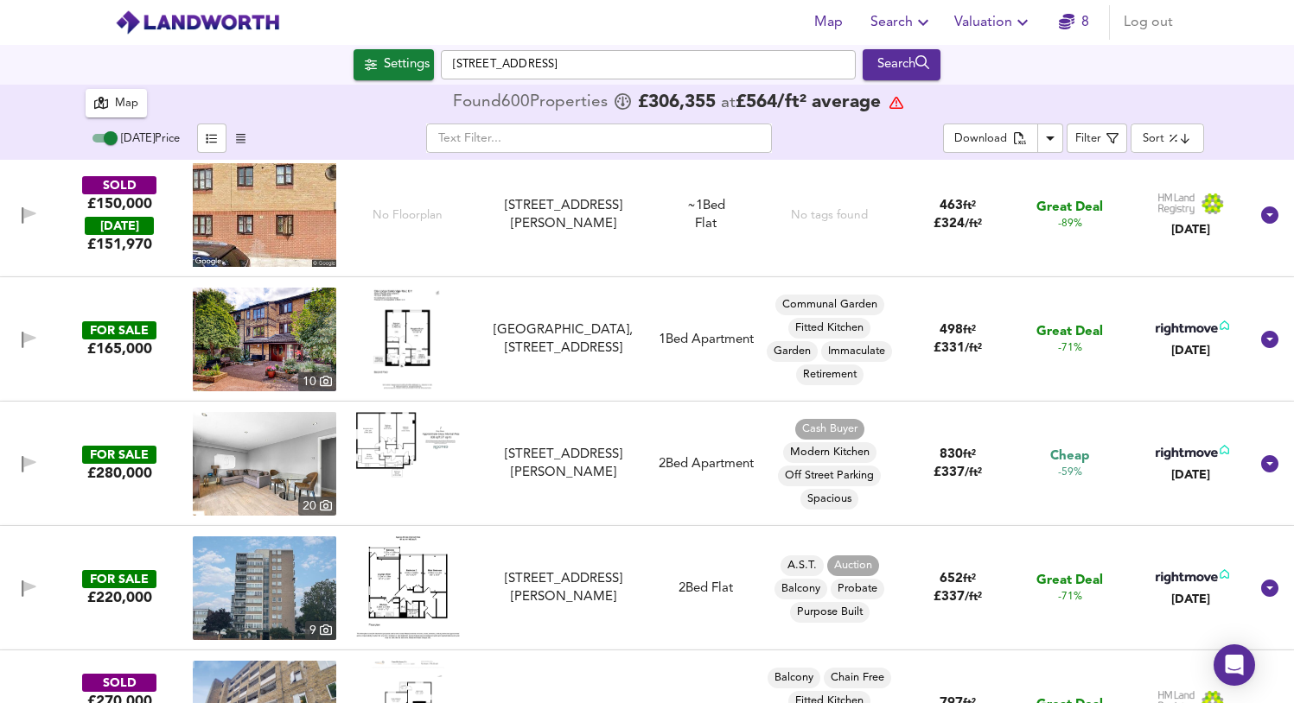
scroll to position [5379, 0]
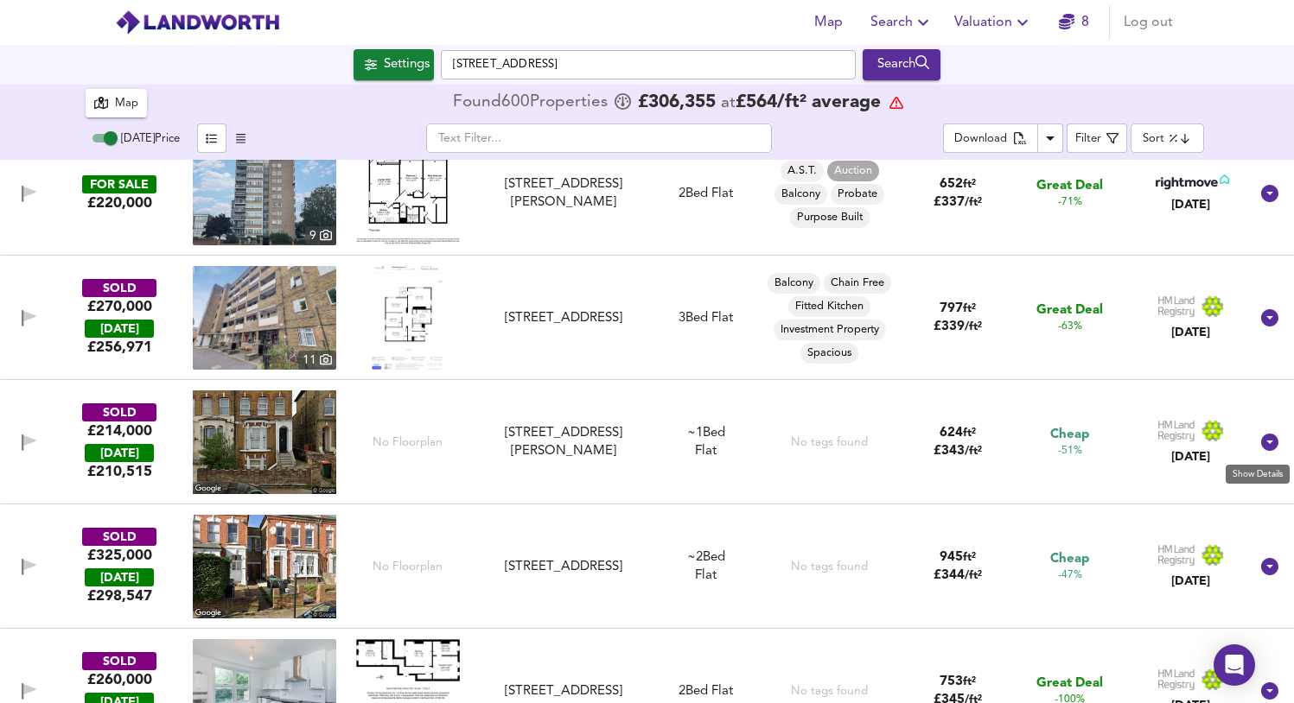
click at [1261, 442] on icon at bounding box center [1269, 442] width 21 height 21
click at [1261, 442] on div at bounding box center [1269, 442] width 41 height 41
click at [1263, 505] on div "SOLD £325,000 TODAY £ 298,547 No Floorplan 101b Pembury Road, N17 8LY 101b Pemb…" at bounding box center [647, 567] width 1294 height 124
click at [1260, 557] on icon at bounding box center [1269, 567] width 21 height 21
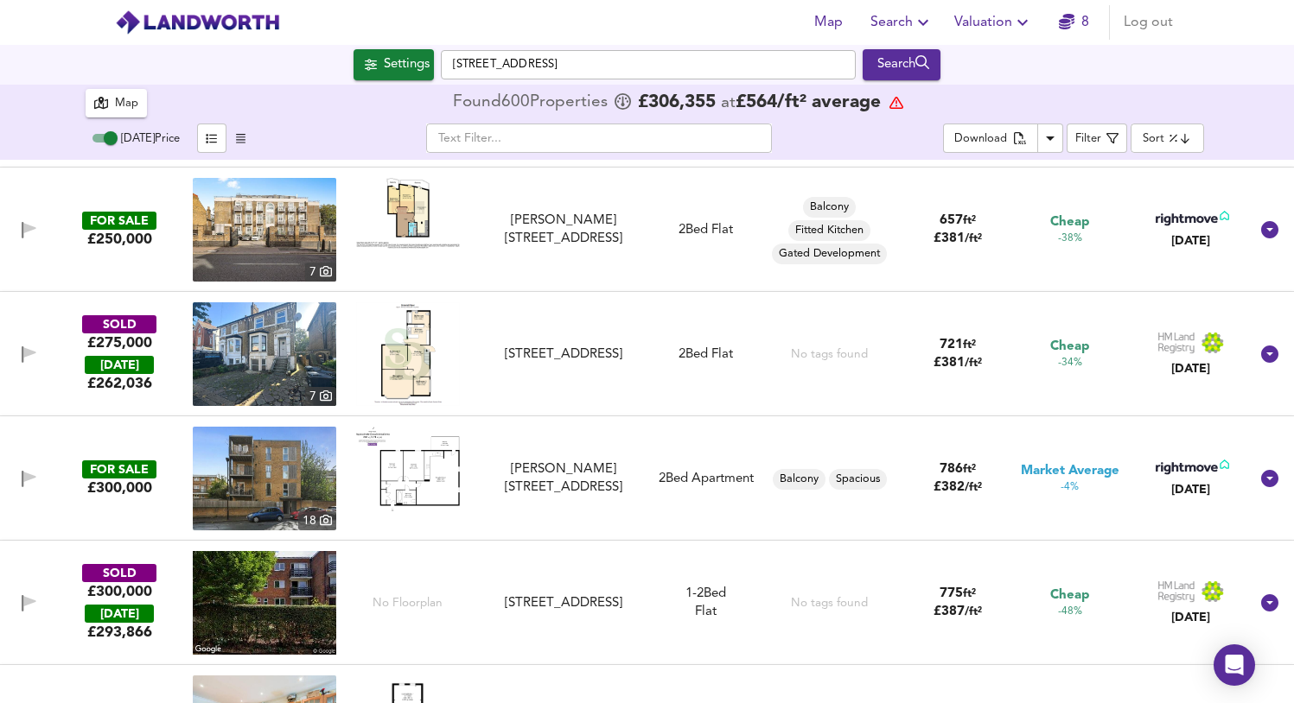
scroll to position [8455, 0]
click at [105, 121] on div "Map Found 600 Propert ies £ 306,355 at £ 564 / ft² average" at bounding box center [647, 103] width 1123 height 37
click at [102, 110] on div "Map" at bounding box center [116, 103] width 44 height 22
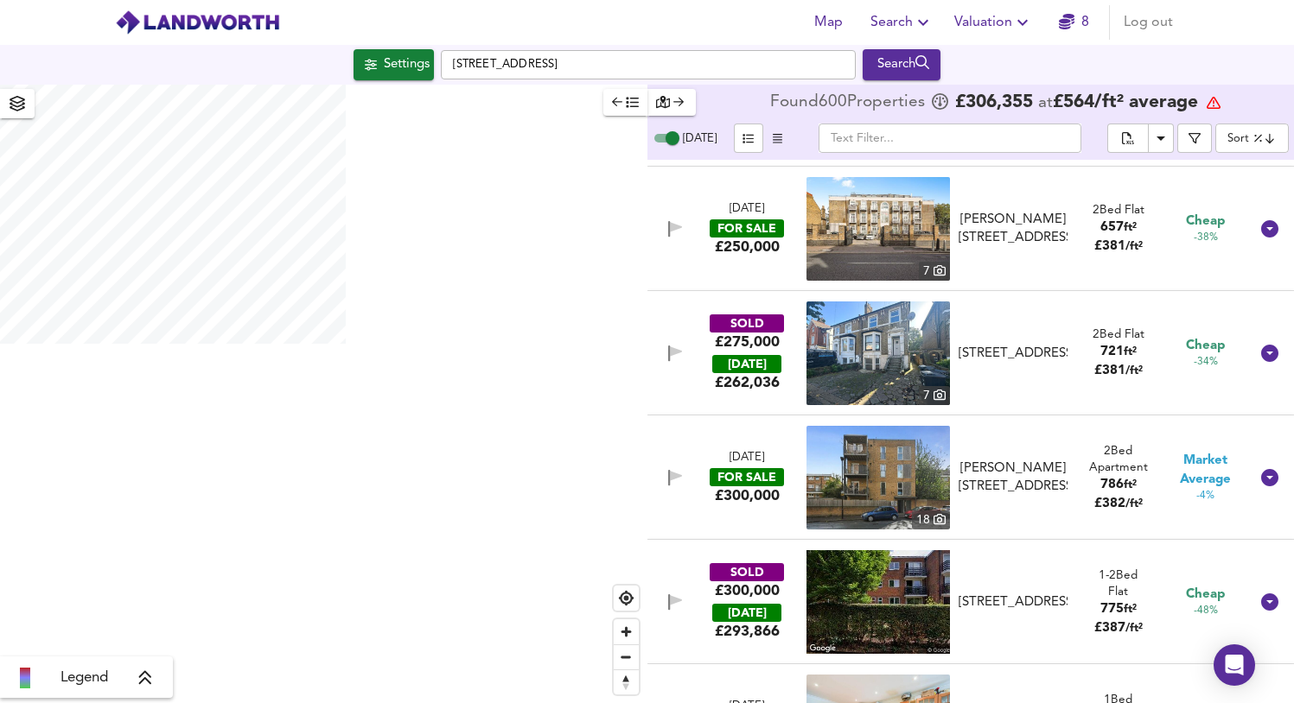
checkbox input "true"
click at [1259, 228] on icon at bounding box center [1269, 229] width 21 height 21
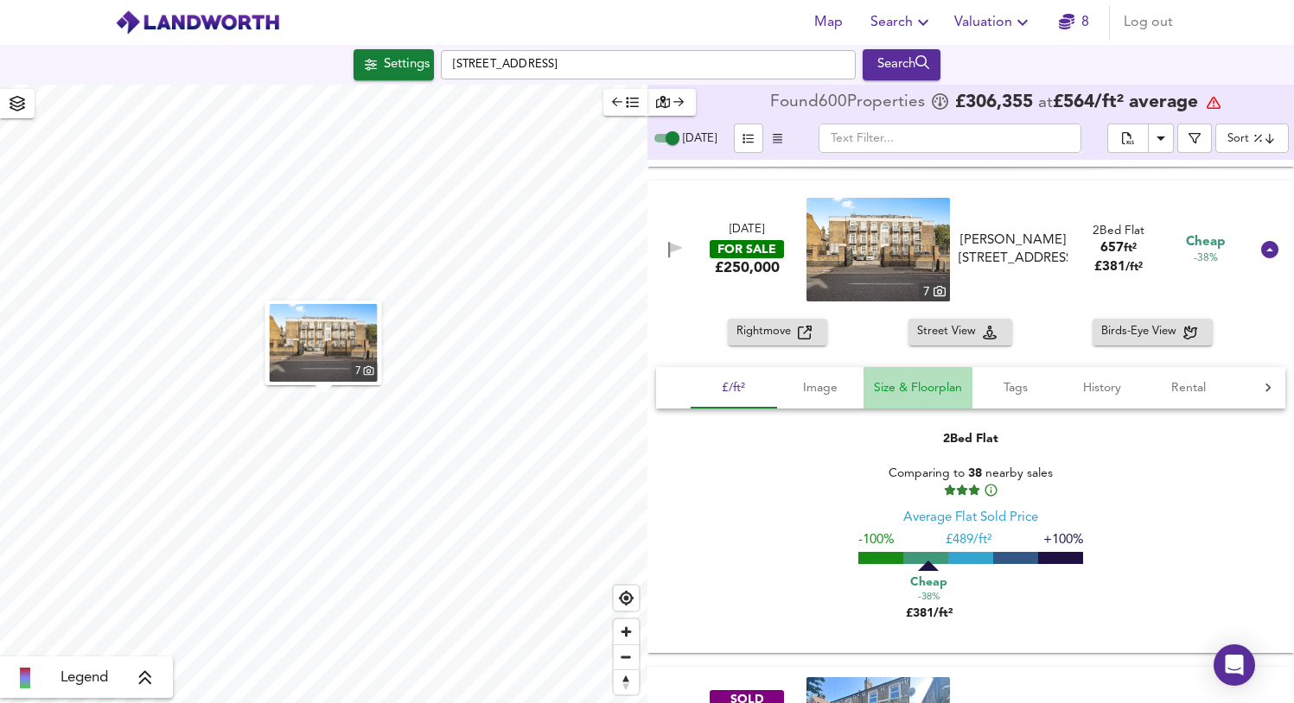
click at [918, 397] on span "Size & Floorplan" at bounding box center [918, 389] width 88 height 22
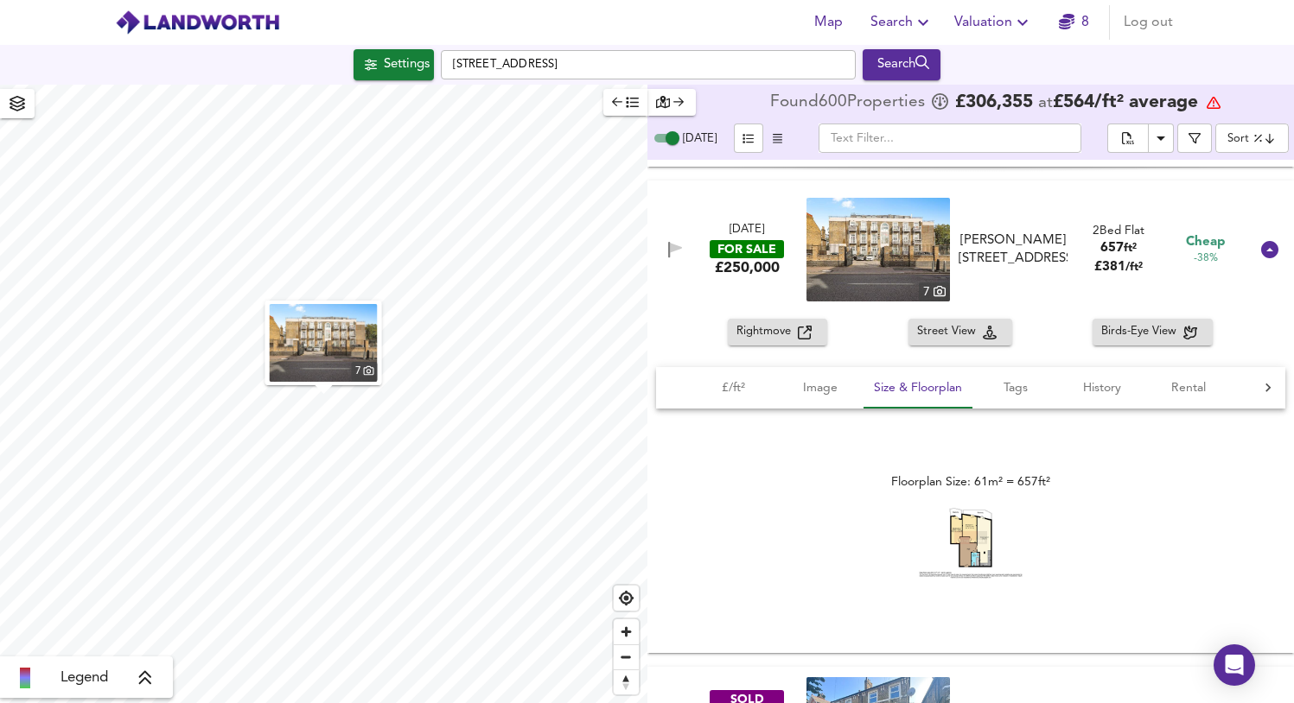
click at [979, 529] on img at bounding box center [971, 543] width 104 height 71
click at [677, 250] on icon "button" at bounding box center [676, 248] width 12 height 10
click at [733, 388] on span "£/ft²" at bounding box center [734, 389] width 66 height 22
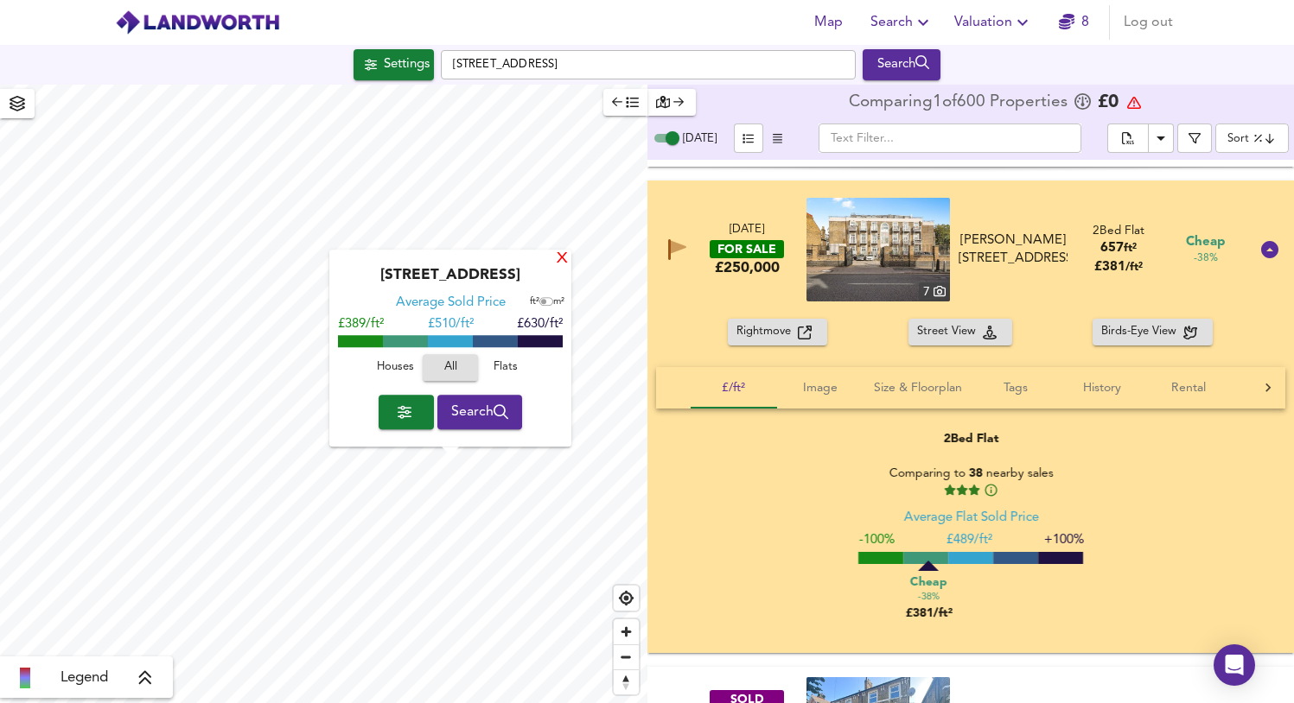
click at [563, 260] on div "X" at bounding box center [562, 259] width 15 height 16
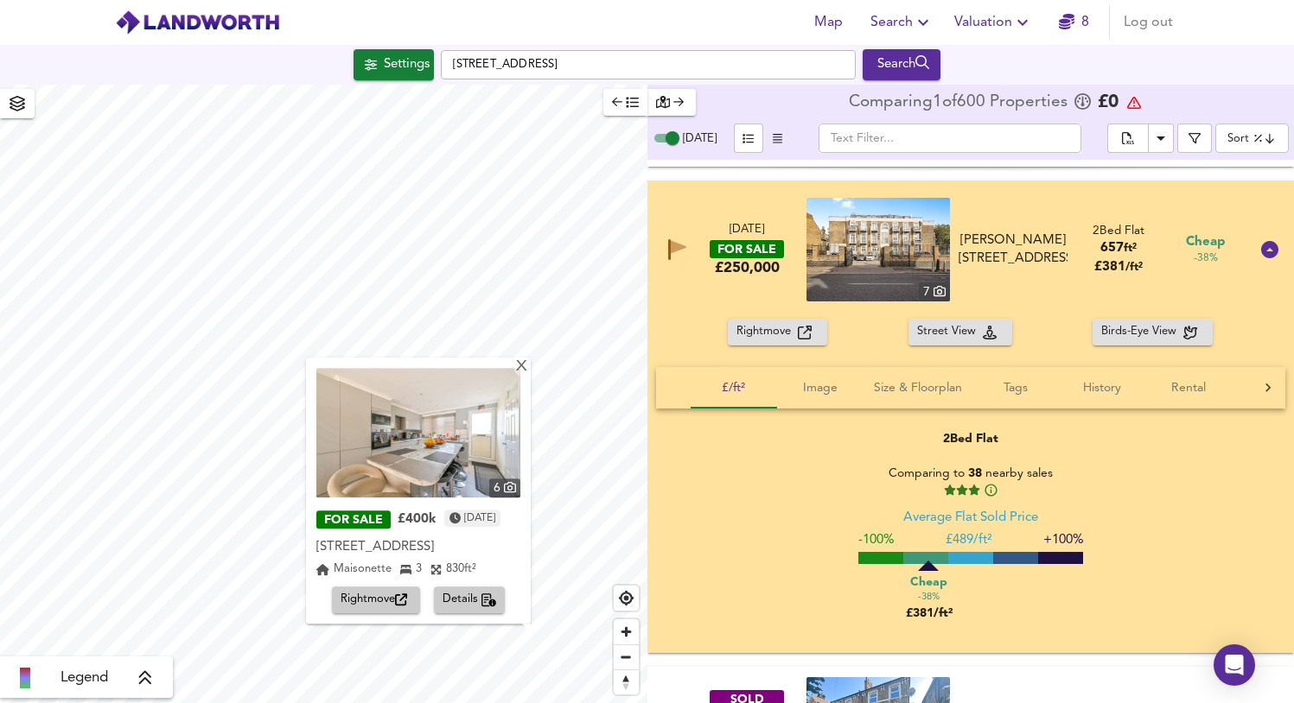
click at [634, 110] on span "button" at bounding box center [625, 102] width 27 height 20
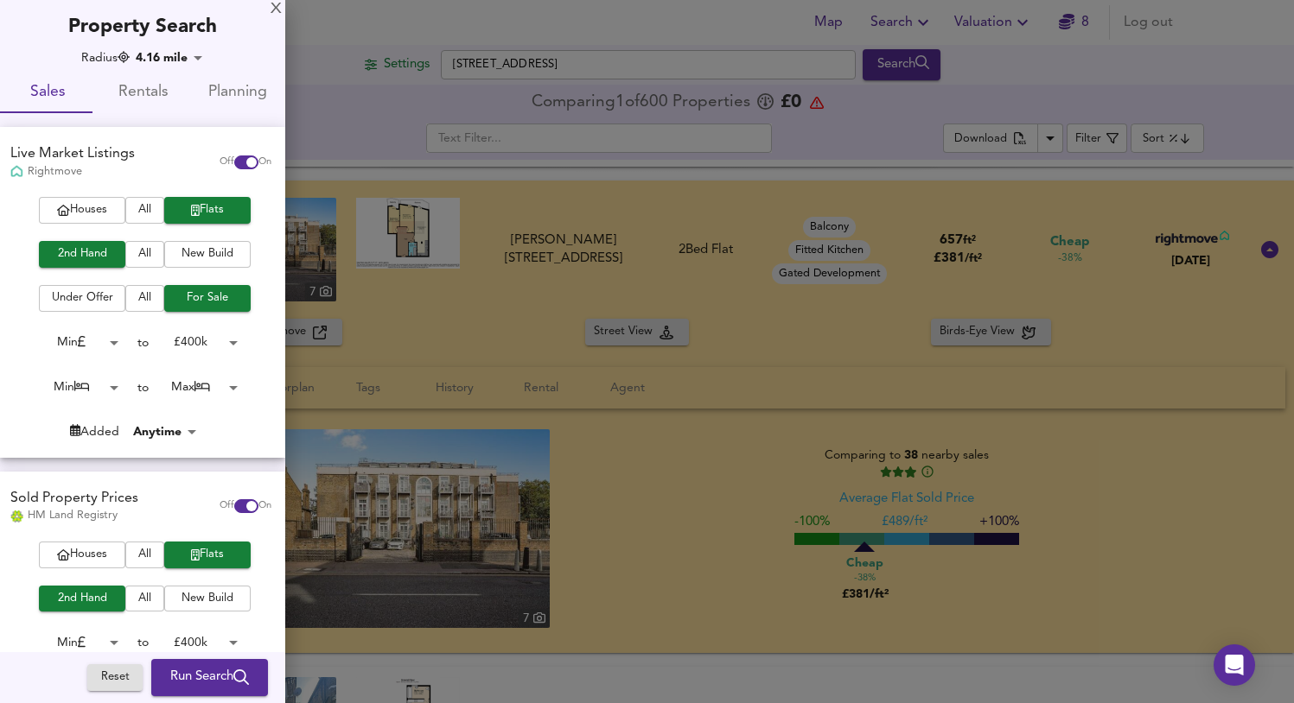
click at [136, 296] on span "All" at bounding box center [145, 299] width 22 height 20
click at [213, 296] on span "For Sale" at bounding box center [207, 299] width 69 height 20
click at [692, 375] on div at bounding box center [647, 351] width 1294 height 703
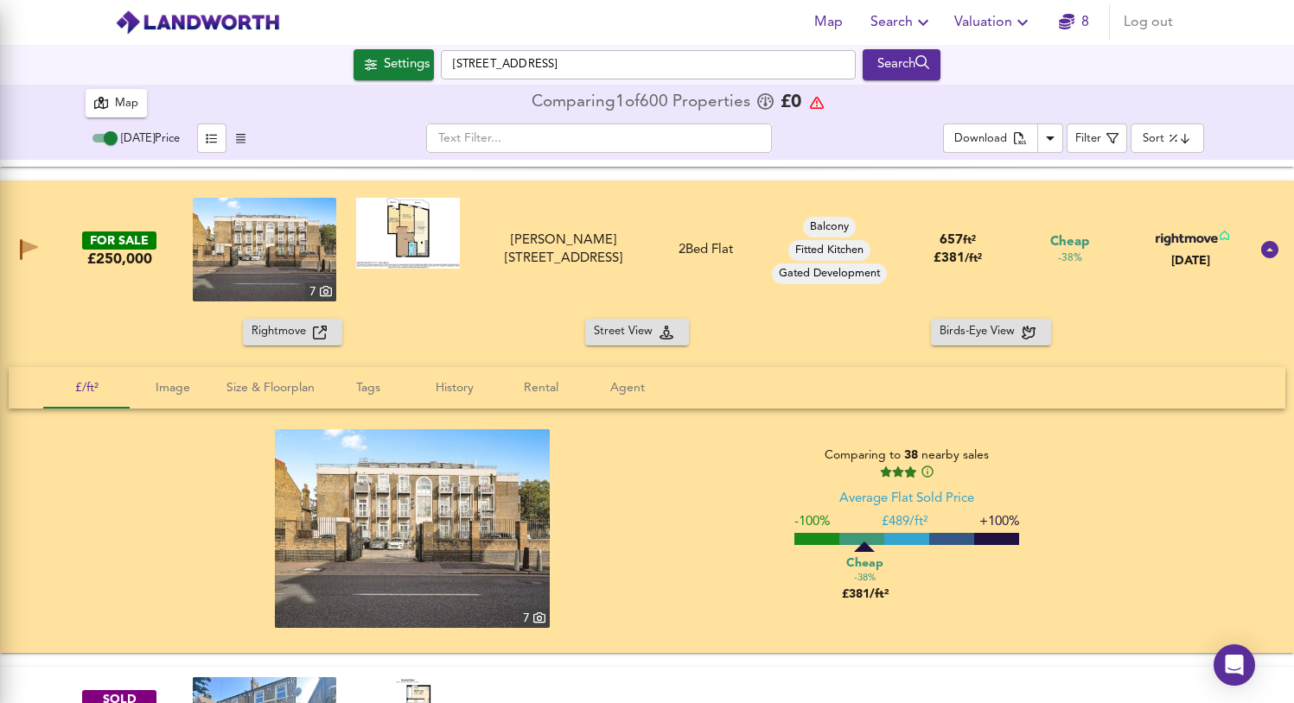
click at [275, 5] on div at bounding box center [647, 351] width 1294 height 703
click at [275, 5] on div "Map Search Valuation 8 Log out" at bounding box center [647, 22] width 1106 height 43
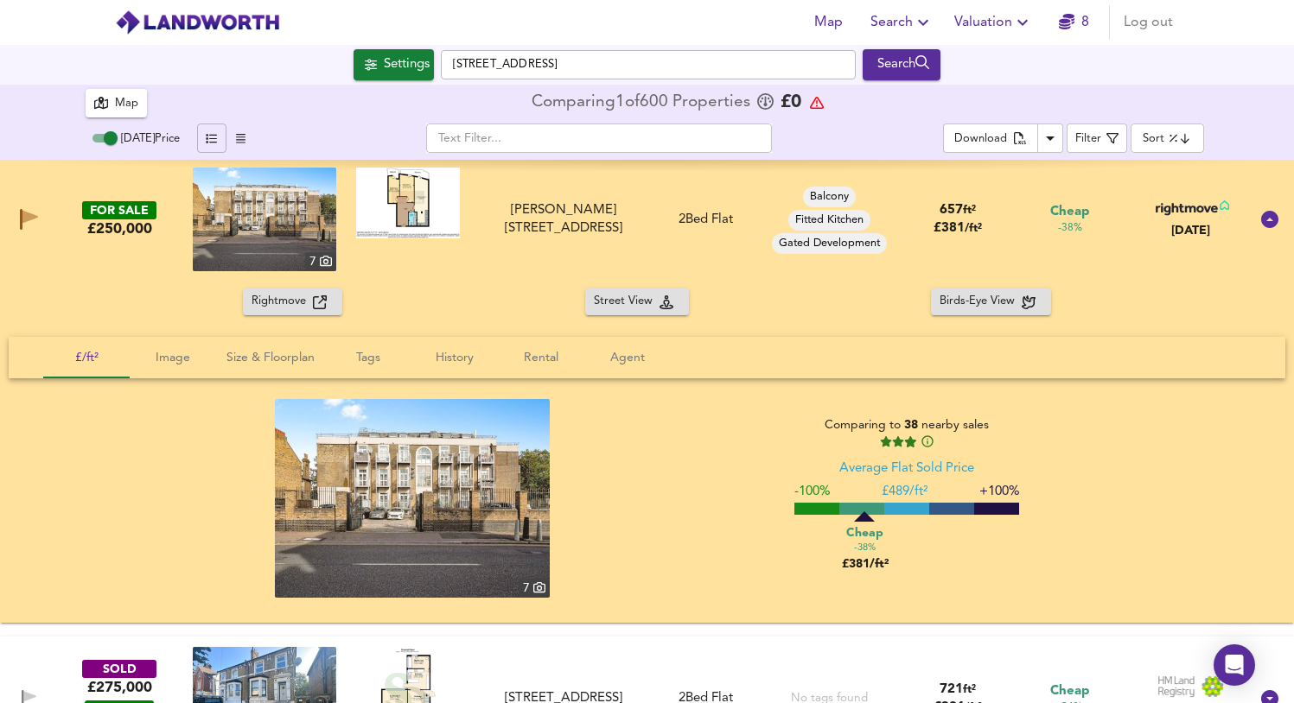
click at [208, 139] on icon "button" at bounding box center [211, 138] width 11 height 11
click at [239, 141] on icon "button" at bounding box center [241, 138] width 10 height 11
click at [126, 111] on div "Map" at bounding box center [126, 104] width 23 height 20
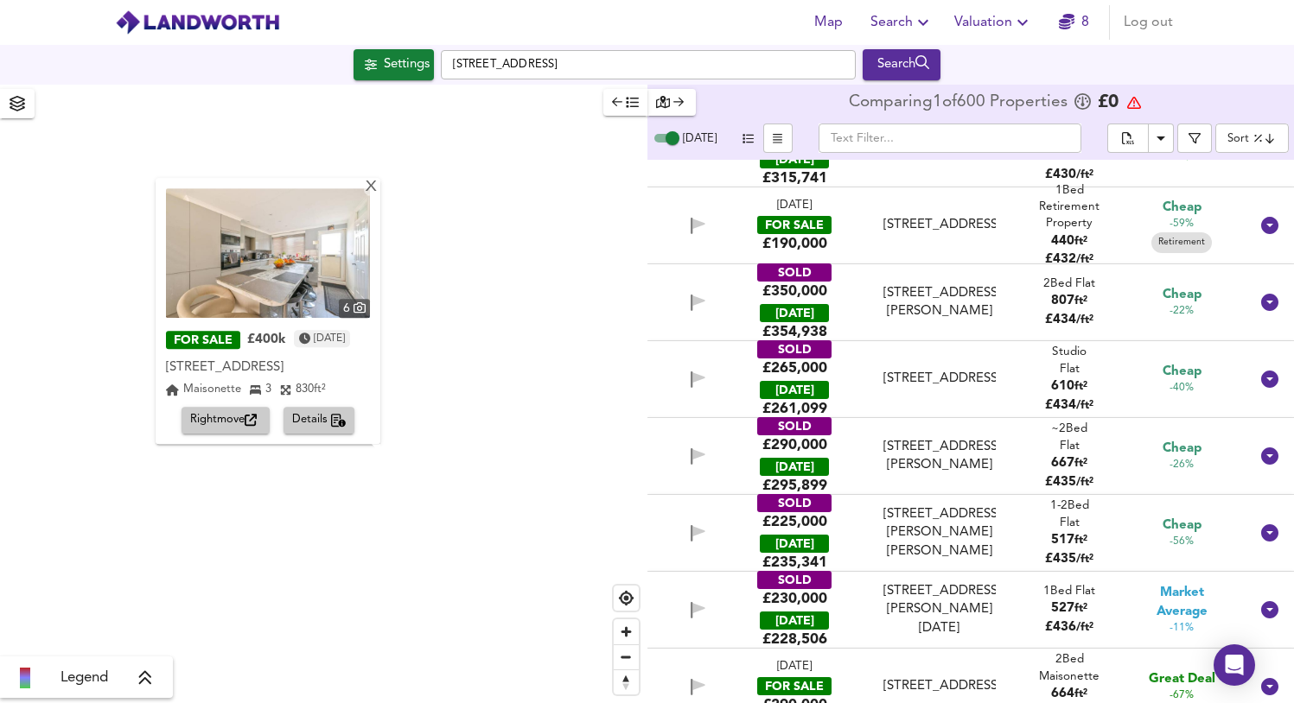
click at [823, 101] on div "Comparing 1 of 600 Properties £ 0" at bounding box center [970, 103] width 647 height 37
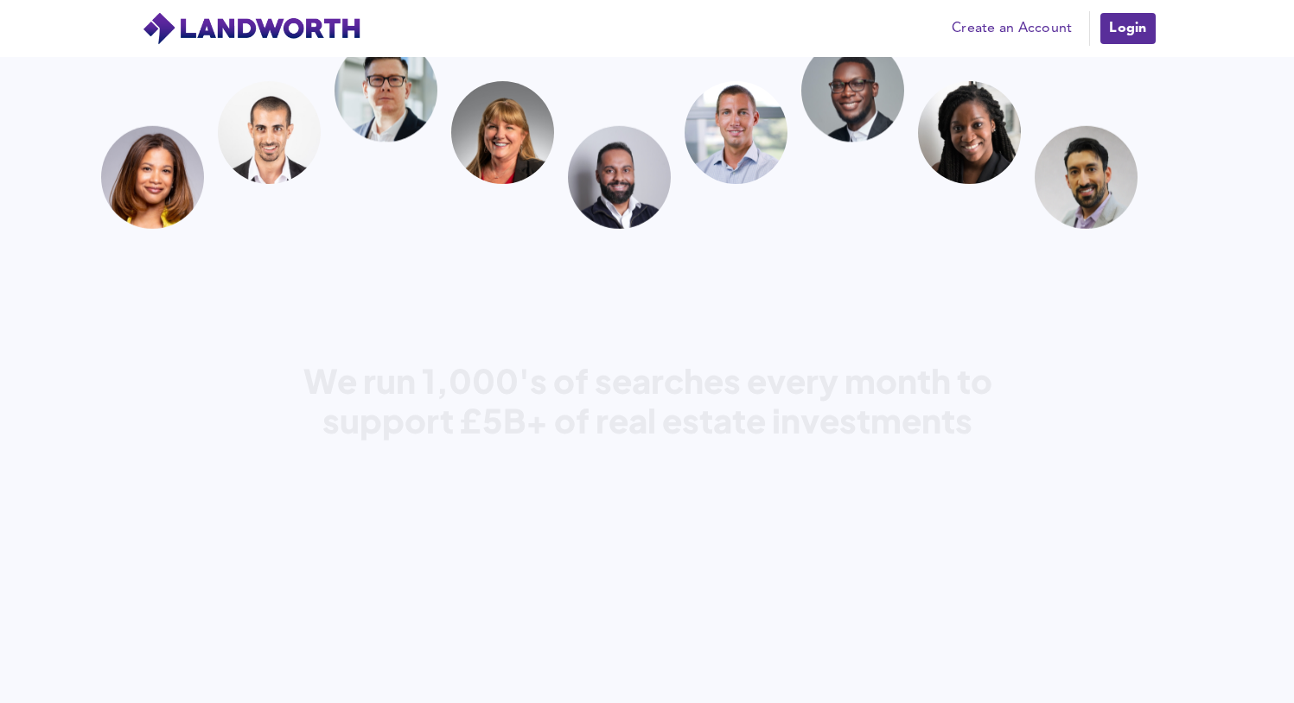
scroll to position [5799, 0]
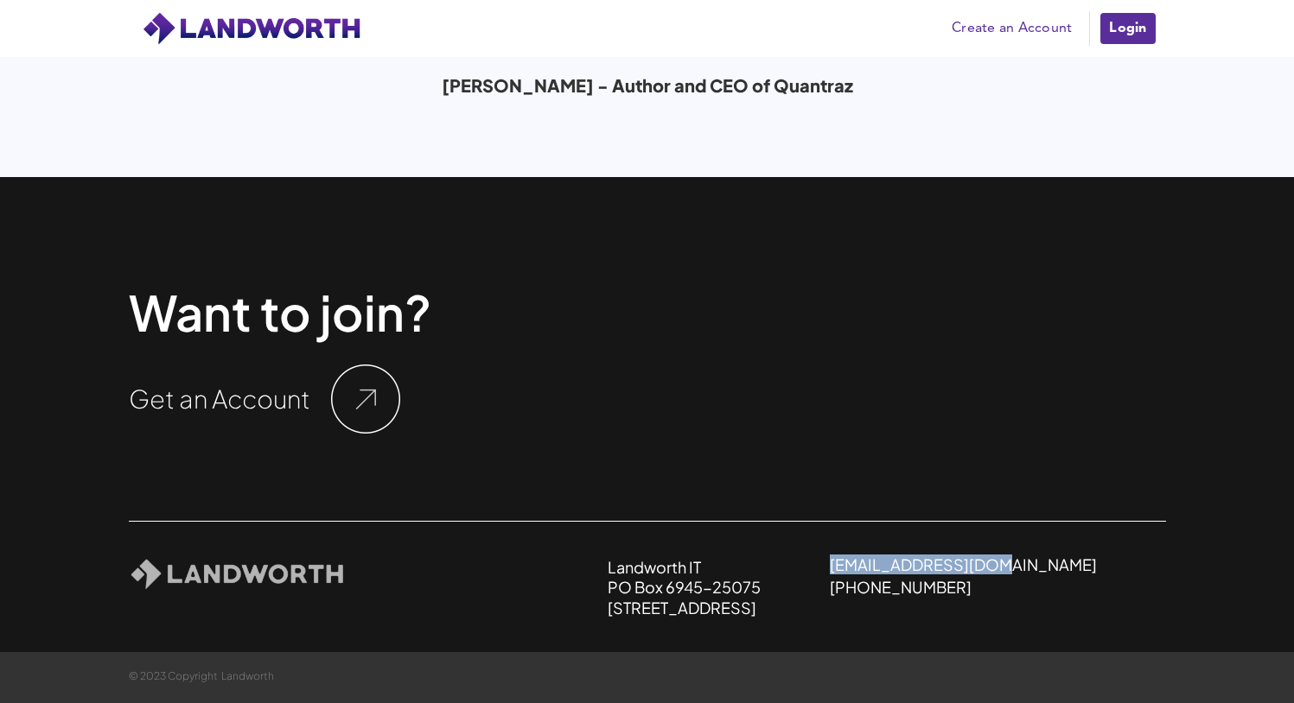
drag, startPoint x: 1112, startPoint y: 569, endPoint x: 941, endPoint y: 563, distance: 171.2
click at [941, 563] on div "Landworth IT [STREET_ADDRESS] [EMAIL_ADDRESS][DOMAIN_NAME] [PHONE_NUMBER] About…" at bounding box center [886, 587] width 558 height 60
click at [983, 563] on link "[EMAIL_ADDRESS][DOMAIN_NAME]" at bounding box center [963, 565] width 267 height 20
copy link "[EMAIL_ADDRESS][DOMAIN_NAME]"
drag, startPoint x: 983, startPoint y: 563, endPoint x: 856, endPoint y: 0, distance: 577.6
